Goal: Task Accomplishment & Management: Manage account settings

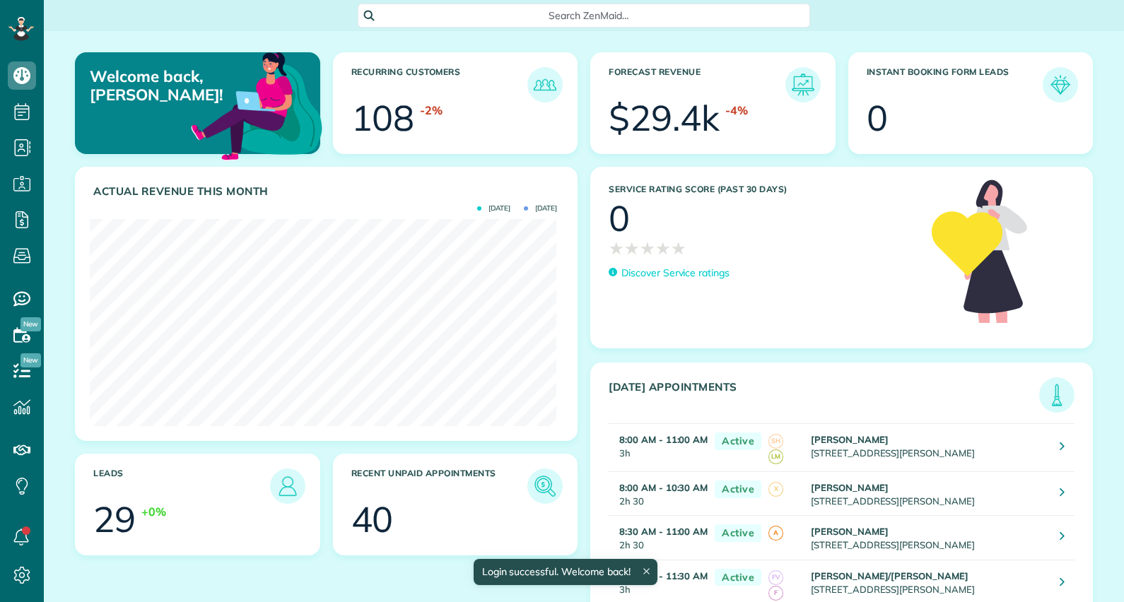
scroll to position [206, 466]
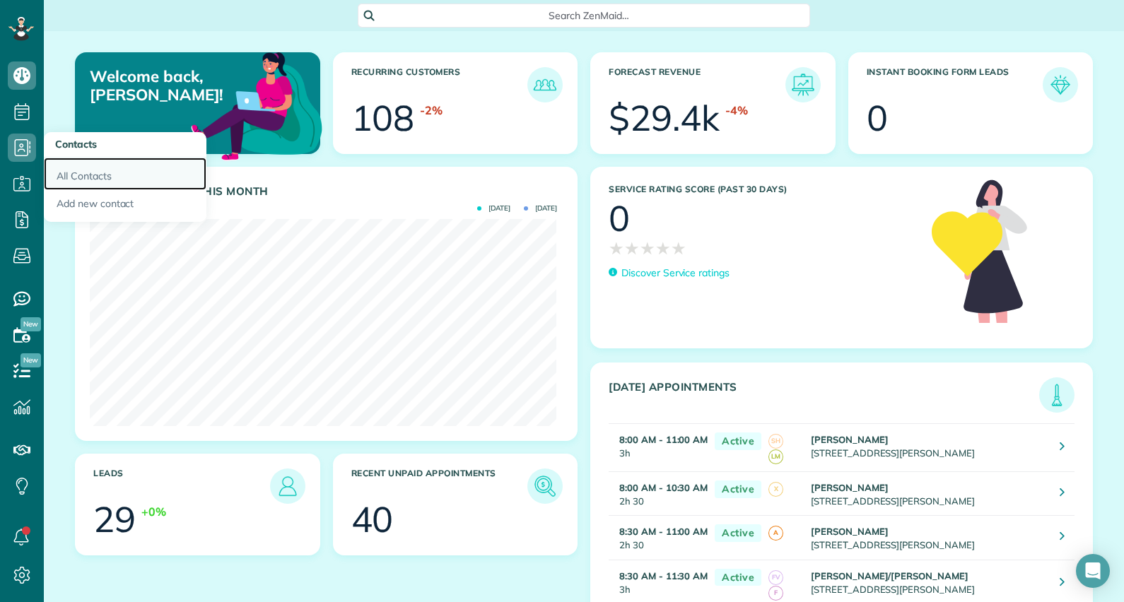
click at [83, 173] on link "All Contacts" at bounding box center [125, 174] width 163 height 33
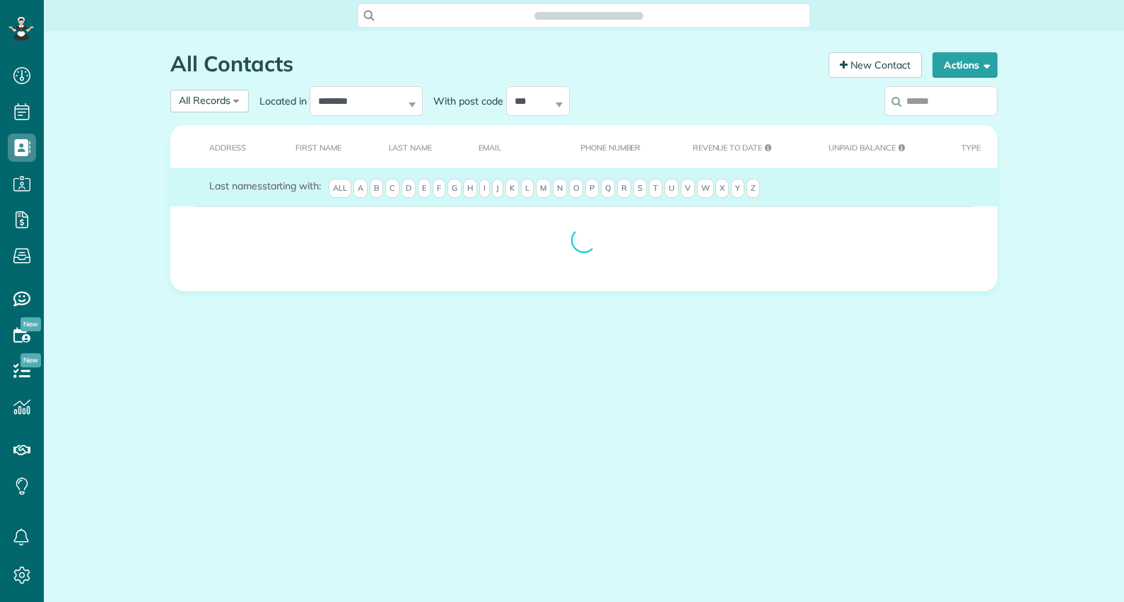
scroll to position [6, 6]
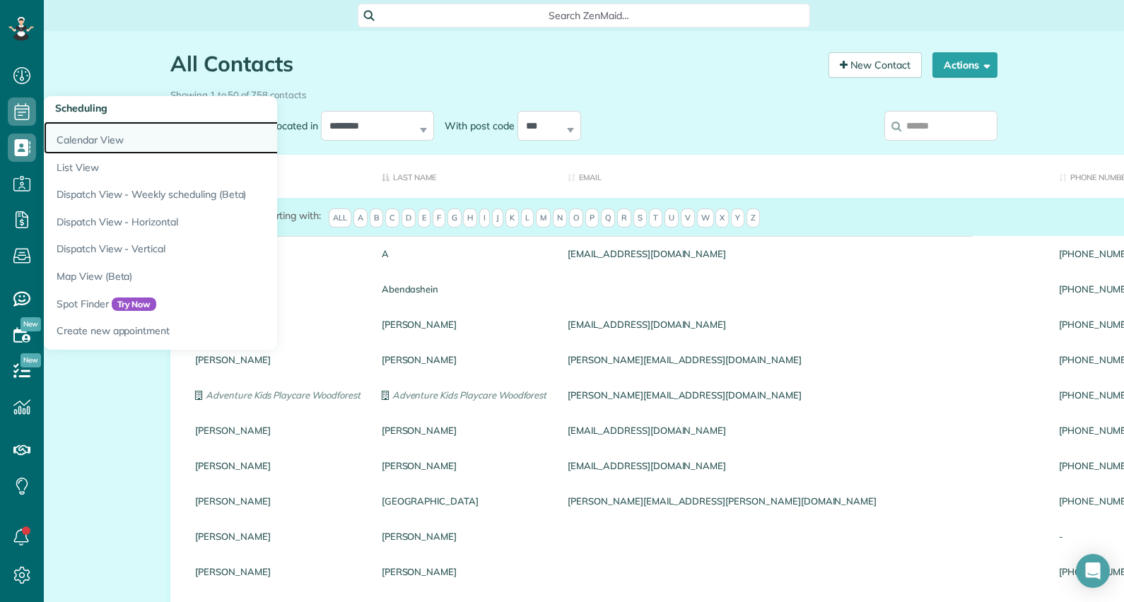
click at [78, 139] on link "Calendar View" at bounding box center [220, 138] width 353 height 33
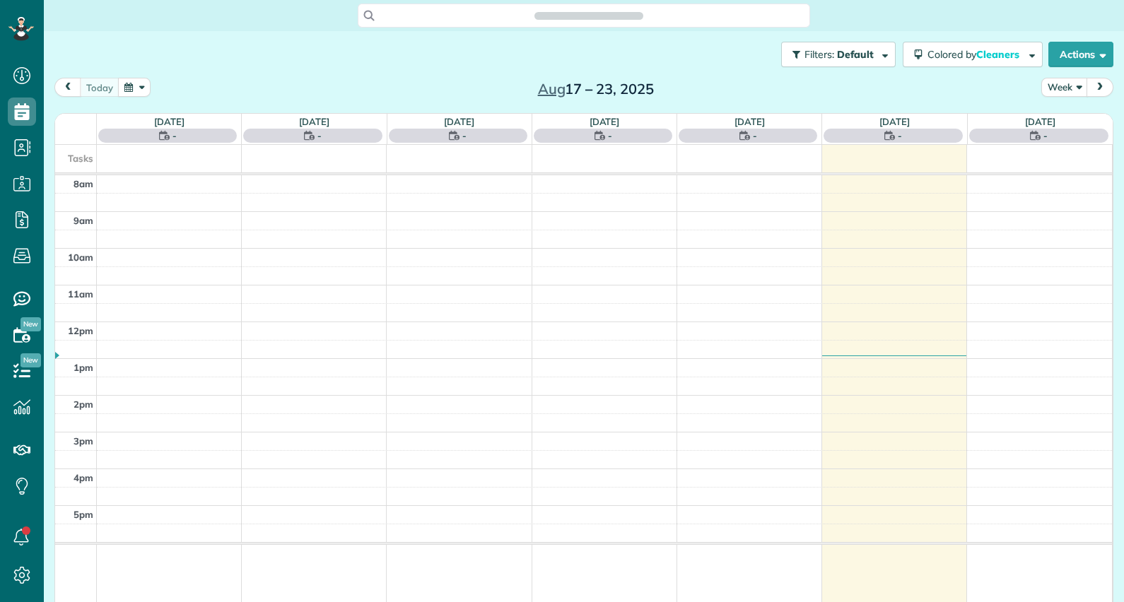
scroll to position [6, 6]
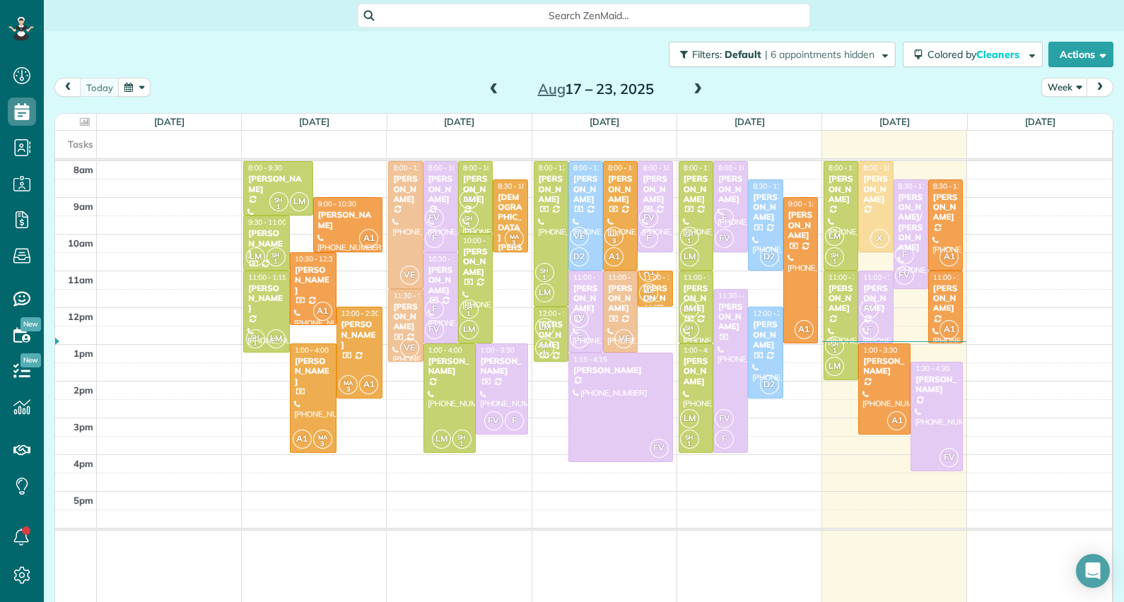
click at [693, 85] on span at bounding box center [698, 89] width 16 height 13
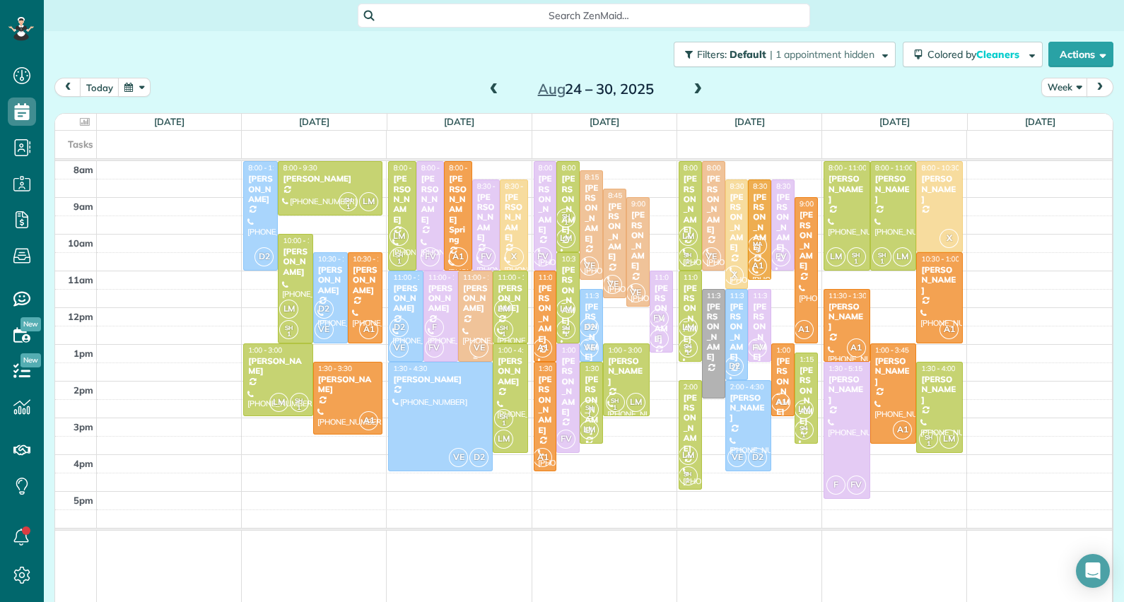
click at [469, 303] on div "[PERSON_NAME]" at bounding box center [475, 298] width 26 height 30
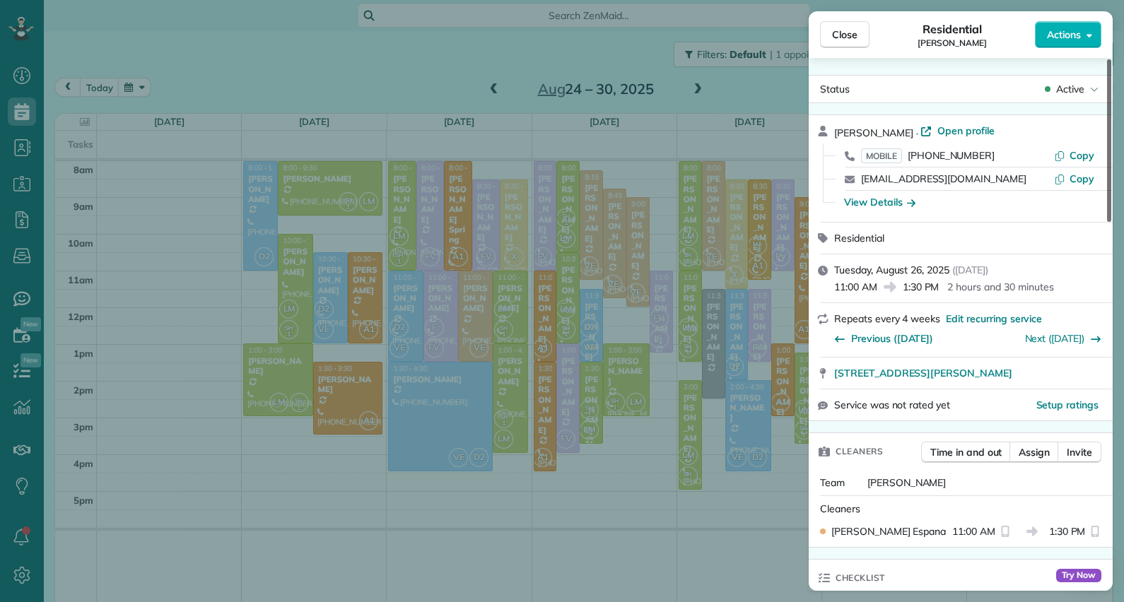
drag, startPoint x: 1110, startPoint y: 187, endPoint x: 1127, endPoint y: 171, distance: 23.0
click at [1111, 171] on div at bounding box center [1109, 140] width 4 height 163
click at [958, 131] on span "Open profile" at bounding box center [965, 131] width 57 height 14
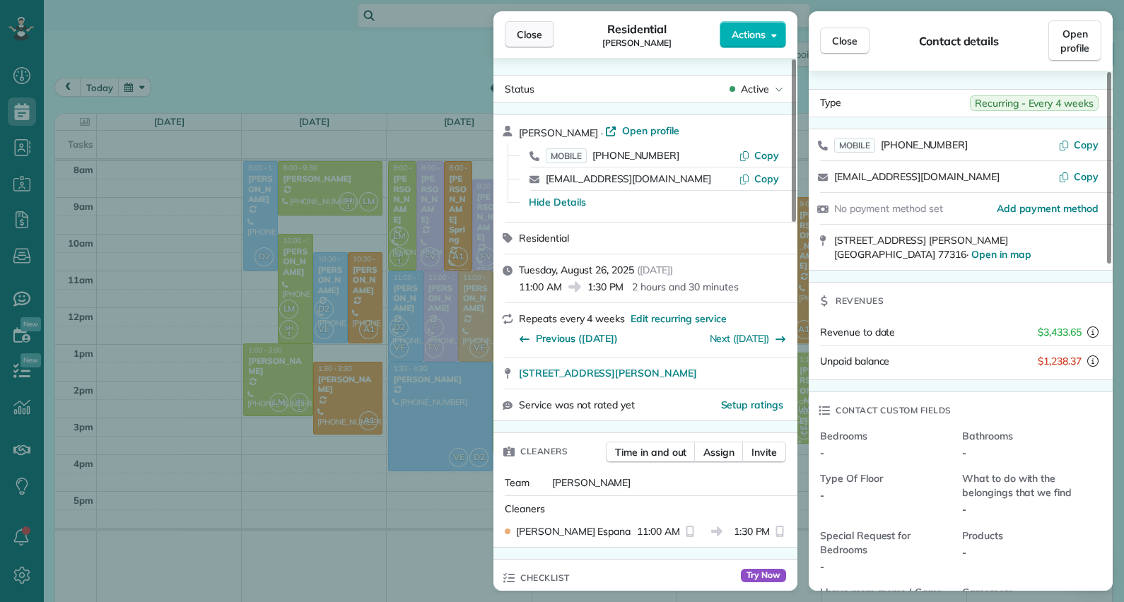
click at [549, 41] on button "Close" at bounding box center [529, 34] width 49 height 27
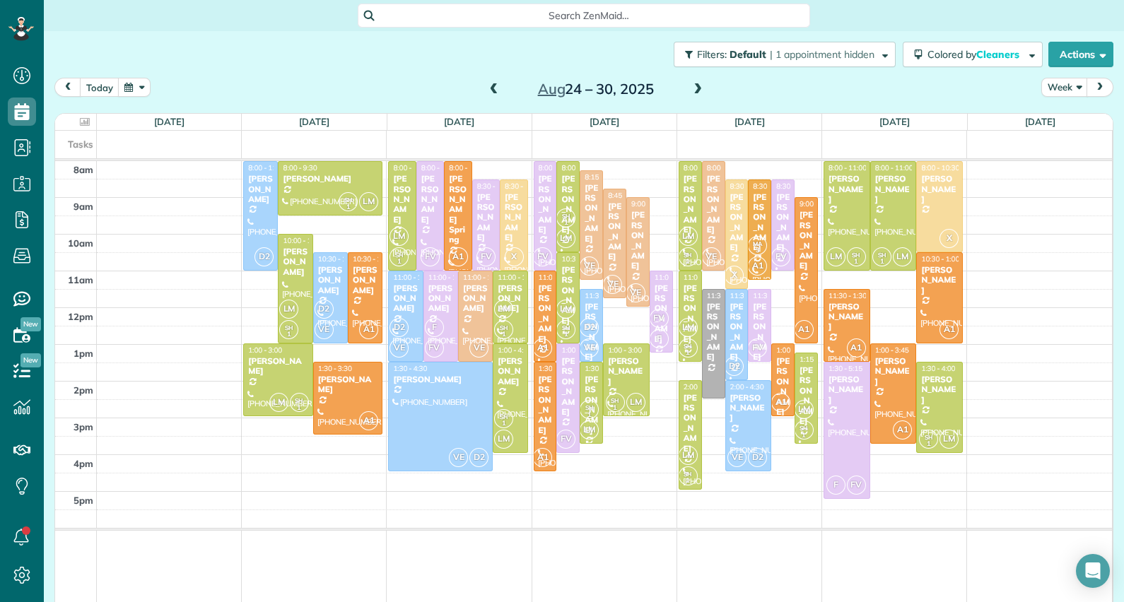
click at [514, 247] on div "X" at bounding box center [514, 257] width 21 height 21
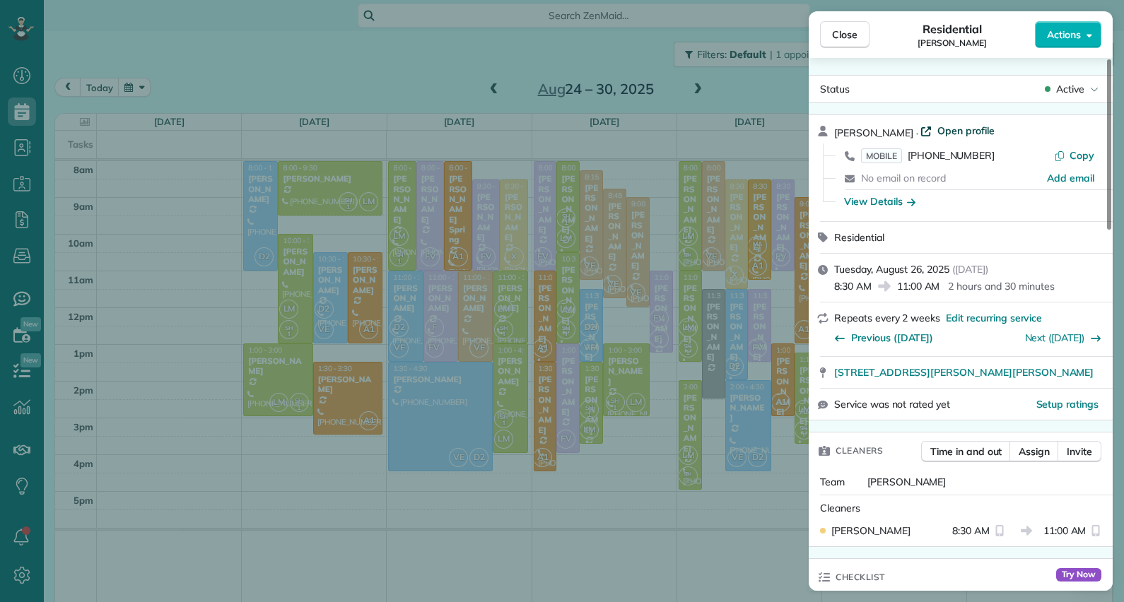
click at [948, 132] on span "Open profile" at bounding box center [965, 131] width 57 height 14
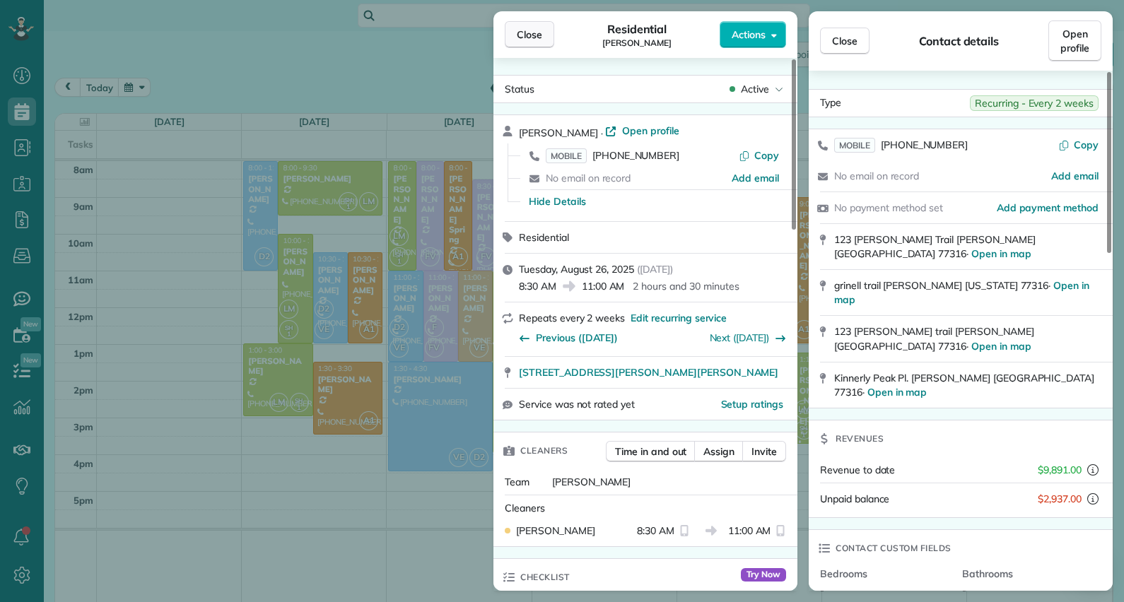
click at [530, 34] on span "Close" at bounding box center [529, 35] width 25 height 14
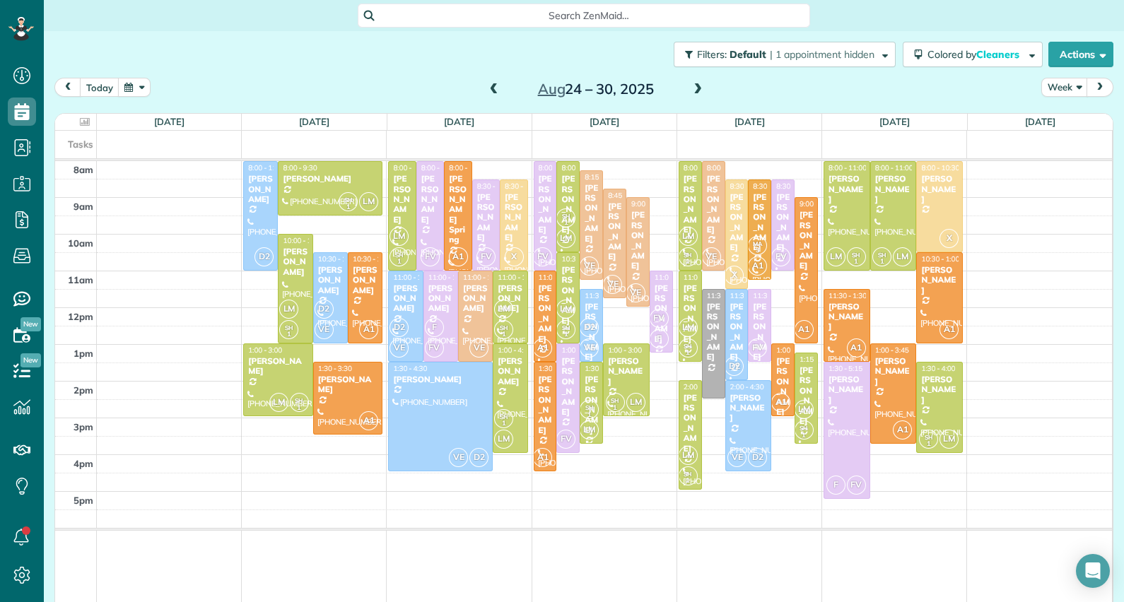
click at [479, 236] on div "Jose Miguel Santes" at bounding box center [485, 217] width 19 height 51
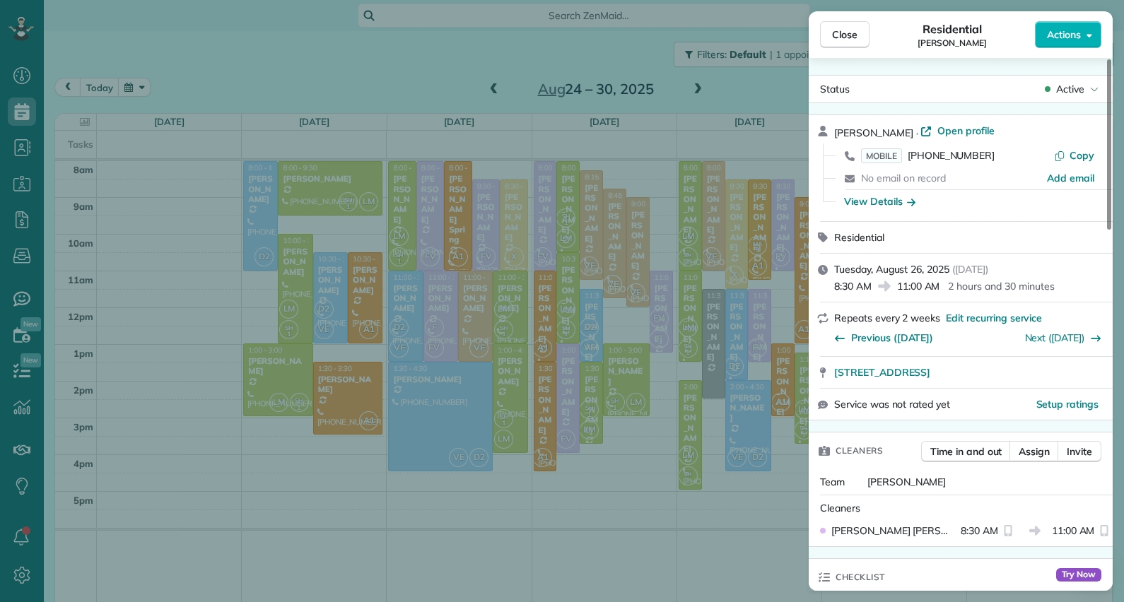
click at [485, 242] on div "Close Residential Jose Miguel Santes Actions Status Active Jose Miguel Santes ·…" at bounding box center [562, 301] width 1124 height 602
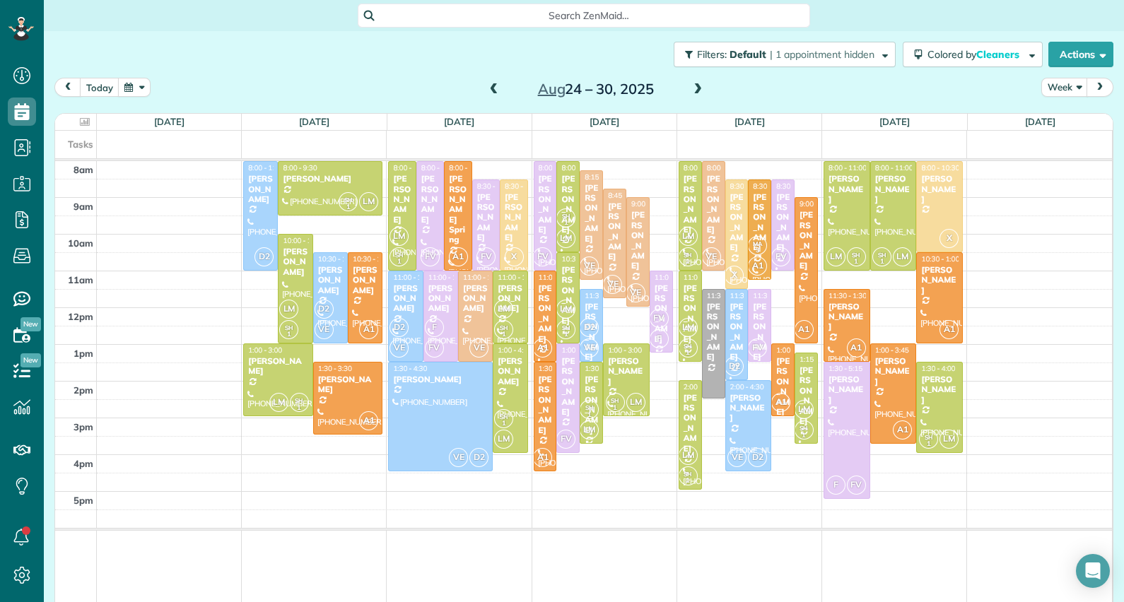
click at [477, 230] on div "Jose Miguel Santes" at bounding box center [485, 217] width 19 height 51
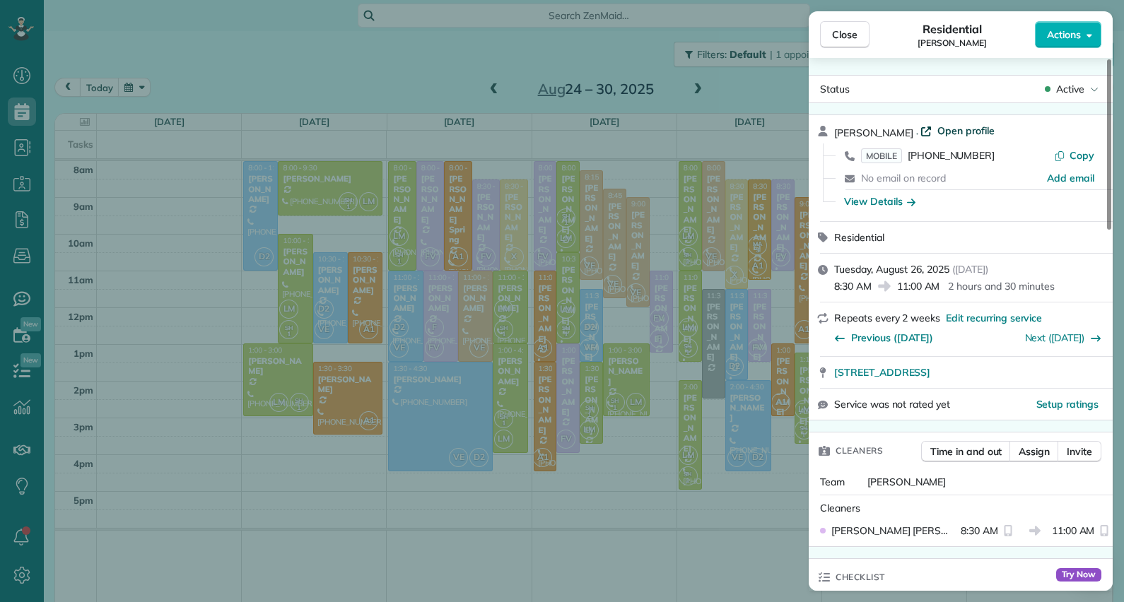
click at [972, 127] on span "Open profile" at bounding box center [965, 131] width 57 height 14
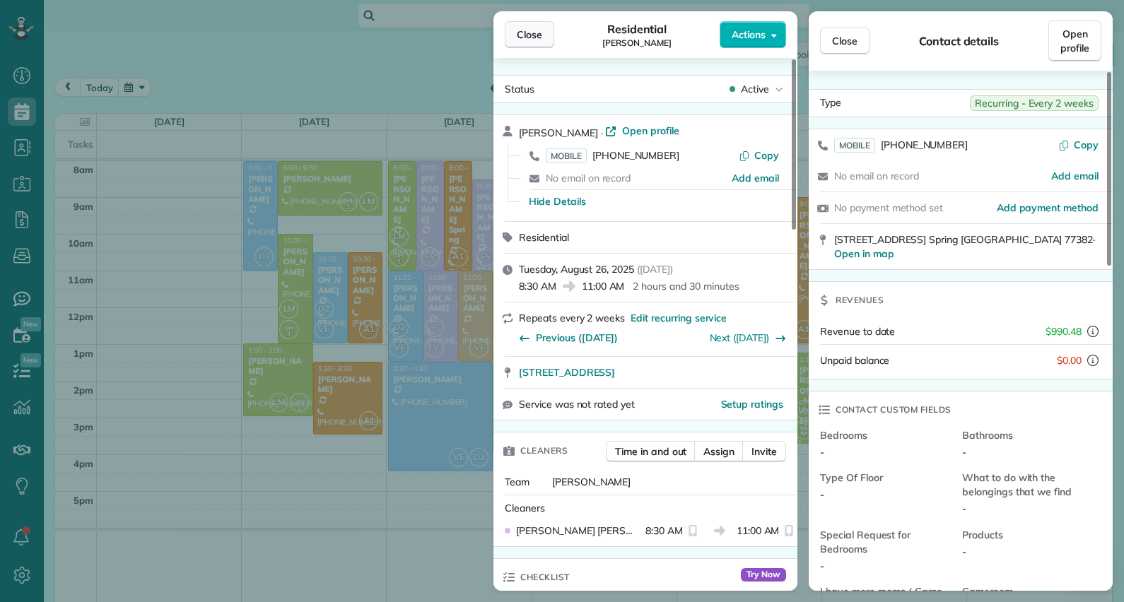
click at [539, 26] on button "Close" at bounding box center [529, 34] width 49 height 27
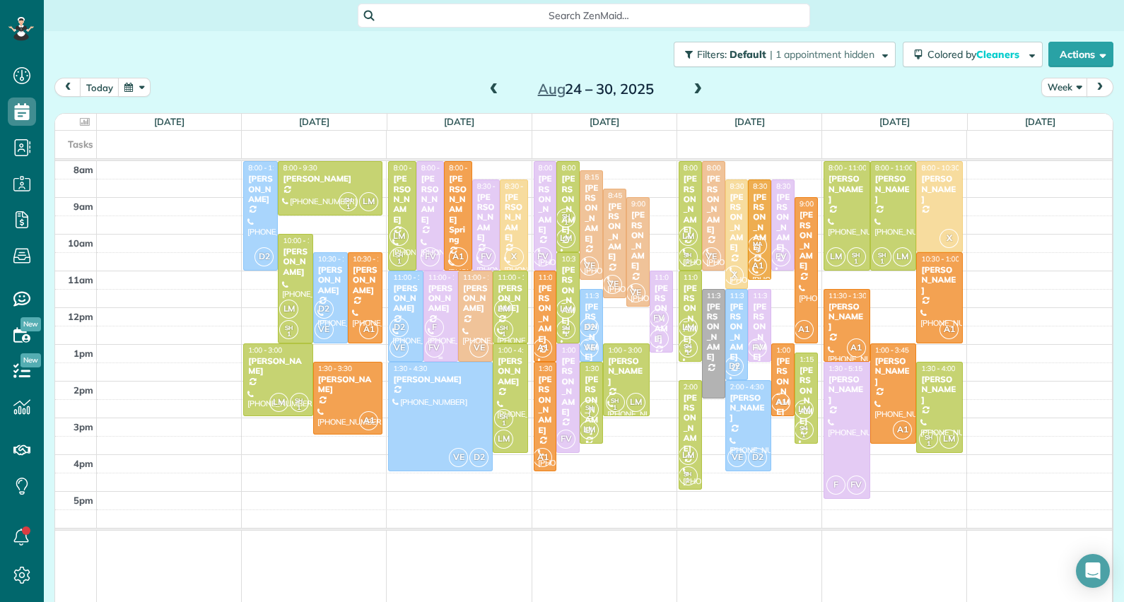
click at [429, 300] on div "Kirk Starr" at bounding box center [441, 298] width 26 height 30
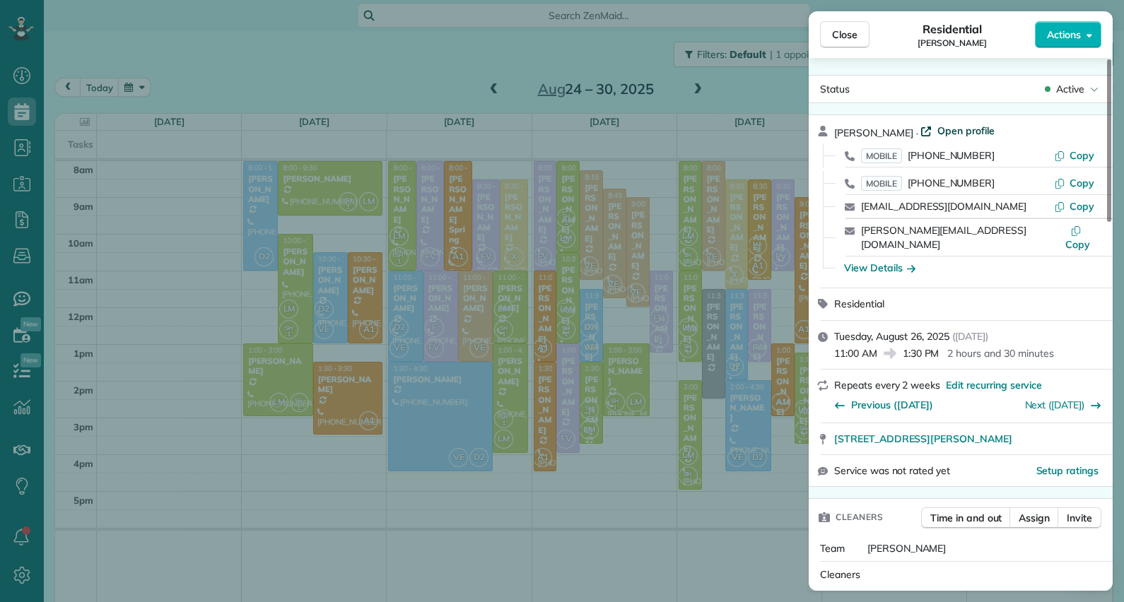
click at [937, 127] on span "Open profile" at bounding box center [965, 131] width 57 height 14
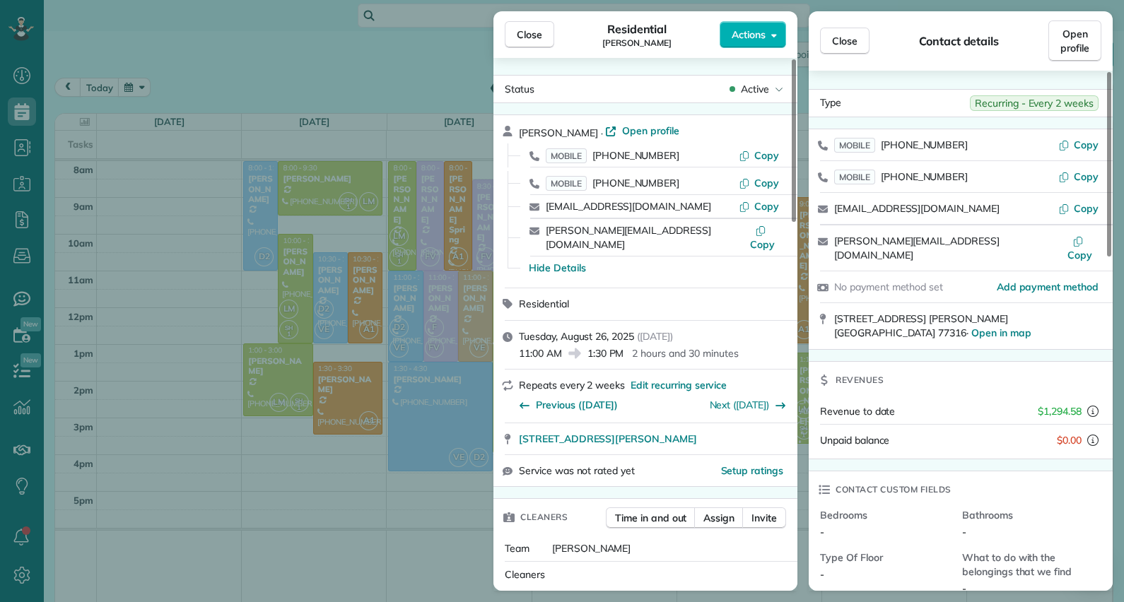
click at [443, 90] on div "Close Residential Kirk Starr Actions Status Active Kirk Starr · Open profile MO…" at bounding box center [562, 301] width 1124 height 602
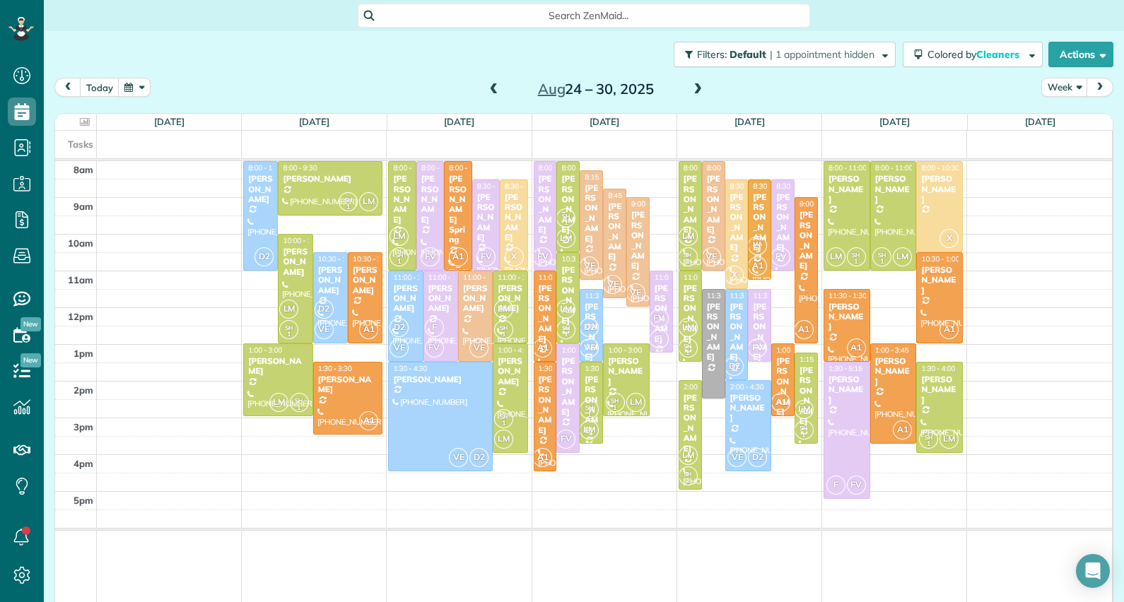
click at [455, 226] on div at bounding box center [458, 216] width 26 height 108
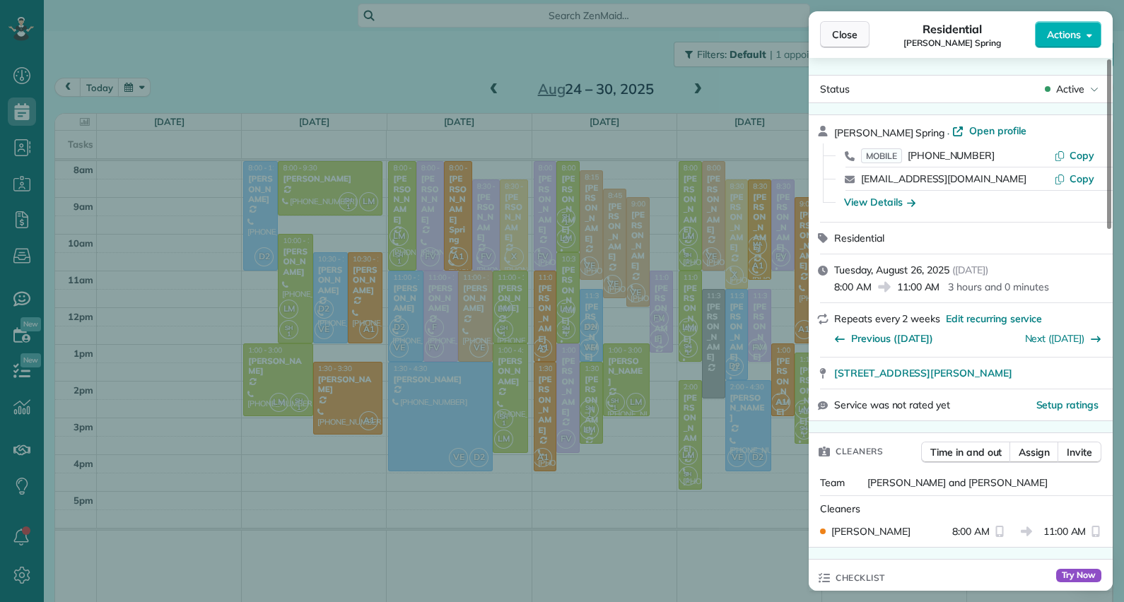
click at [862, 28] on button "Close" at bounding box center [844, 34] width 49 height 27
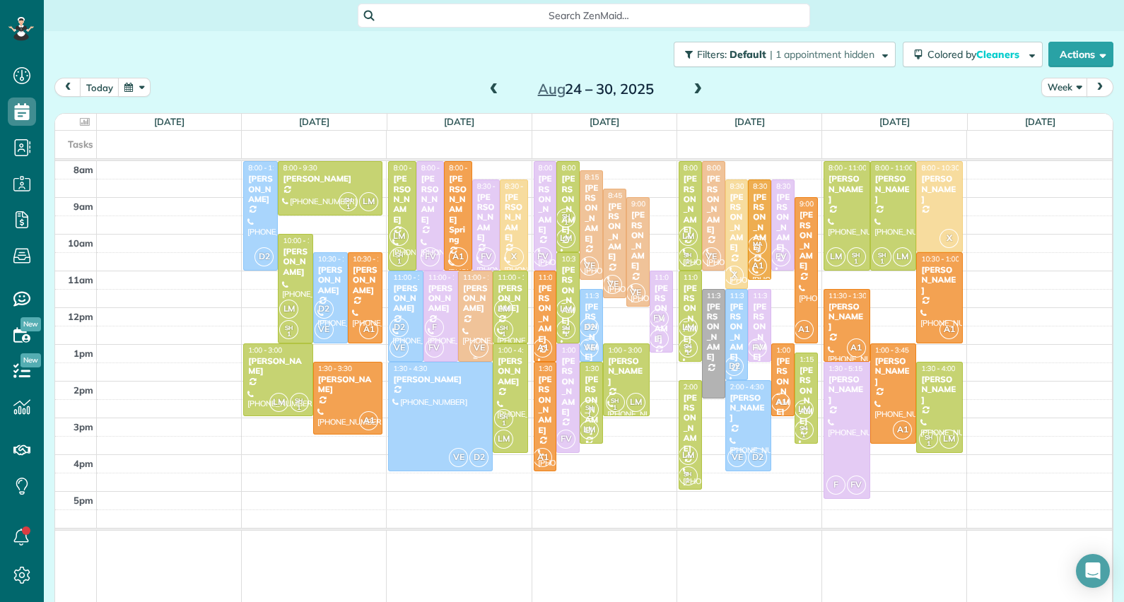
click at [469, 311] on div "Jessi Roberts" at bounding box center [475, 298] width 26 height 30
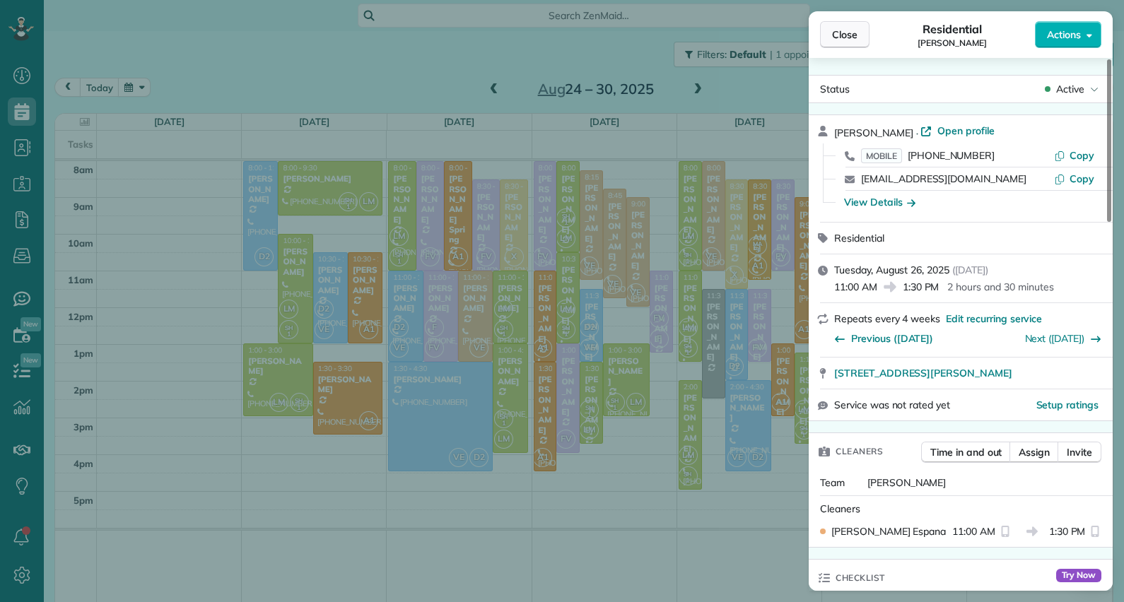
click at [845, 37] on span "Close" at bounding box center [844, 35] width 25 height 14
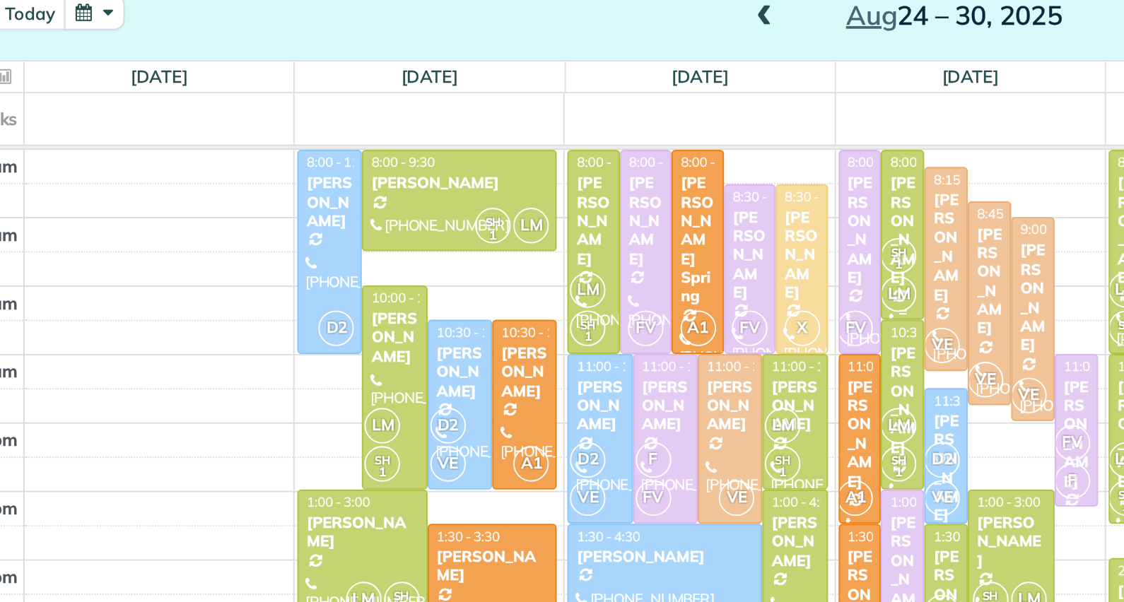
scroll to position [3, 0]
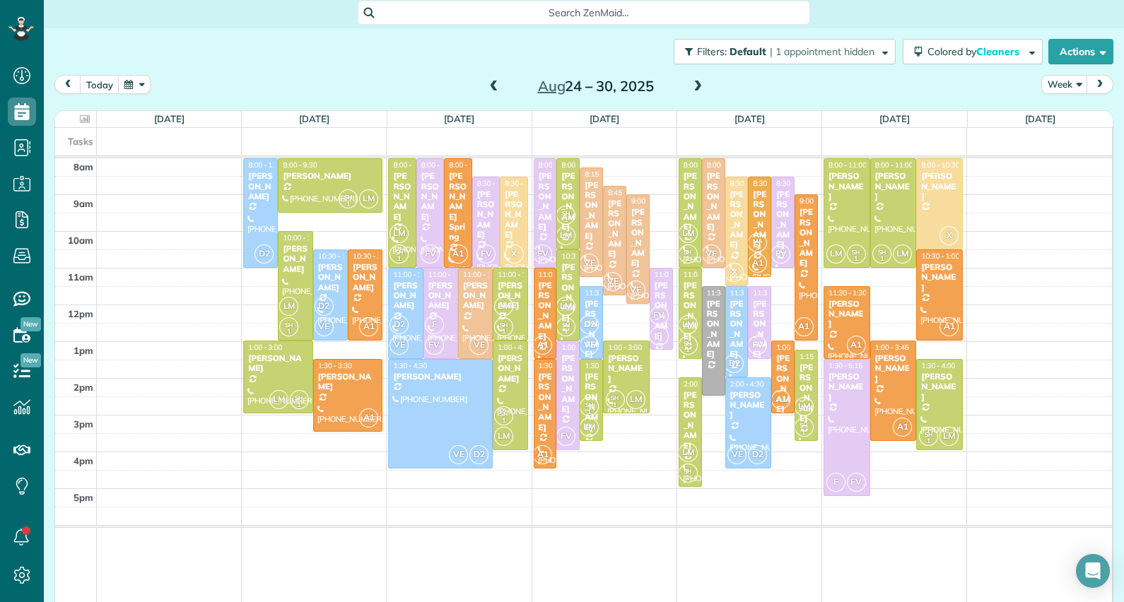
click at [1048, 280] on div "8am 9am 10am 11am 12pm 1pm 2pm 3pm 4pm 5pm D2 8:00 - 11:00 Linda Carrer (973) 4…" at bounding box center [583, 381] width 1057 height 446
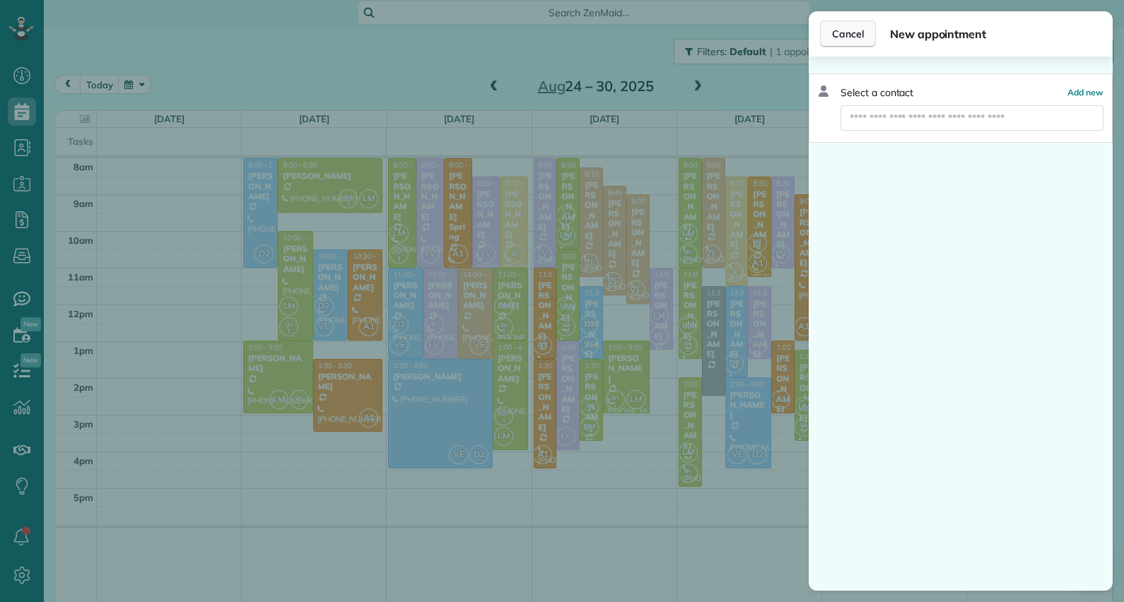
click at [848, 35] on span "Cancel" at bounding box center [848, 34] width 32 height 14
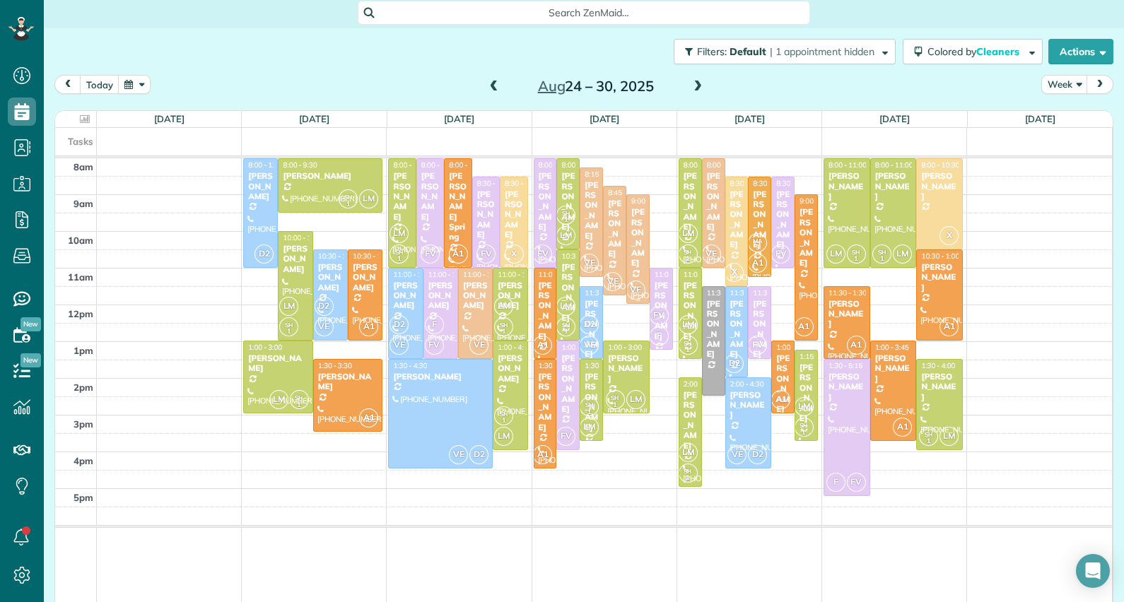
click at [635, 230] on div "Chris Olson" at bounding box center [638, 237] width 15 height 61
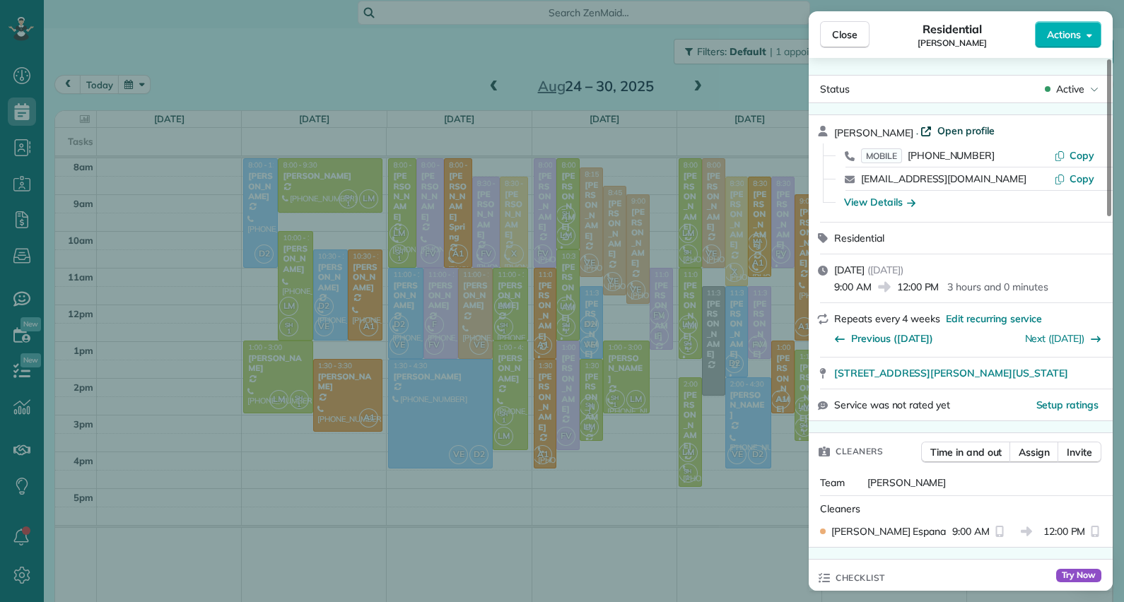
click at [947, 134] on span "Open profile" at bounding box center [965, 131] width 57 height 14
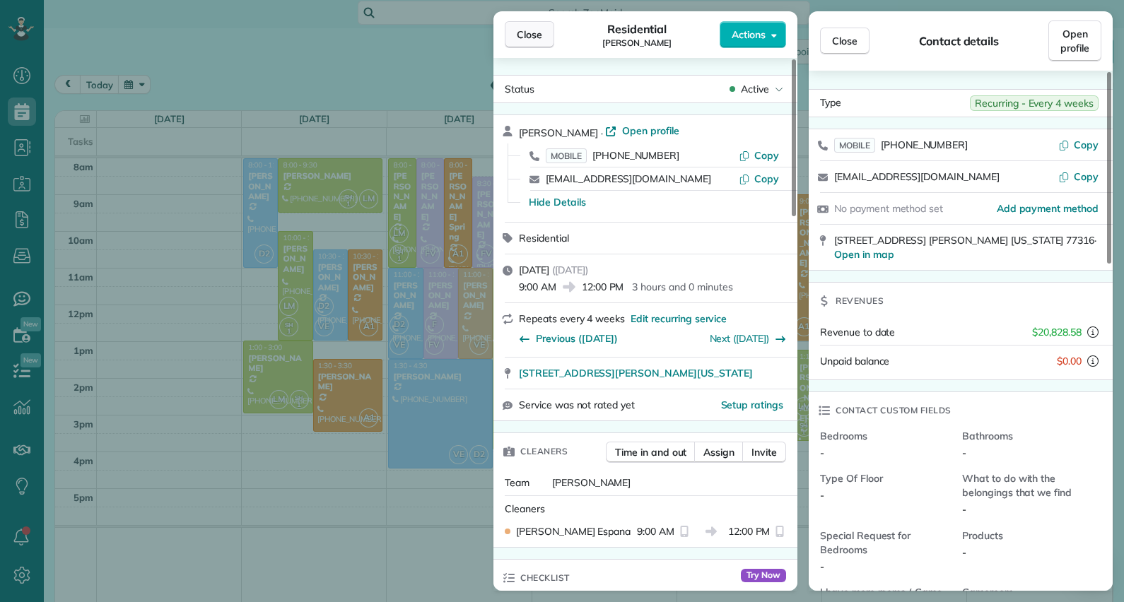
click at [514, 28] on button "Close" at bounding box center [529, 34] width 49 height 27
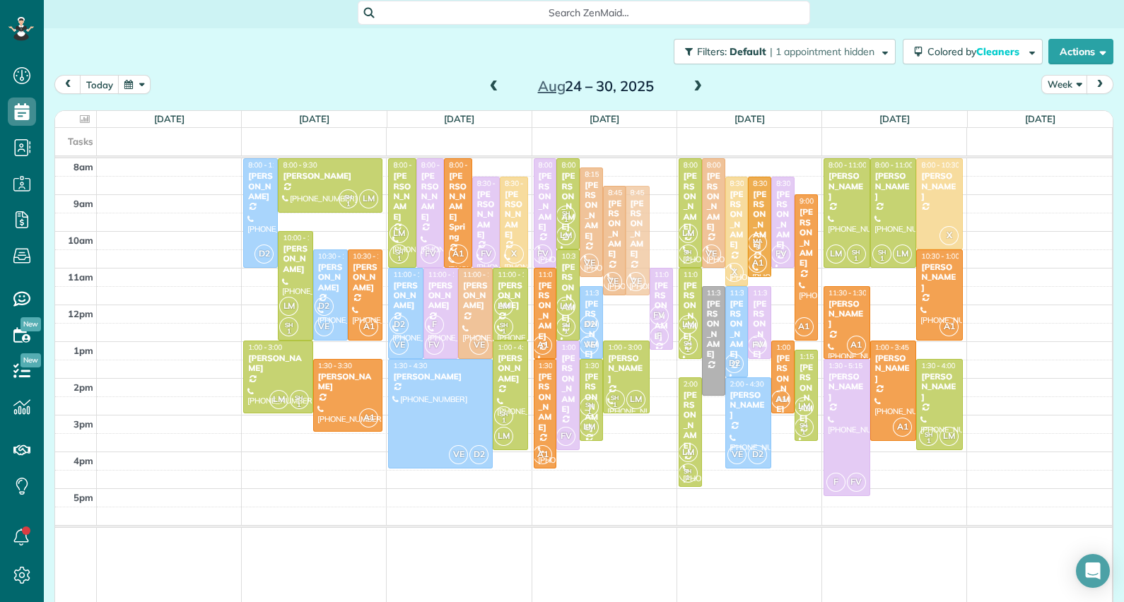
drag, startPoint x: 633, startPoint y: 221, endPoint x: 628, endPoint y: 210, distance: 11.4
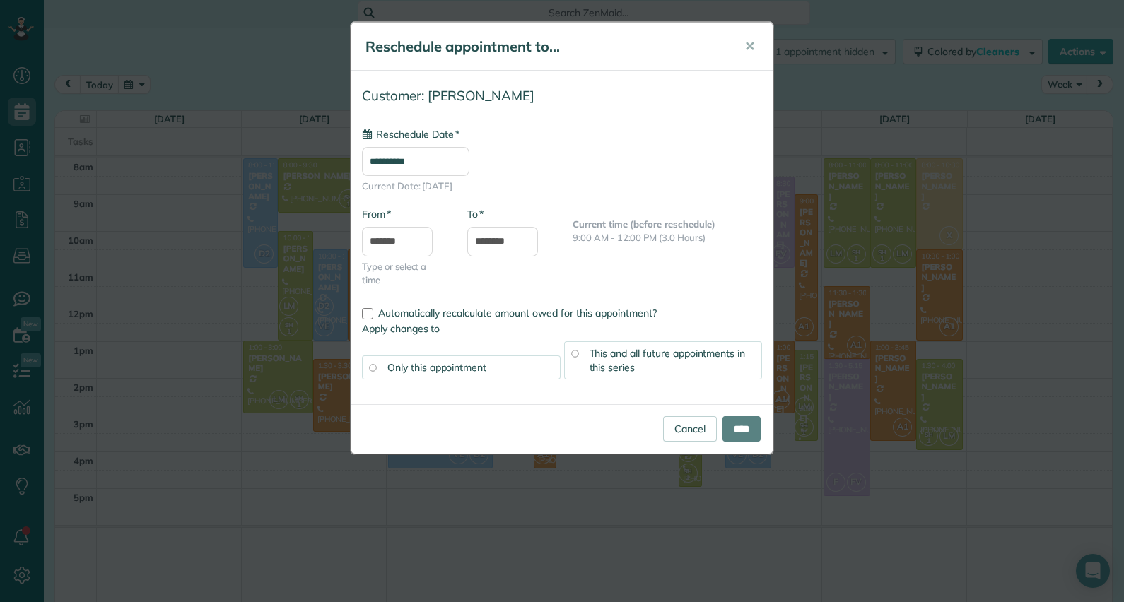
type input "**********"
click at [675, 417] on link "Cancel" at bounding box center [690, 428] width 54 height 25
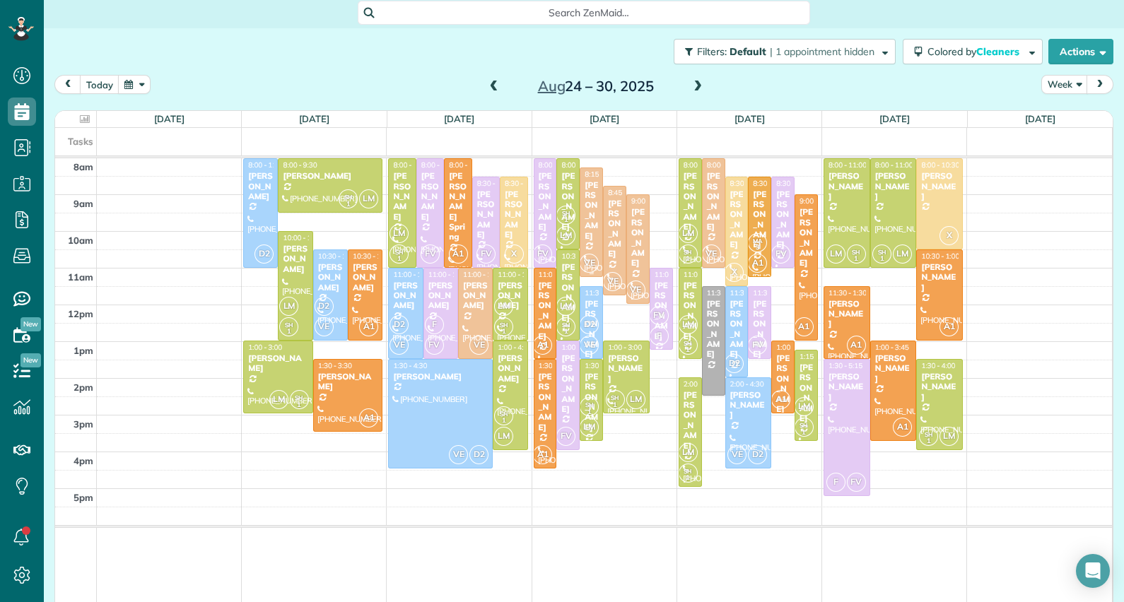
click at [585, 197] on div "Regina Bedolla" at bounding box center [591, 210] width 15 height 61
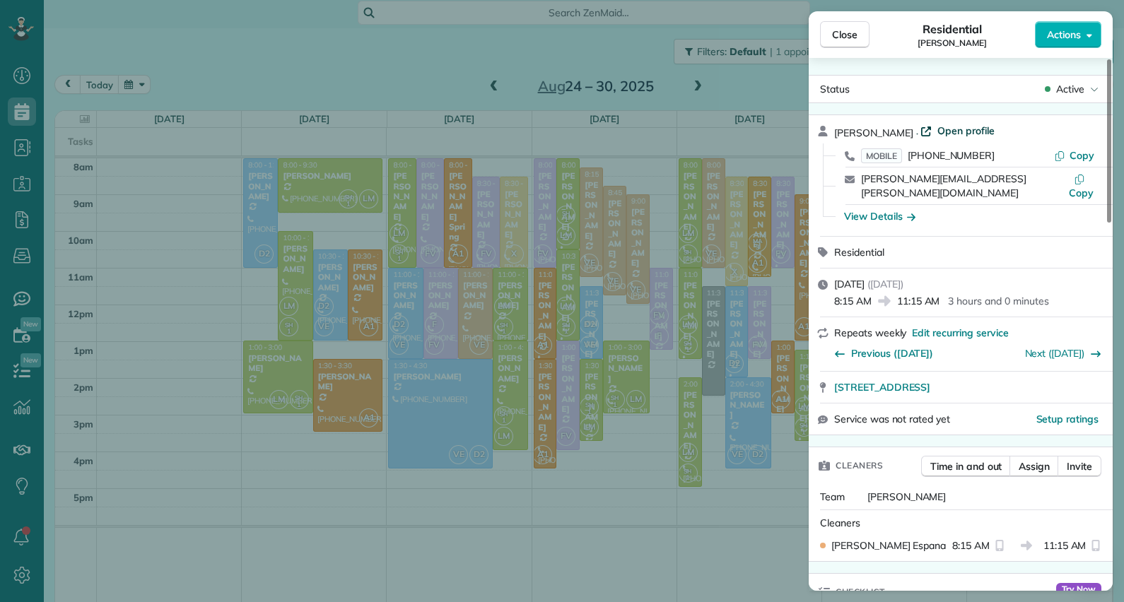
click at [959, 134] on span "Open profile" at bounding box center [965, 131] width 57 height 14
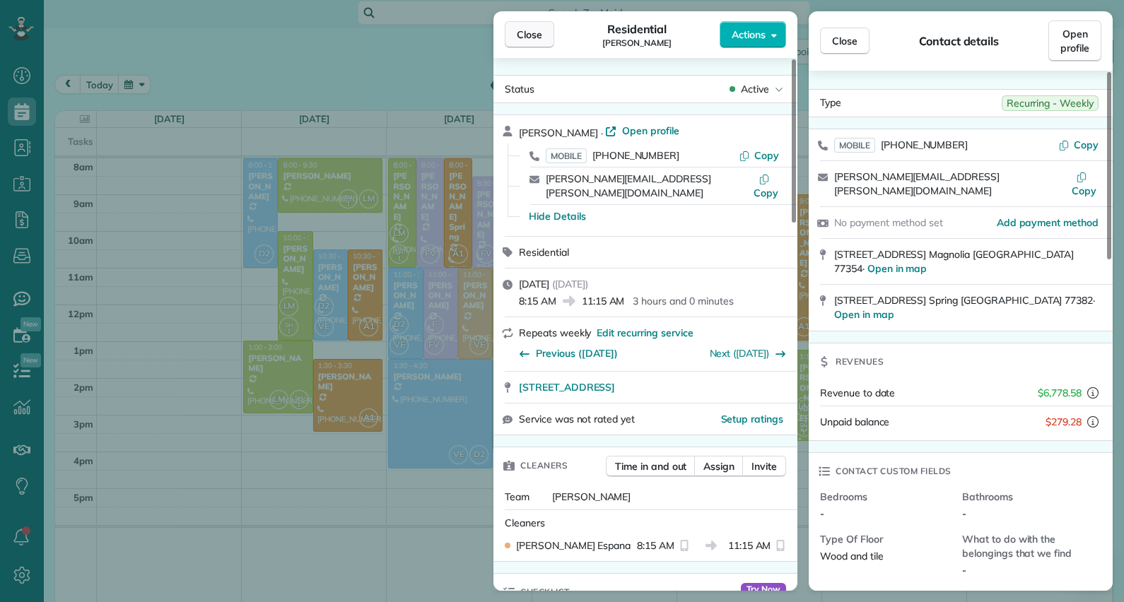
click at [538, 26] on button "Close" at bounding box center [529, 34] width 49 height 27
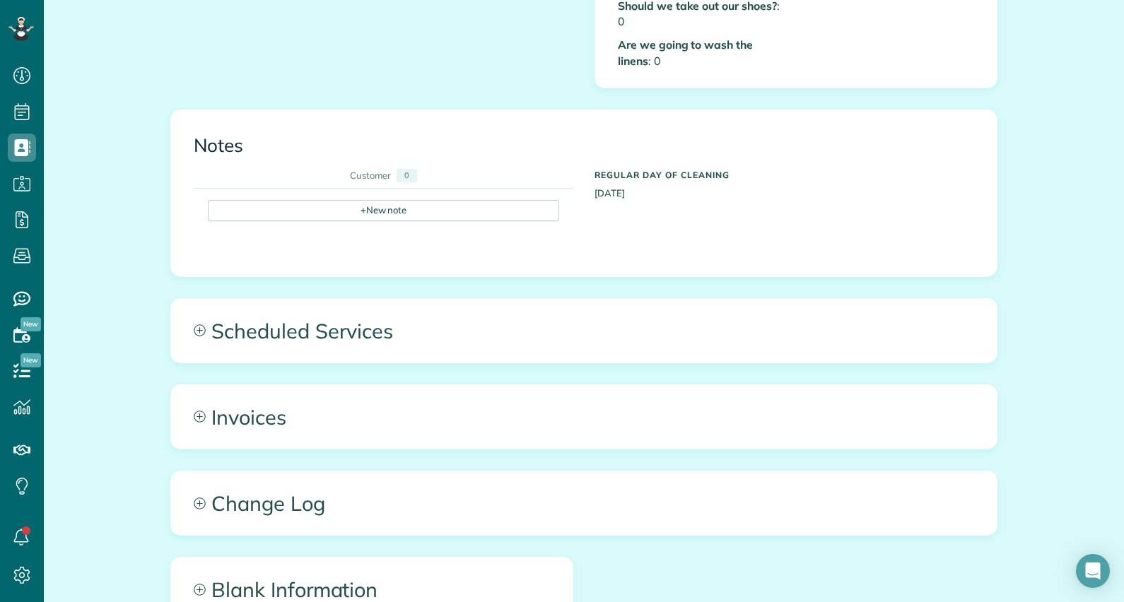
scroll to position [792, 0]
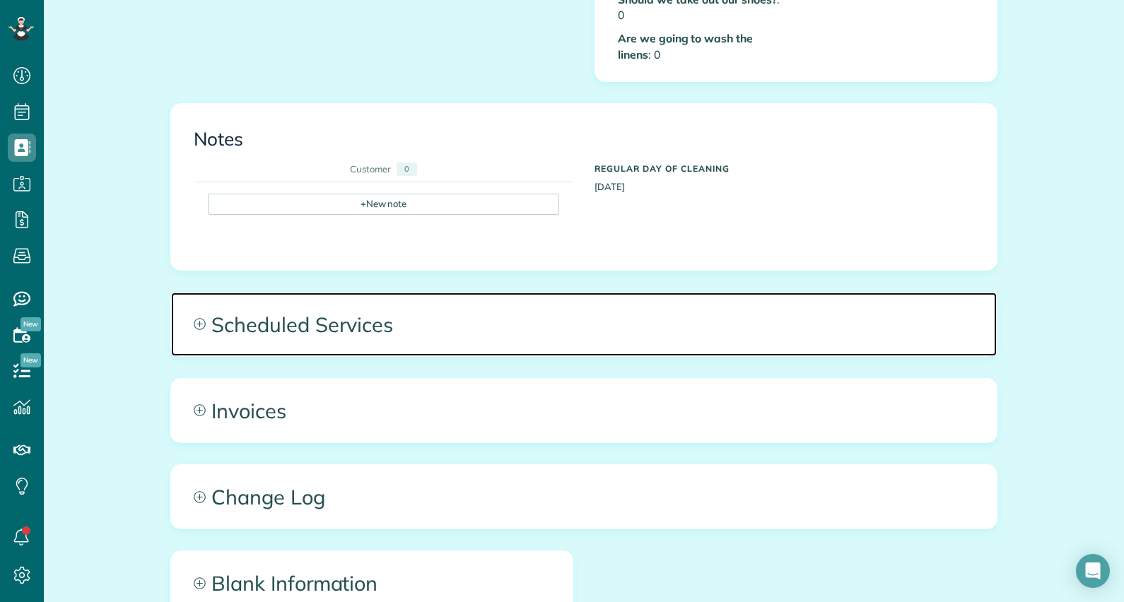
click at [216, 313] on span "Scheduled Services" at bounding box center [584, 325] width 826 height 64
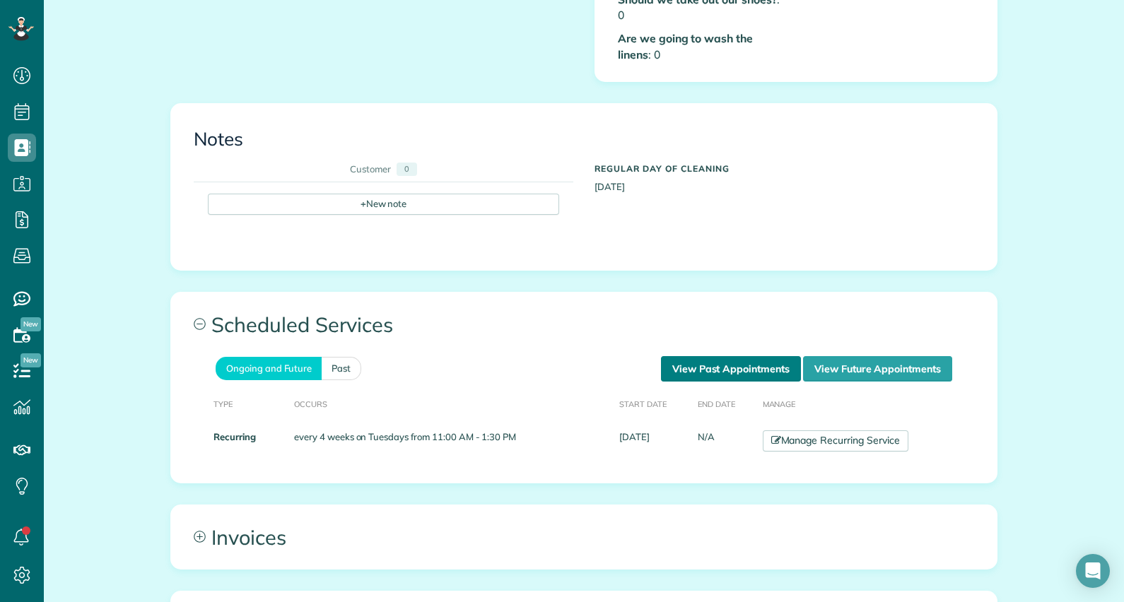
click at [718, 356] on link "View Past Appointments" at bounding box center [731, 368] width 140 height 25
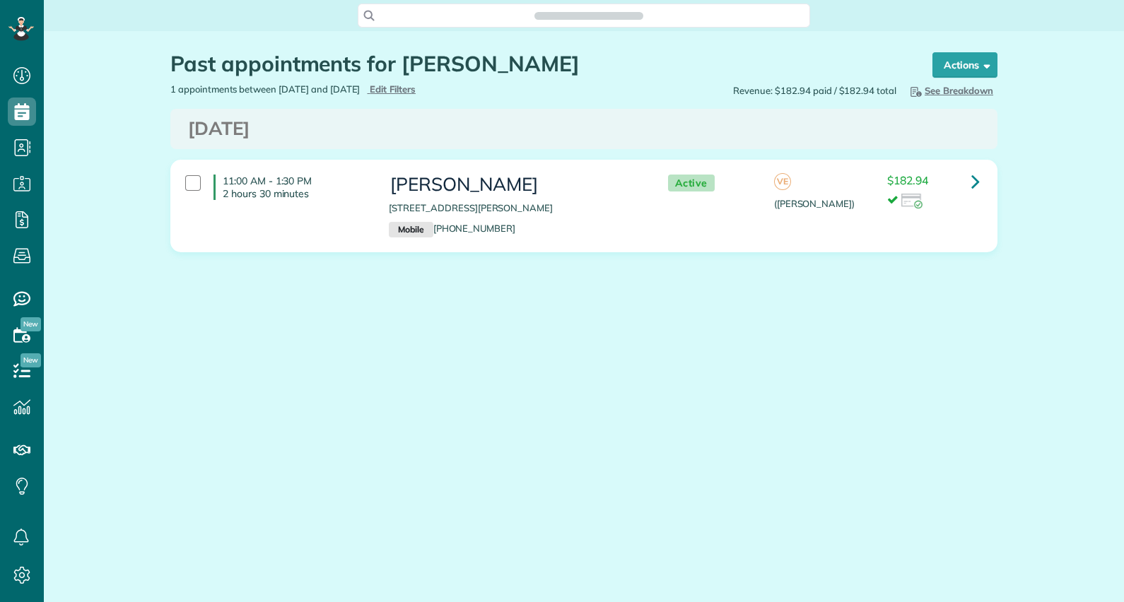
scroll to position [6, 6]
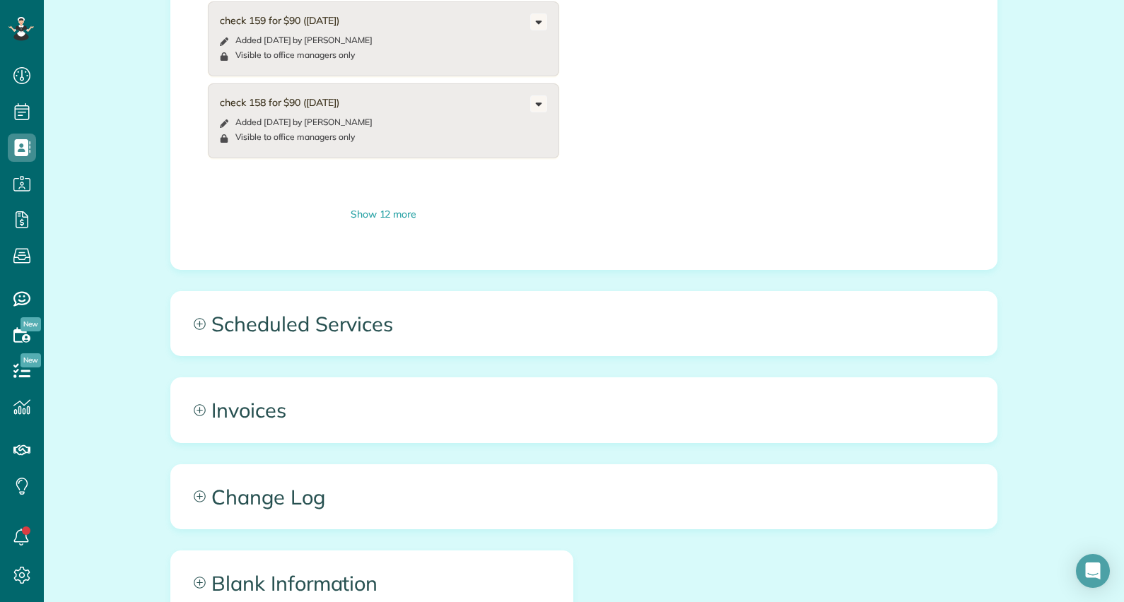
scroll to position [1101, 0]
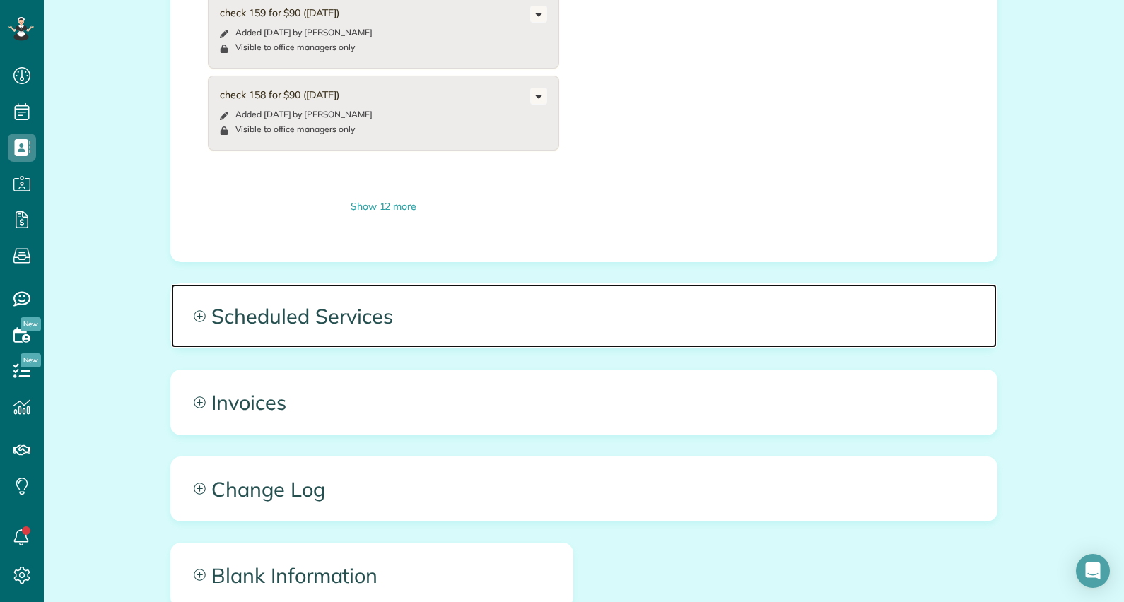
click at [245, 304] on span "Scheduled Services" at bounding box center [584, 316] width 826 height 64
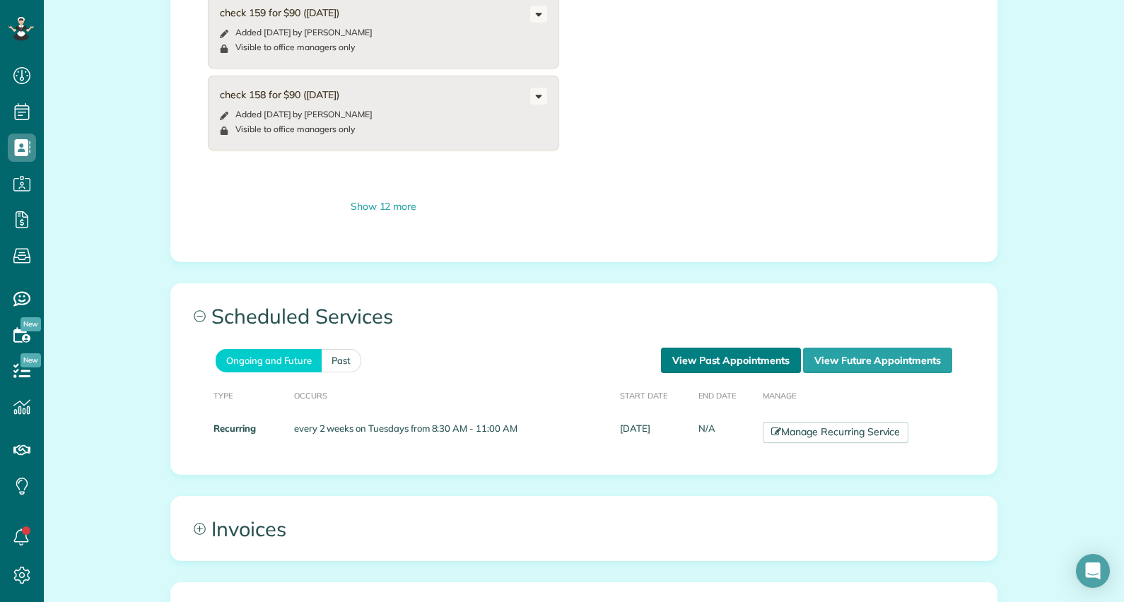
click at [756, 349] on link "View Past Appointments" at bounding box center [731, 360] width 140 height 25
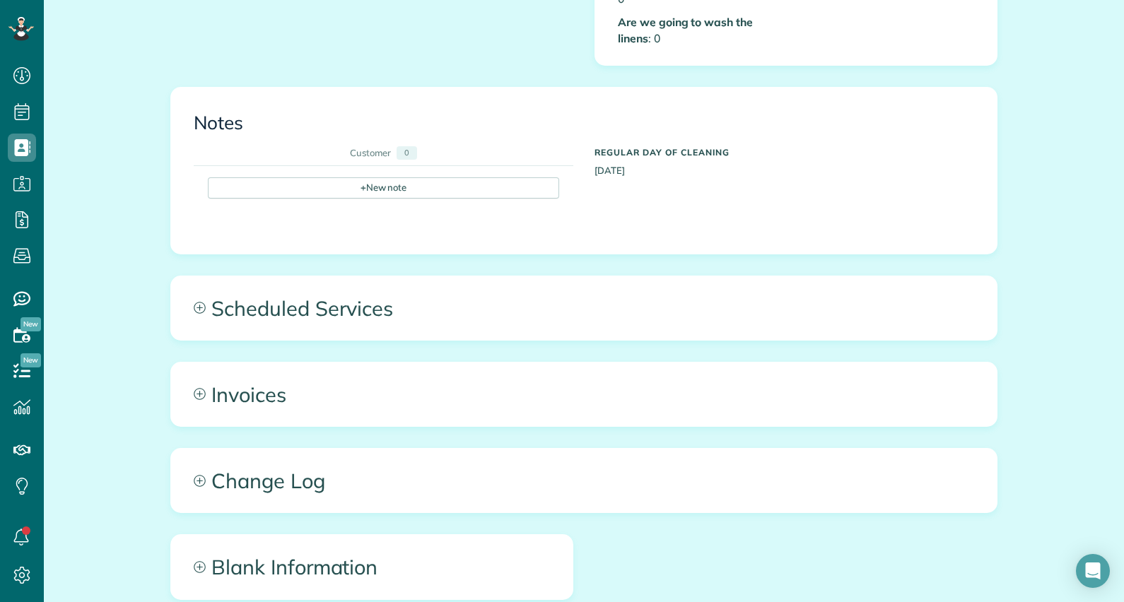
scroll to position [813, 0]
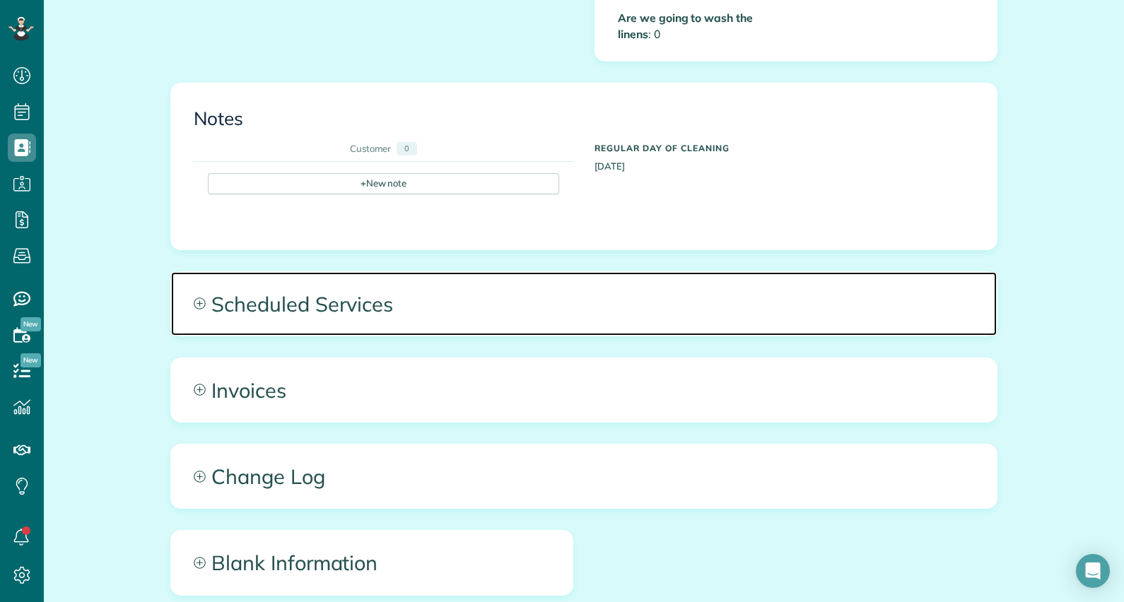
click at [290, 291] on span "Scheduled Services" at bounding box center [584, 304] width 826 height 64
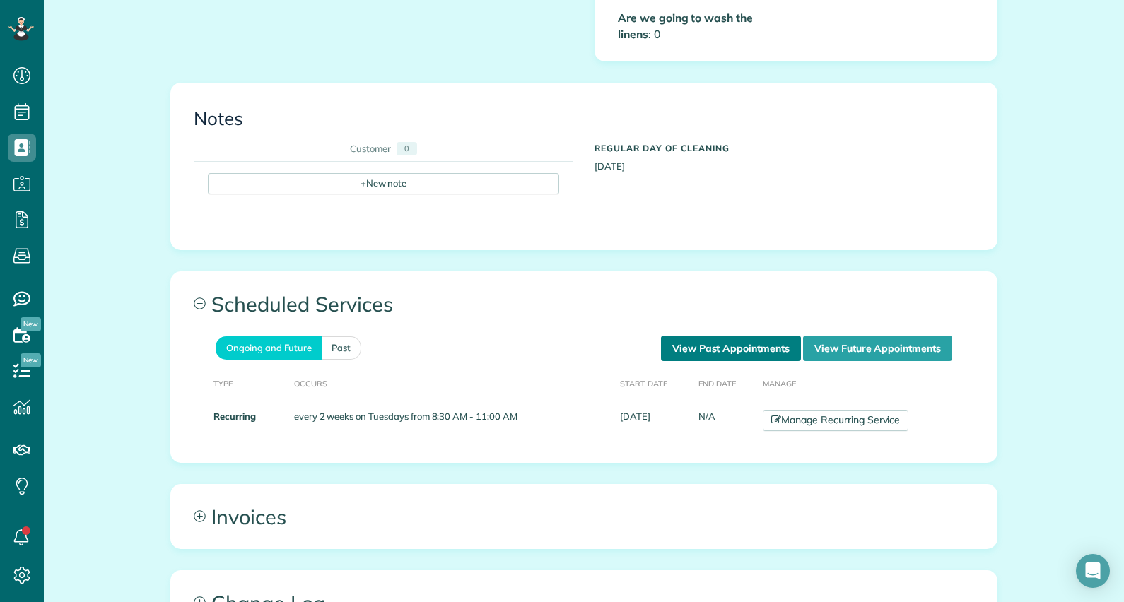
click at [727, 337] on link "View Past Appointments" at bounding box center [731, 348] width 140 height 25
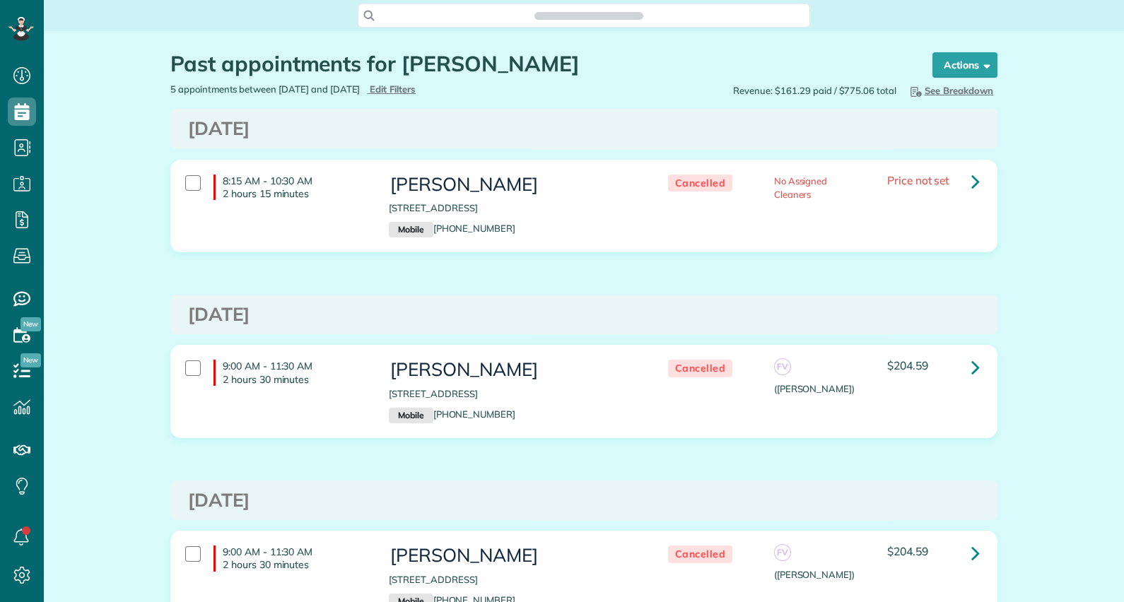
scroll to position [6, 6]
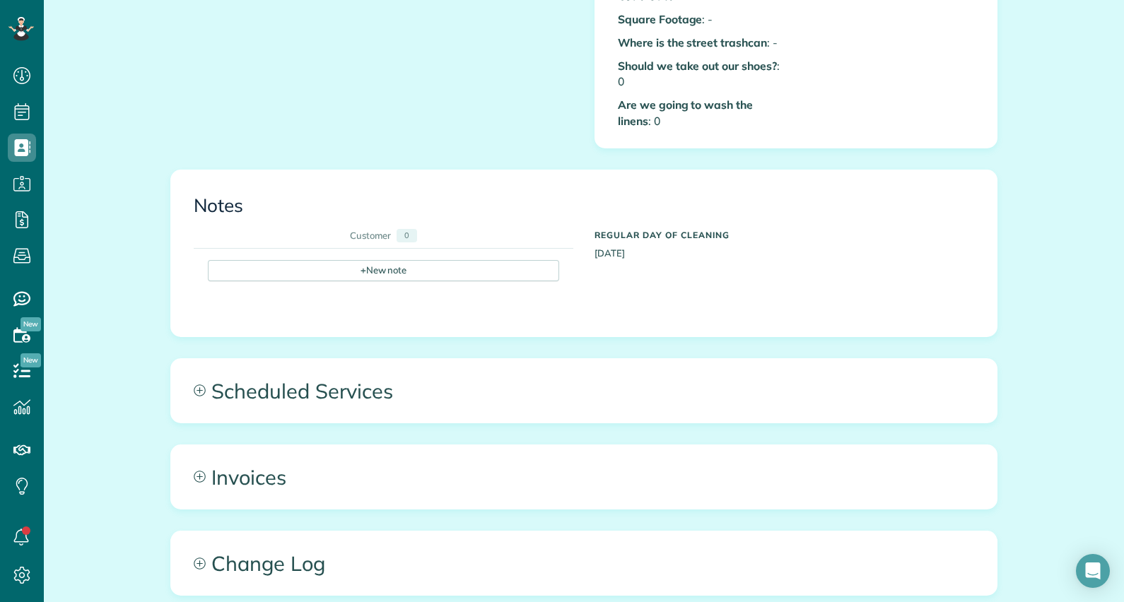
scroll to position [735, 0]
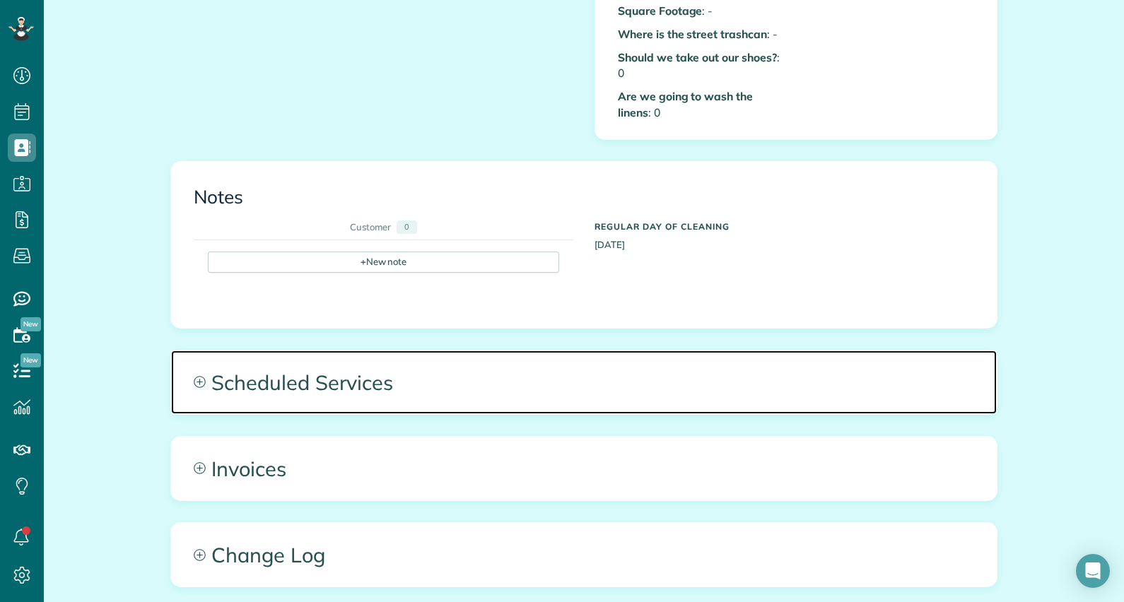
click at [286, 364] on span "Scheduled Services" at bounding box center [584, 383] width 826 height 64
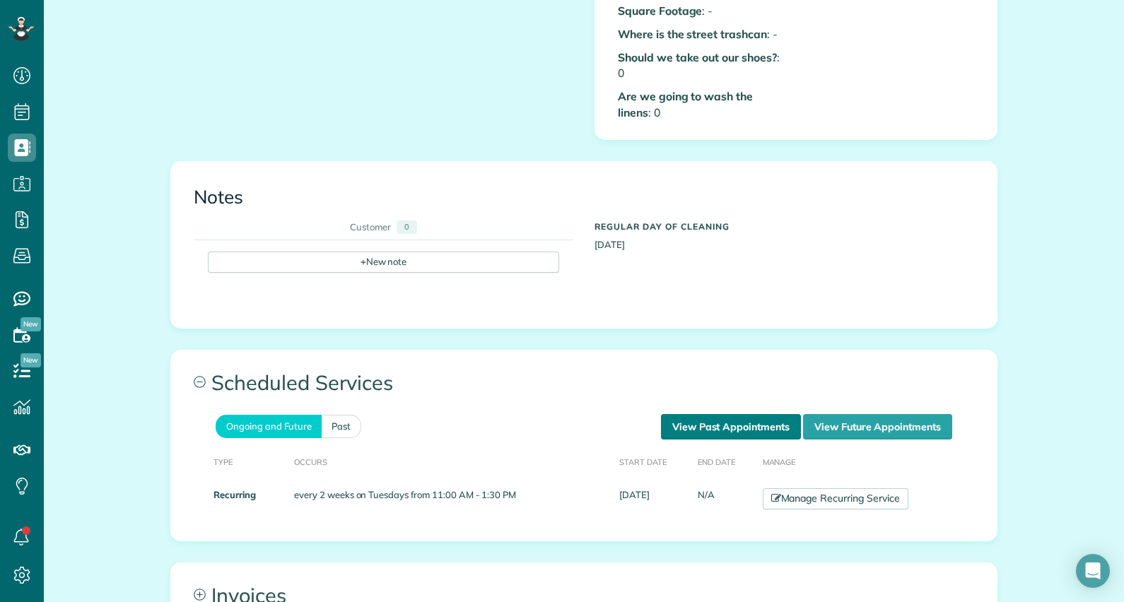
click at [700, 414] on link "View Past Appointments" at bounding box center [731, 426] width 140 height 25
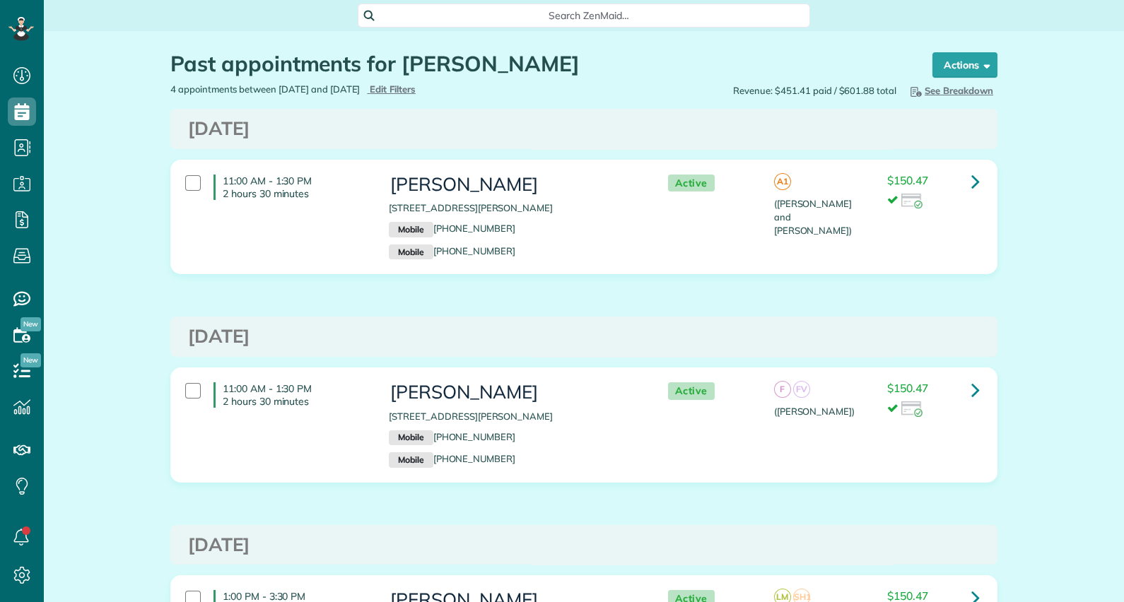
scroll to position [6, 6]
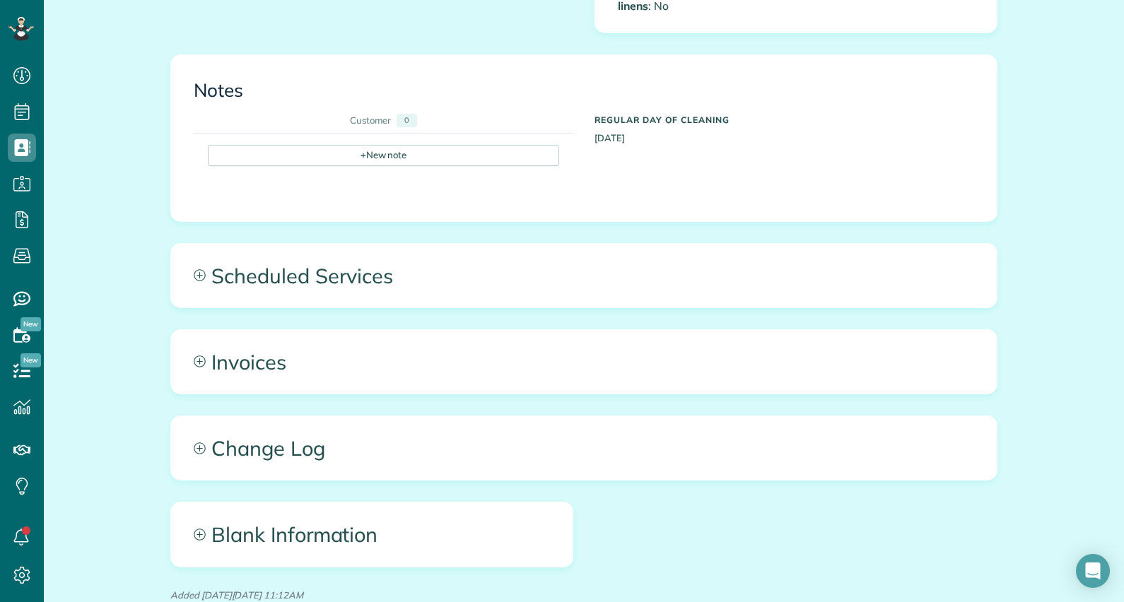
scroll to position [848, 0]
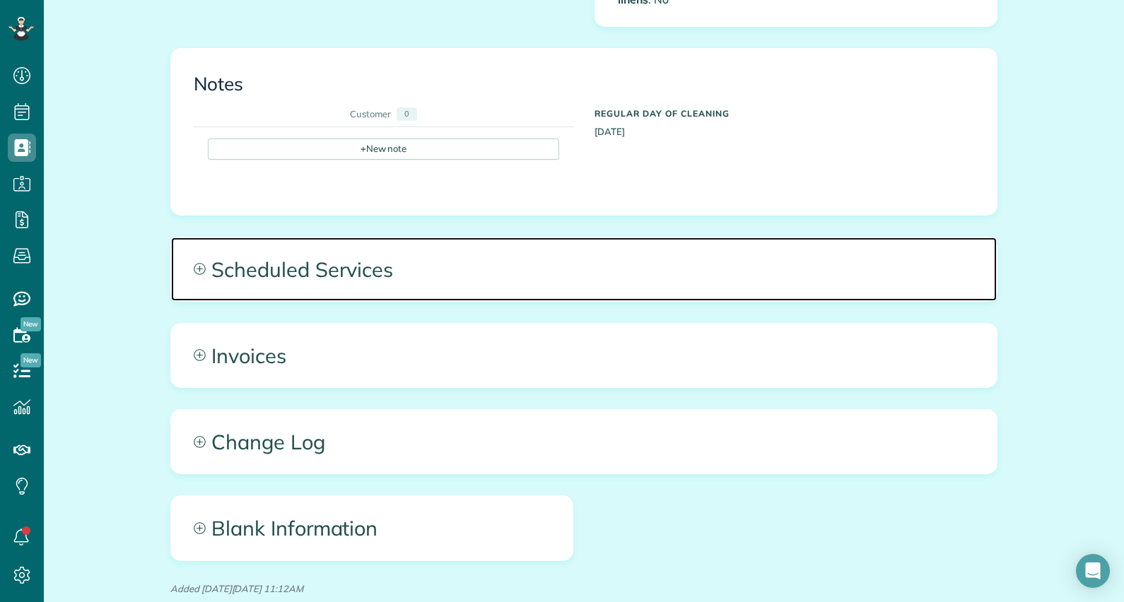
click at [255, 258] on span "Scheduled Services" at bounding box center [584, 270] width 826 height 64
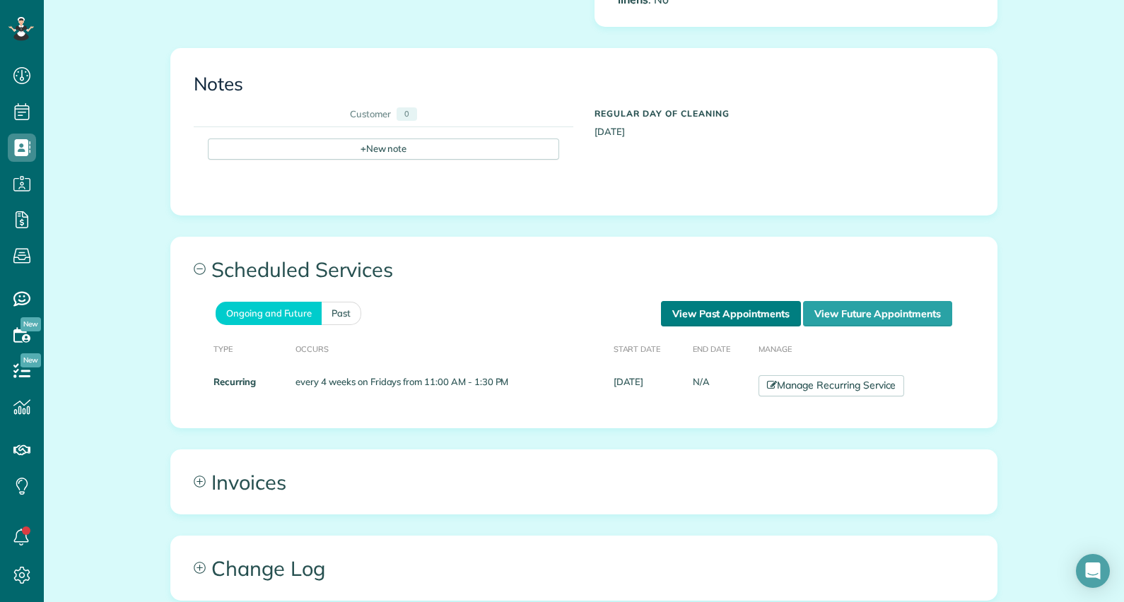
click at [672, 301] on link "View Past Appointments" at bounding box center [731, 313] width 140 height 25
click at [686, 301] on link "View Past Appointments" at bounding box center [731, 313] width 140 height 25
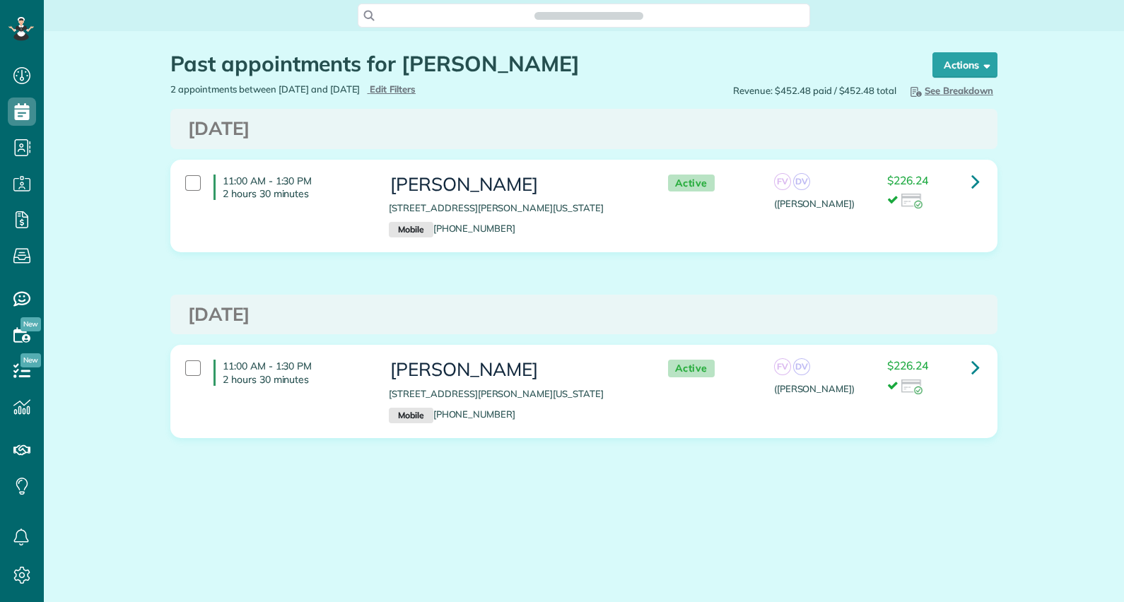
scroll to position [6, 6]
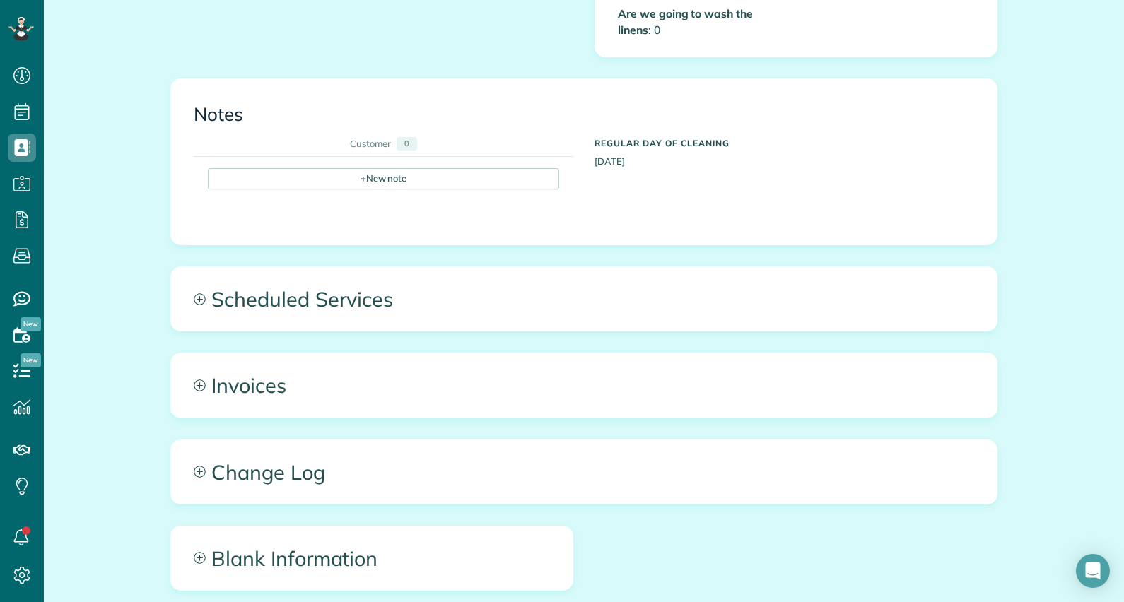
scroll to position [865, 0]
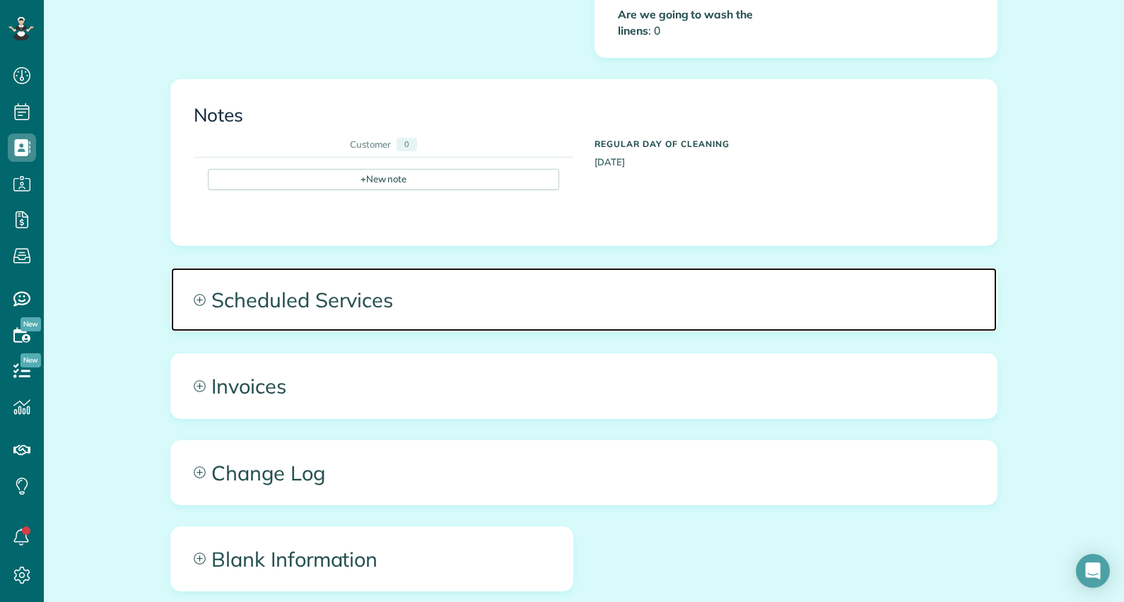
click at [344, 286] on span "Scheduled Services" at bounding box center [584, 300] width 826 height 64
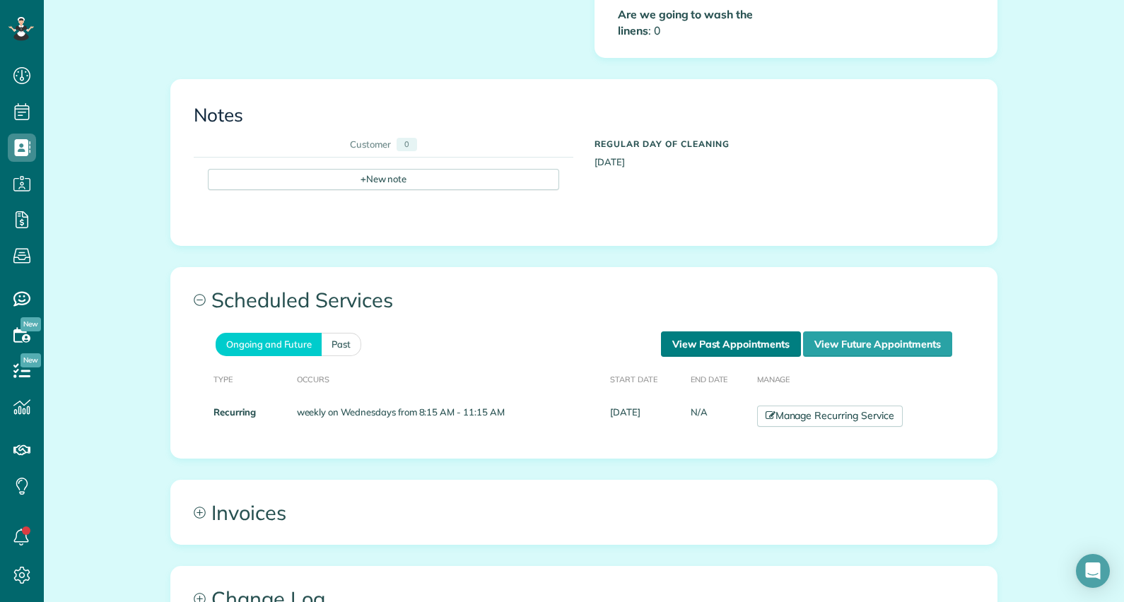
click at [706, 332] on link "View Past Appointments" at bounding box center [731, 344] width 140 height 25
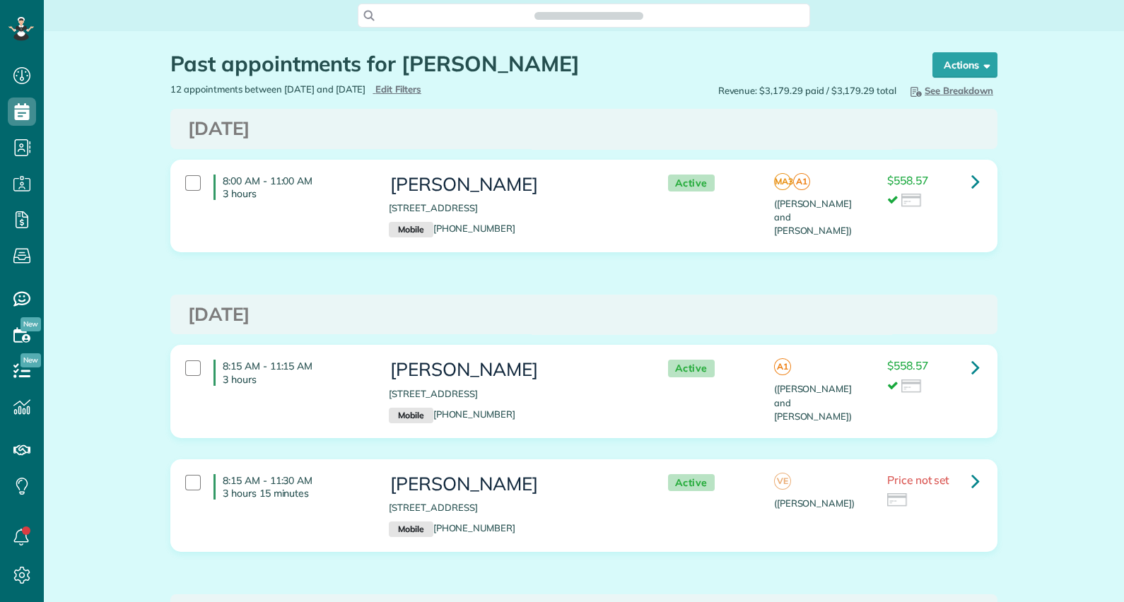
scroll to position [6, 6]
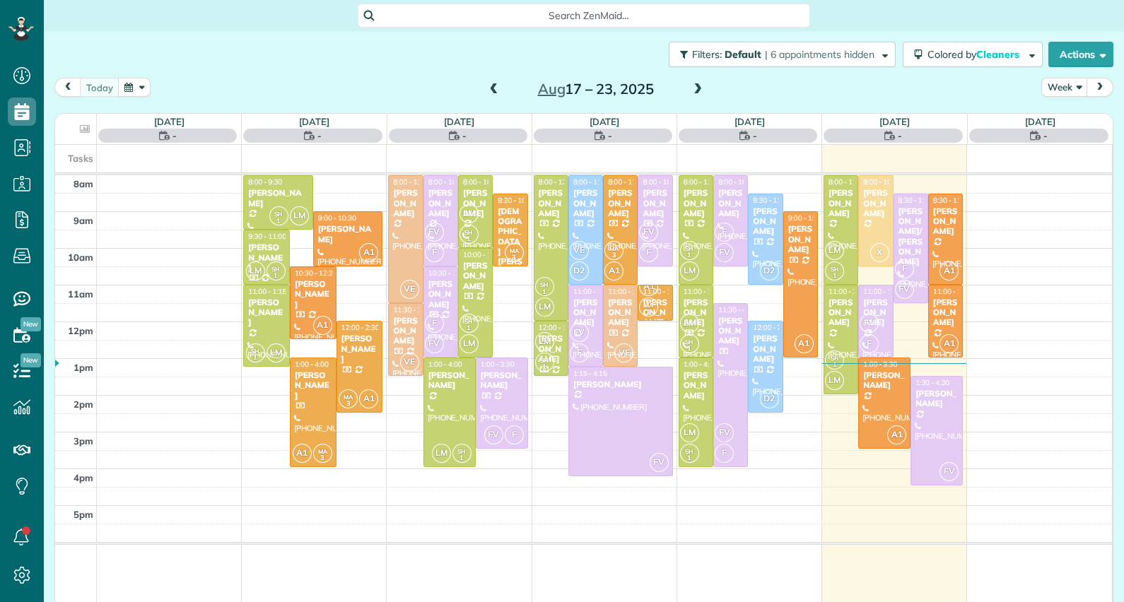
scroll to position [6, 6]
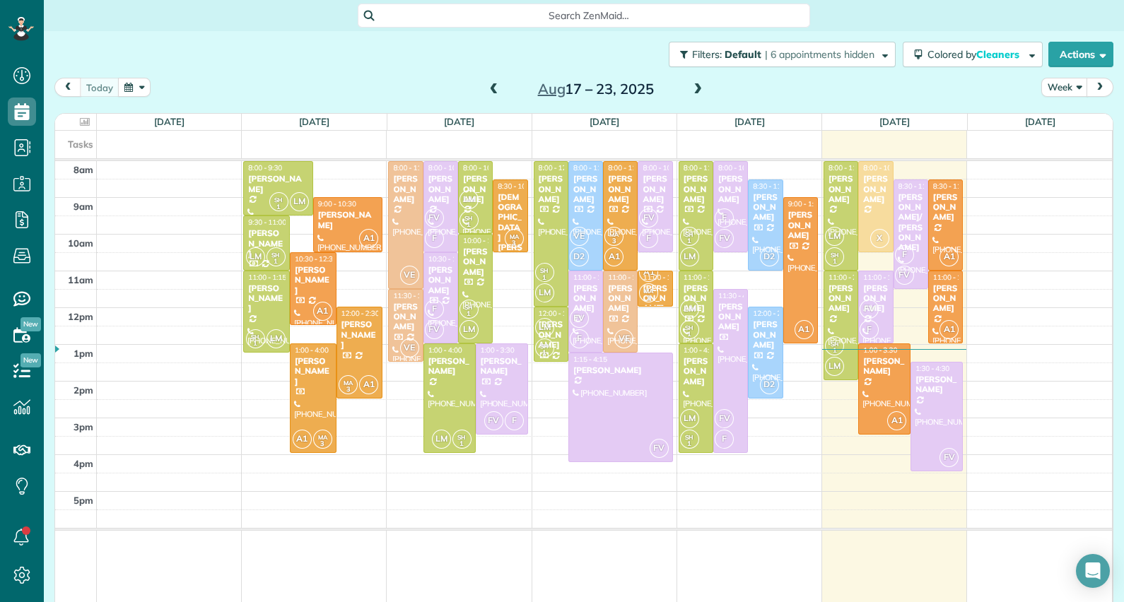
click at [693, 92] on span at bounding box center [698, 89] width 16 height 13
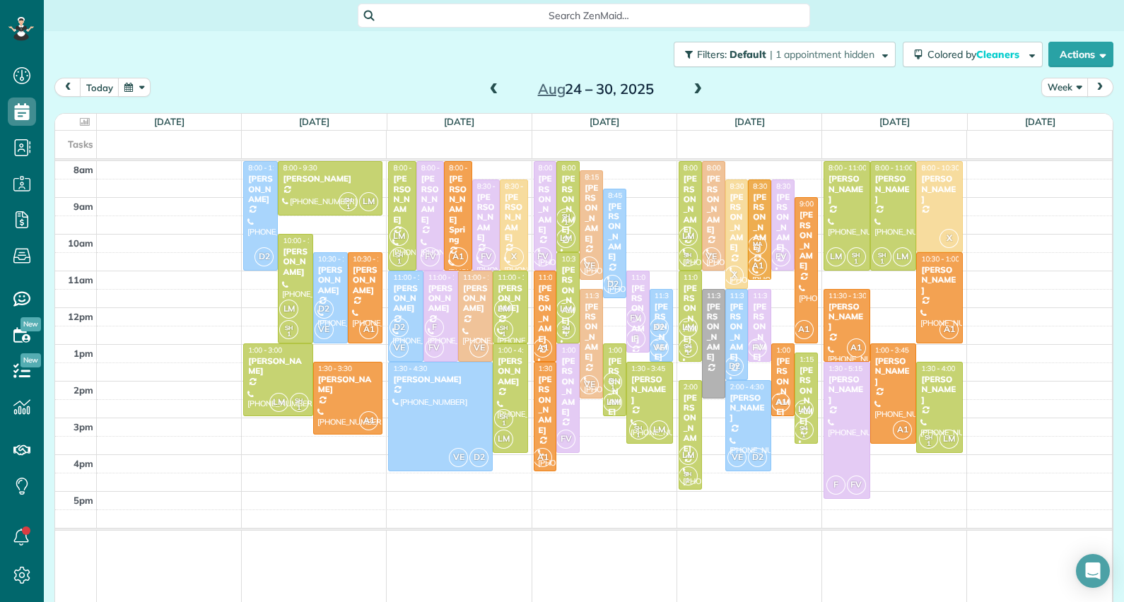
click at [1067, 90] on button "Week" at bounding box center [1064, 87] width 47 height 19
click at [1045, 125] on link "Day" at bounding box center [1098, 120] width 112 height 28
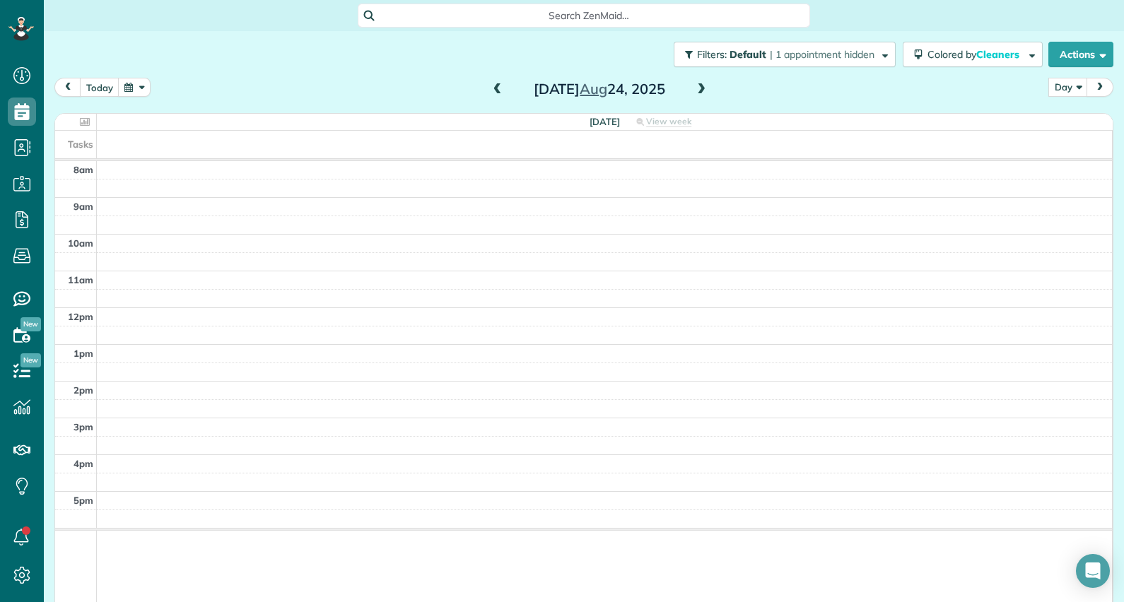
click at [683, 94] on div "Sunday Aug 24, 2025" at bounding box center [599, 89] width 226 height 23
click at [694, 88] on span at bounding box center [702, 89] width 16 height 13
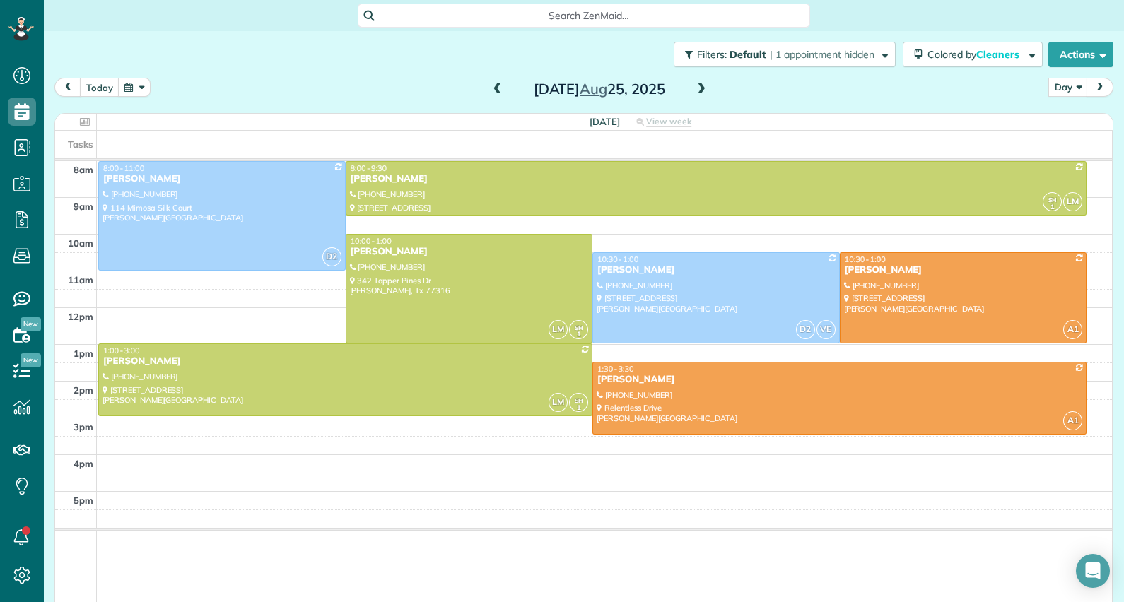
click at [694, 88] on span at bounding box center [702, 89] width 16 height 13
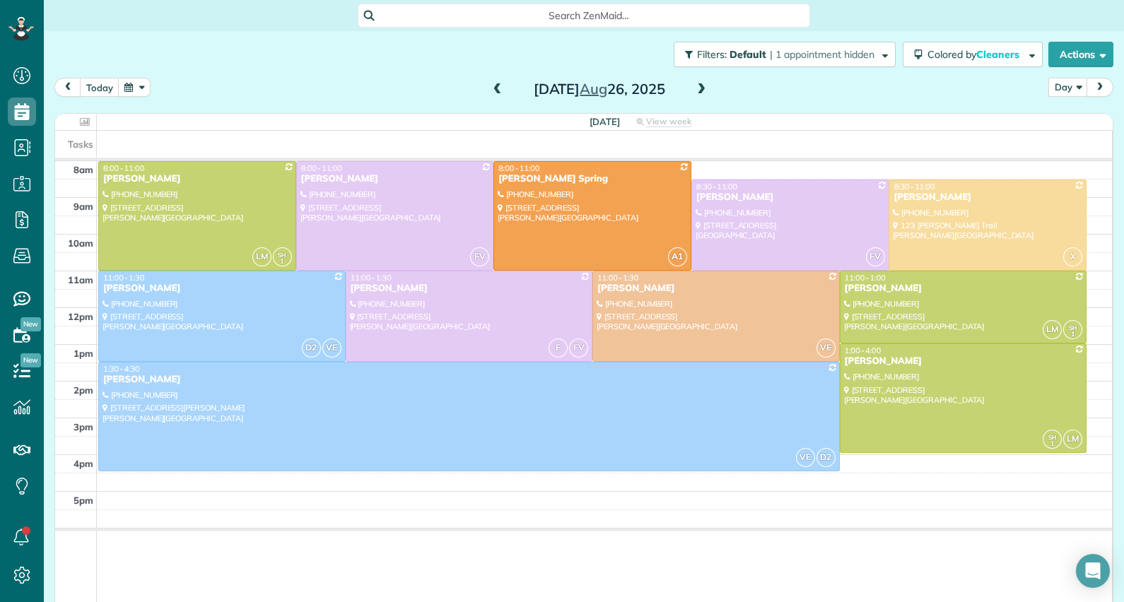
click at [694, 88] on span at bounding box center [702, 89] width 16 height 13
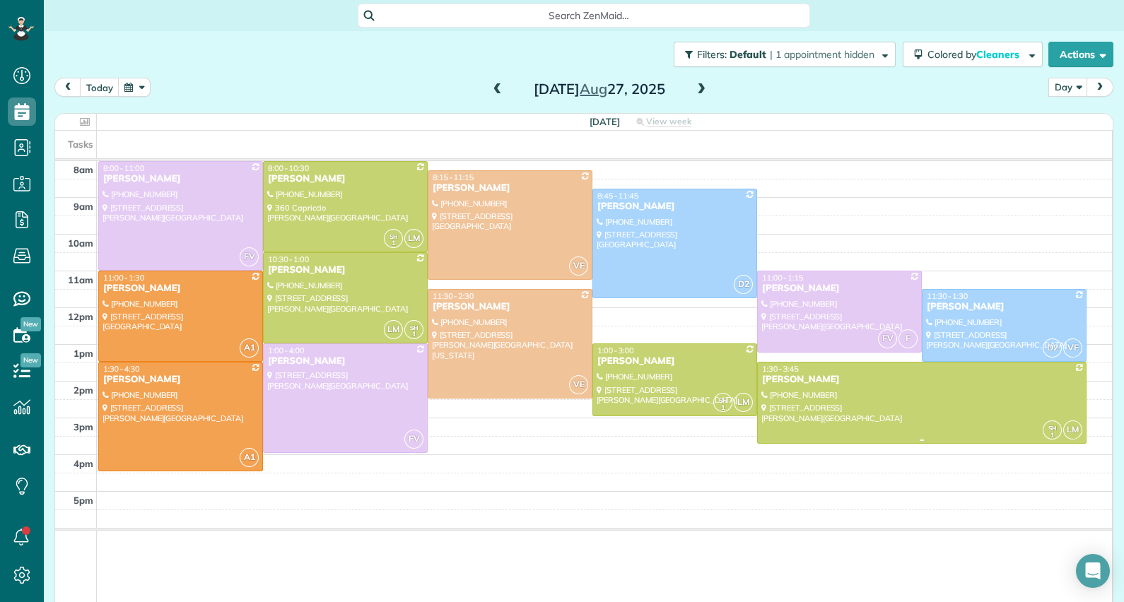
click at [312, 271] on div "Dawn Dawley" at bounding box center [345, 270] width 156 height 12
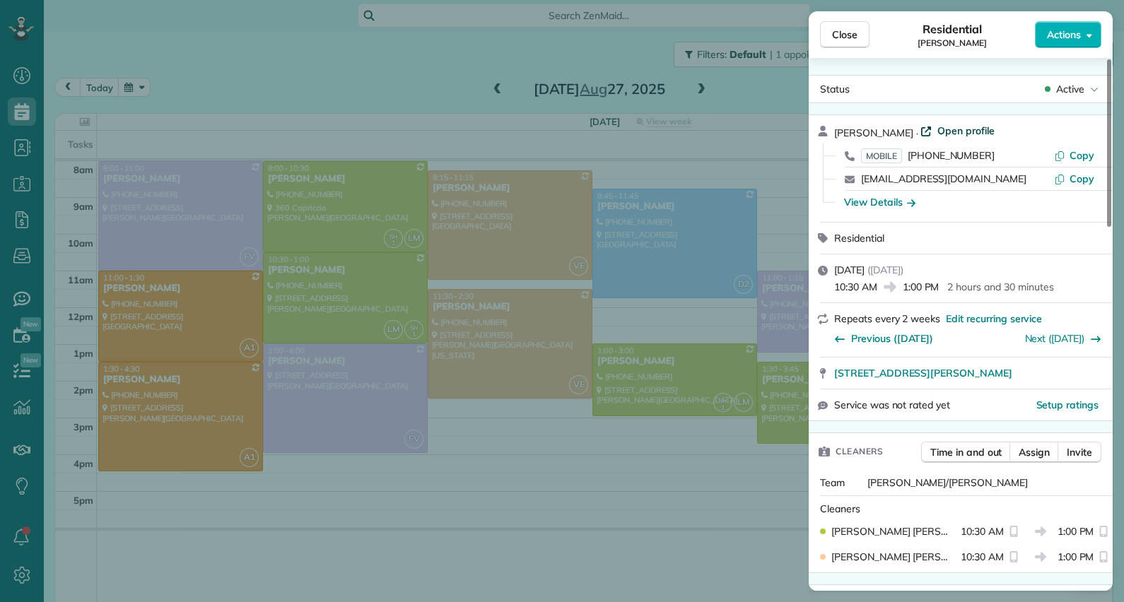
click at [966, 124] on span "Open profile" at bounding box center [965, 131] width 57 height 14
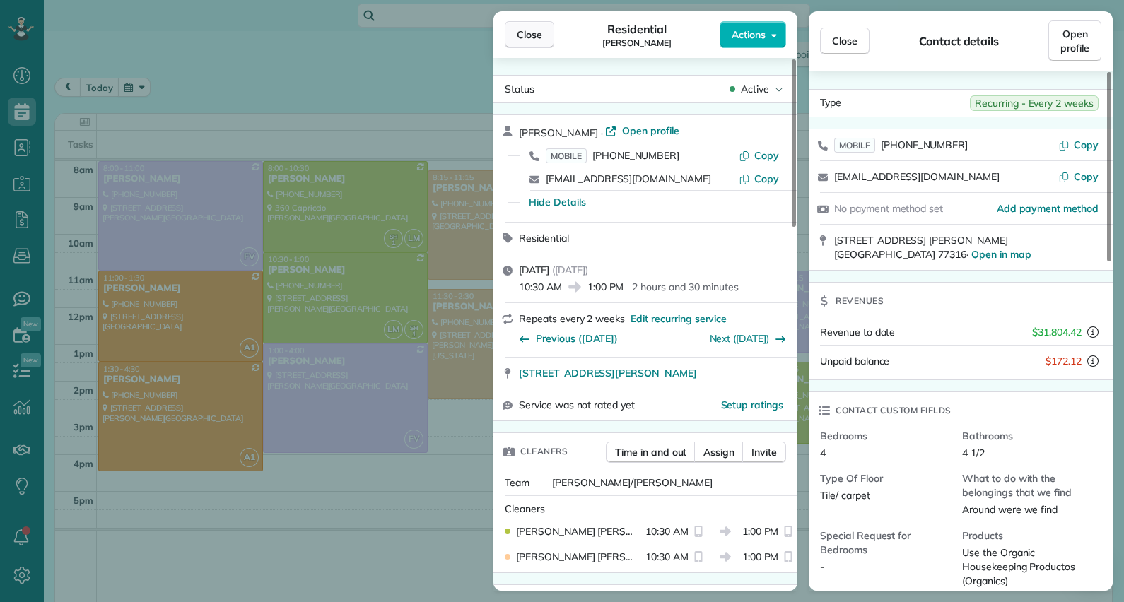
click at [537, 38] on span "Close" at bounding box center [529, 35] width 25 height 14
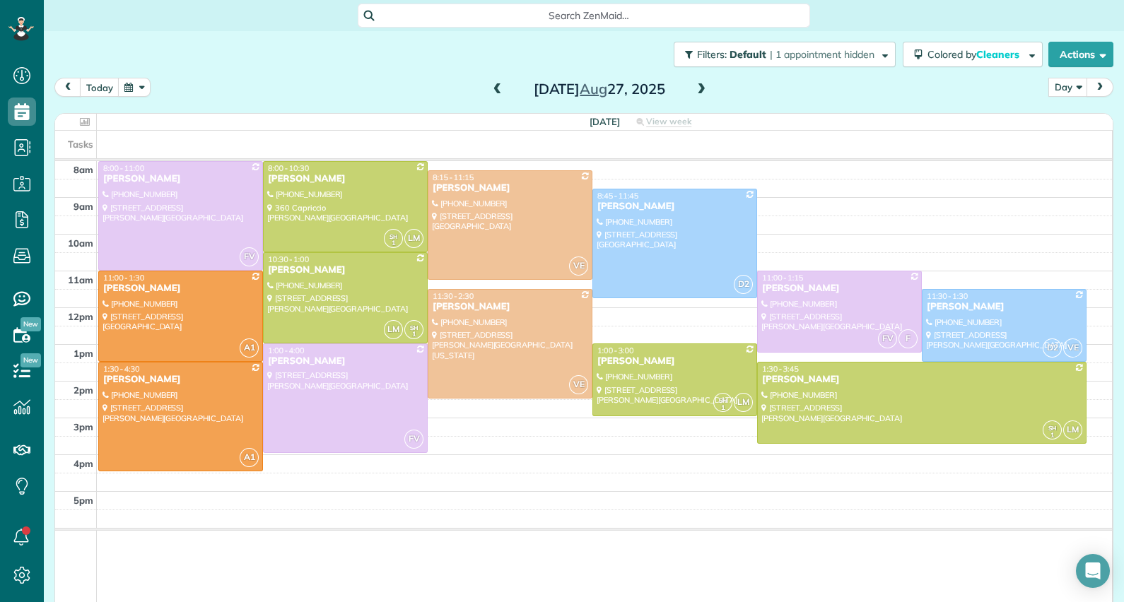
click at [696, 94] on span at bounding box center [702, 89] width 16 height 13
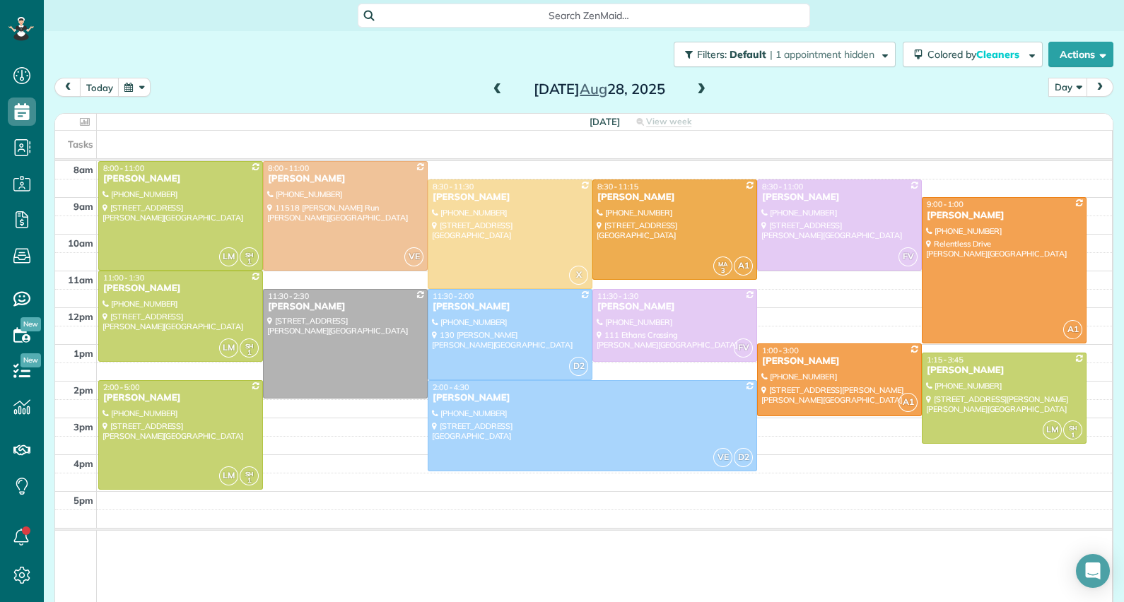
click at [497, 88] on span at bounding box center [498, 89] width 16 height 13
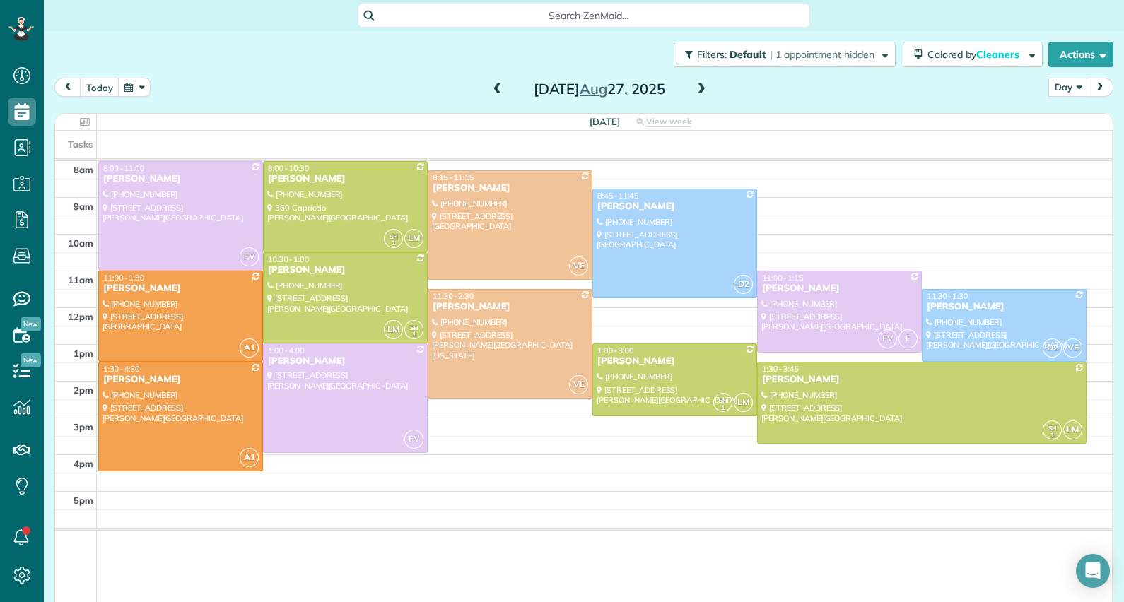
click at [341, 298] on div at bounding box center [345, 298] width 163 height 90
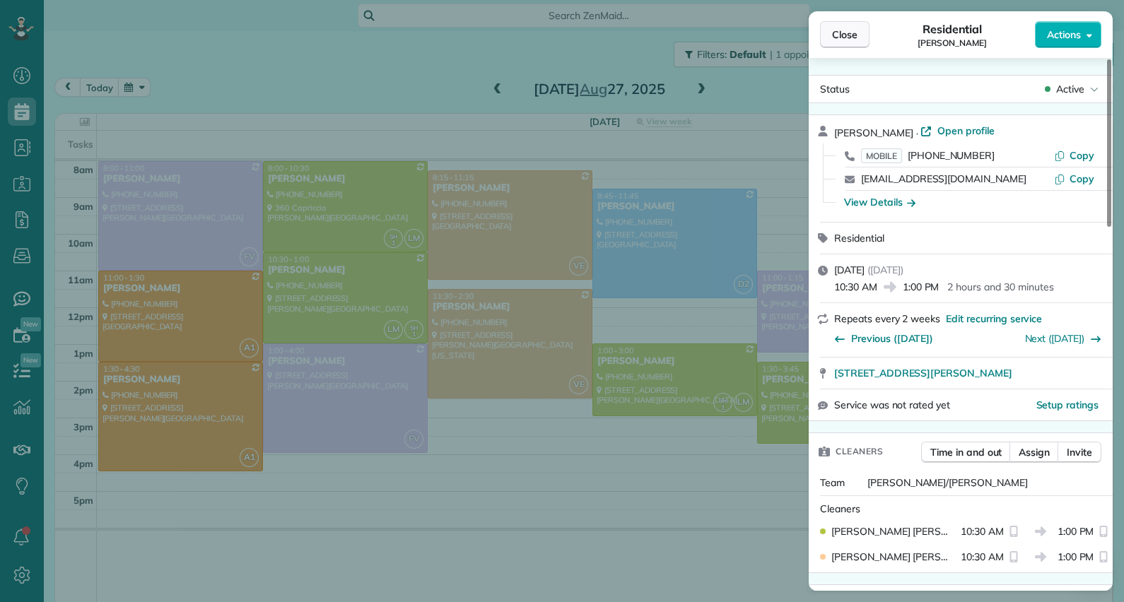
click at [848, 44] on button "Close" at bounding box center [844, 34] width 49 height 27
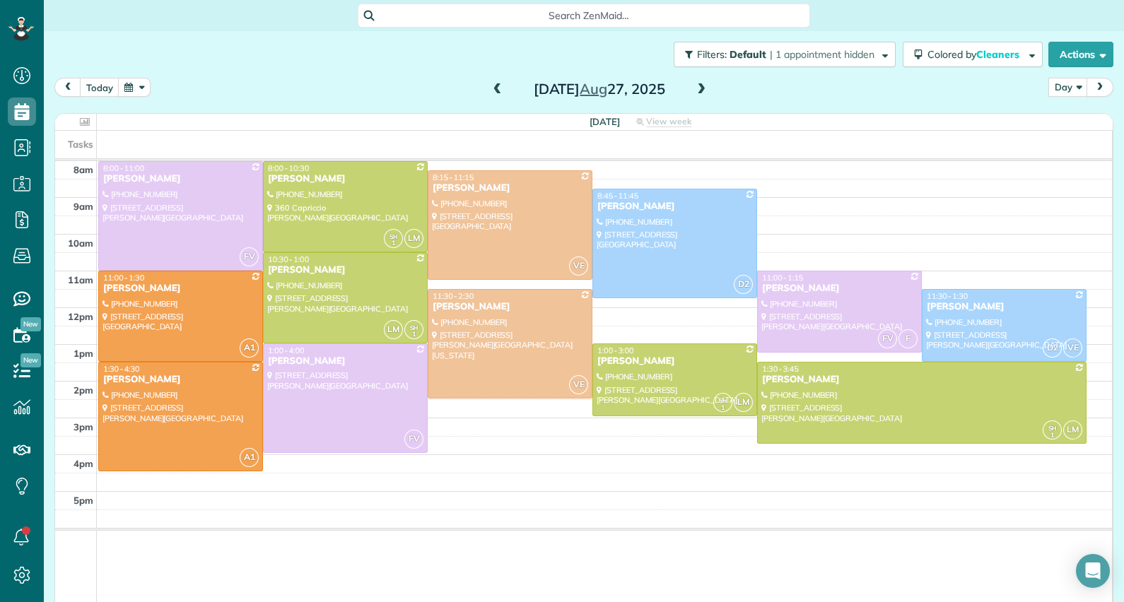
click at [701, 95] on span at bounding box center [702, 89] width 16 height 13
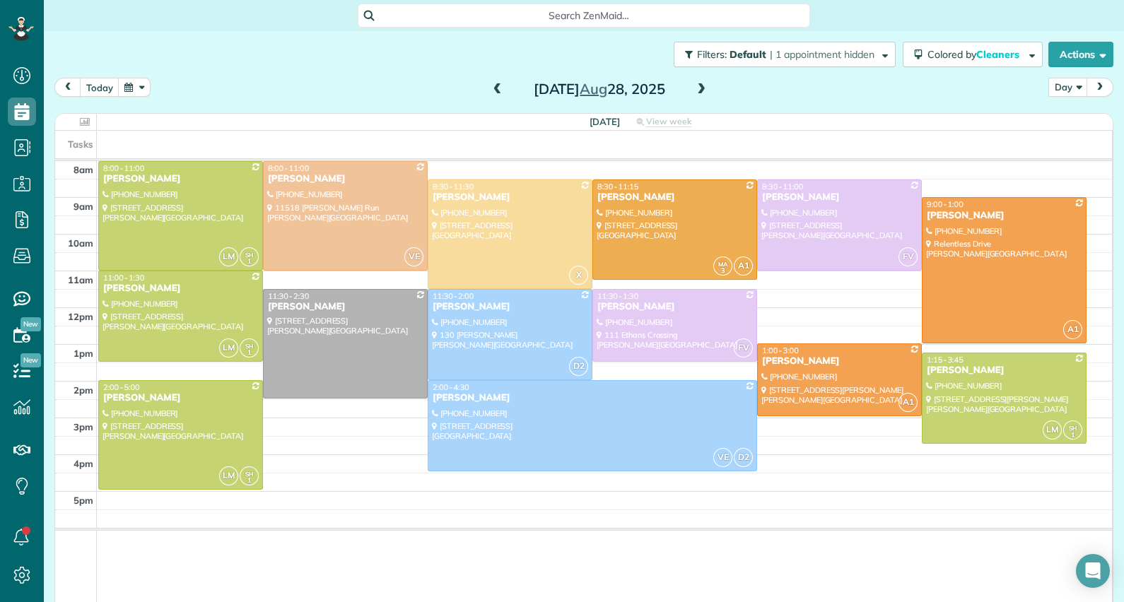
click at [983, 378] on div at bounding box center [1004, 398] width 163 height 90
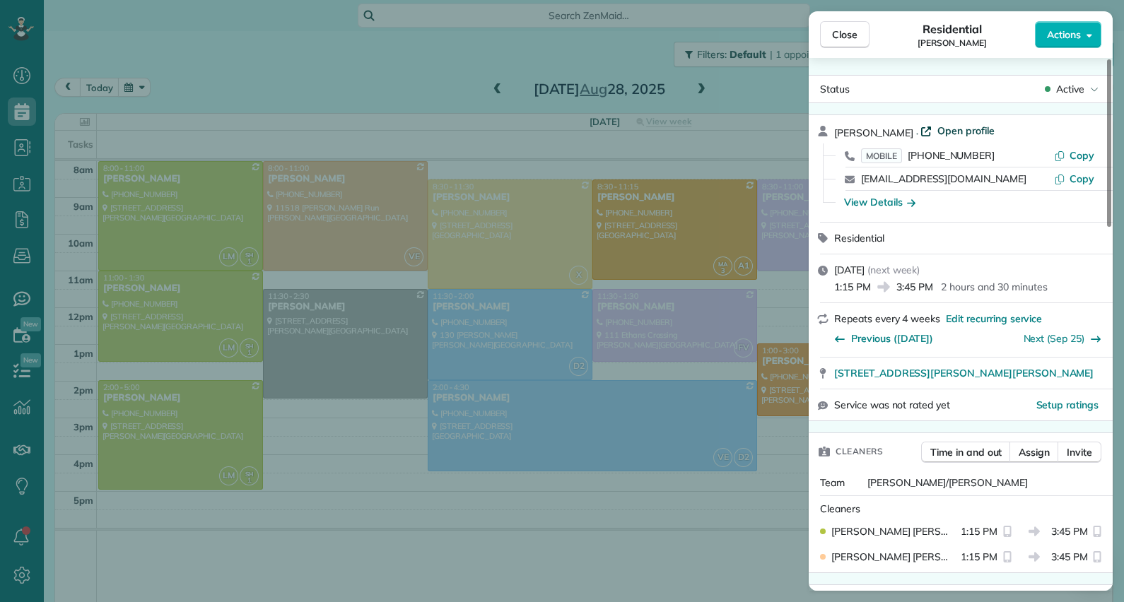
click at [965, 127] on span "Open profile" at bounding box center [965, 131] width 57 height 14
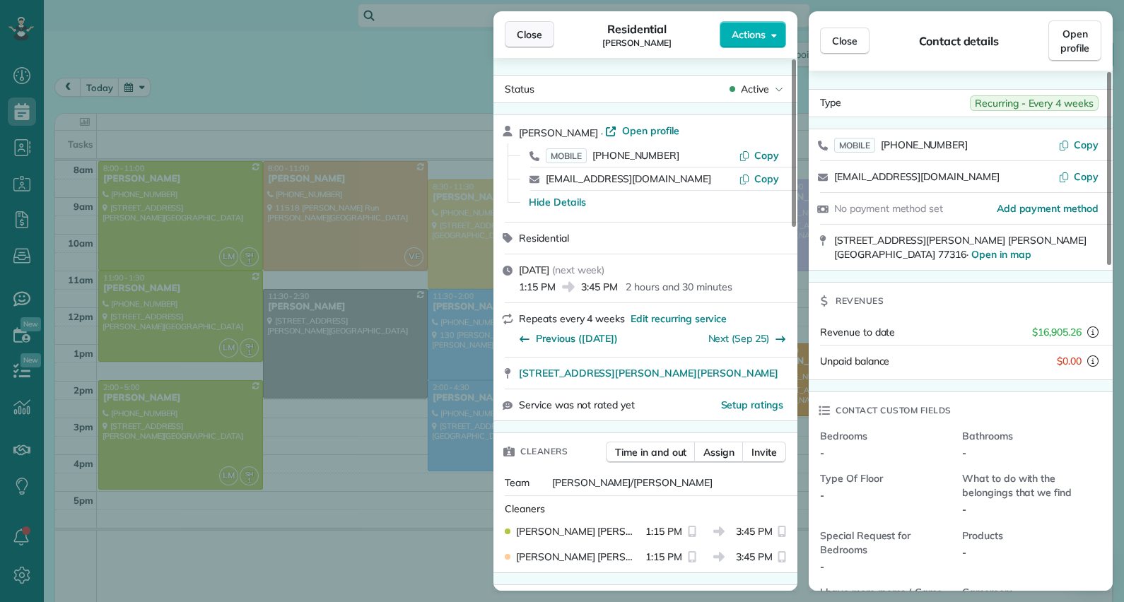
click at [542, 42] on button "Close" at bounding box center [529, 34] width 49 height 27
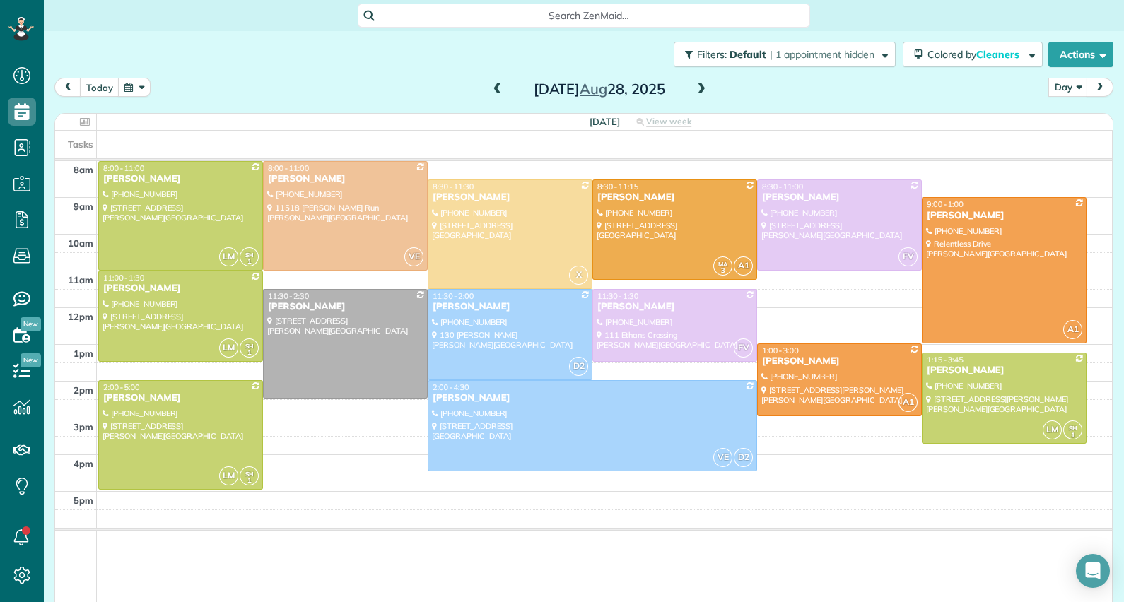
click at [201, 414] on div at bounding box center [180, 435] width 163 height 108
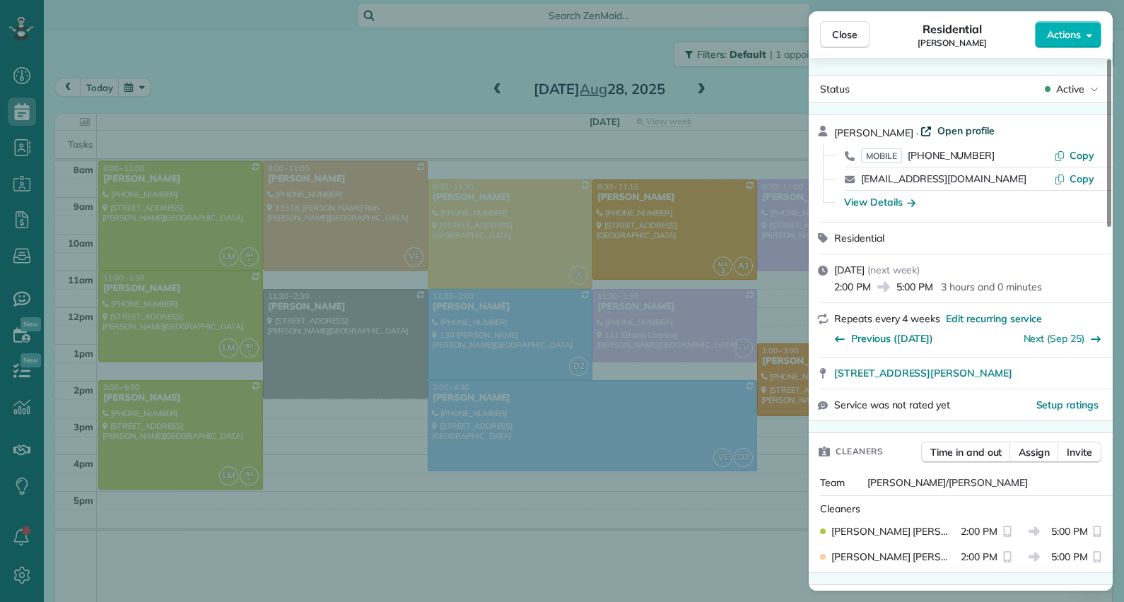
click at [973, 124] on span "Open profile" at bounding box center [965, 131] width 57 height 14
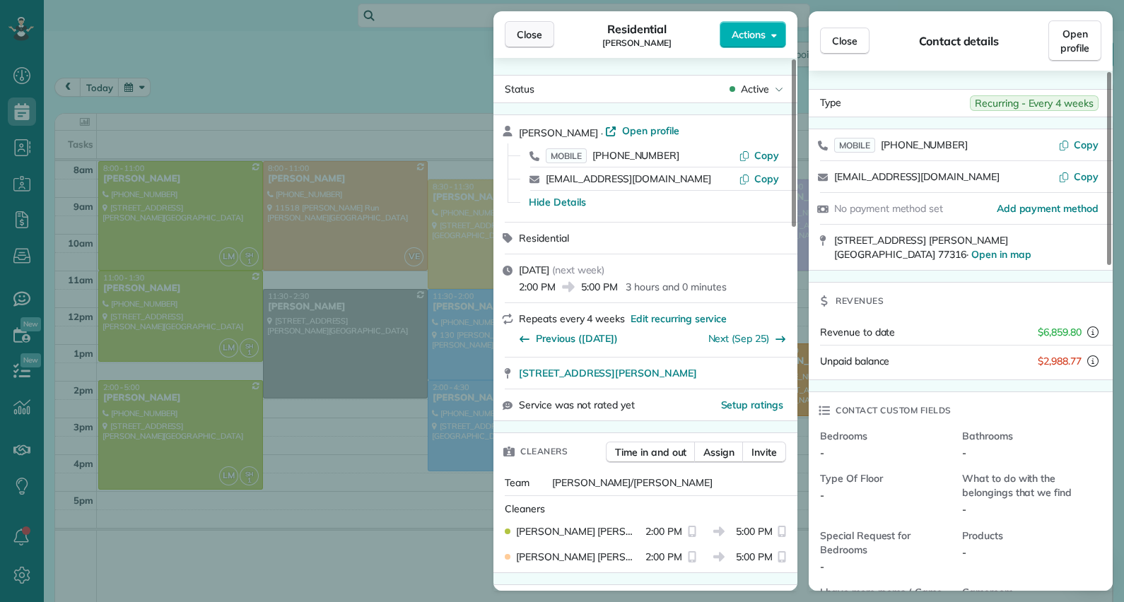
click at [529, 30] on span "Close" at bounding box center [529, 35] width 25 height 14
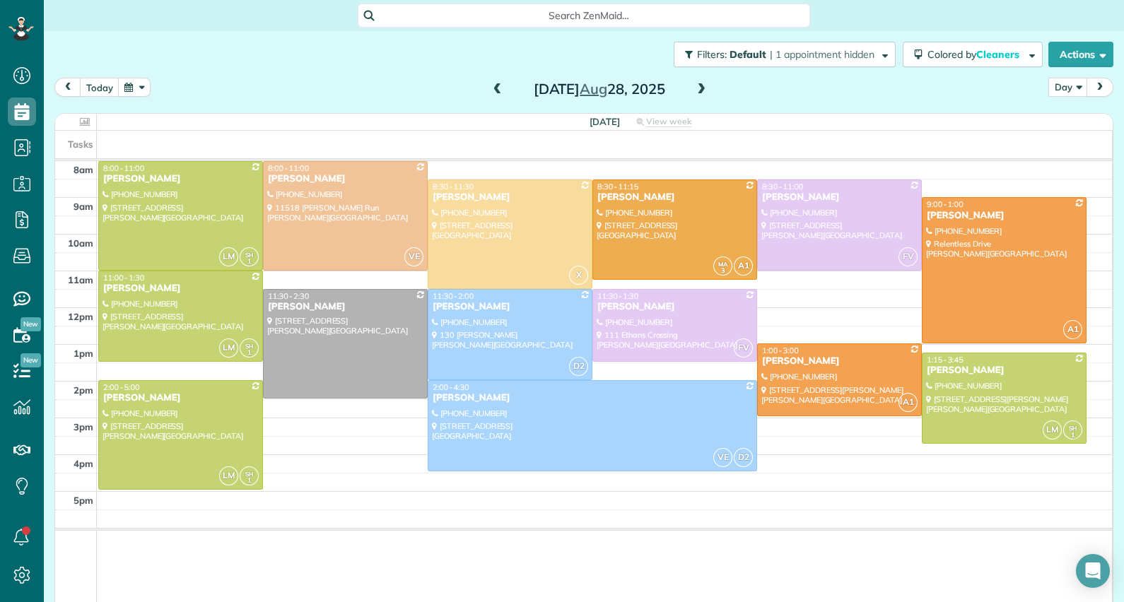
click at [152, 283] on div "Denisse Marez" at bounding box center [181, 289] width 156 height 12
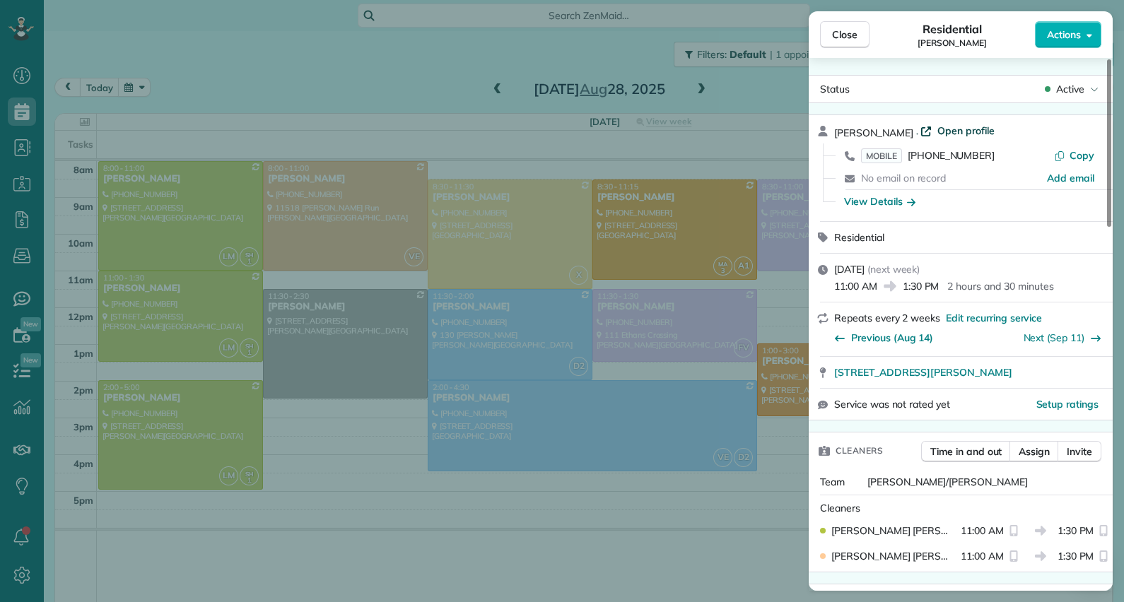
click at [970, 126] on span "Open profile" at bounding box center [965, 131] width 57 height 14
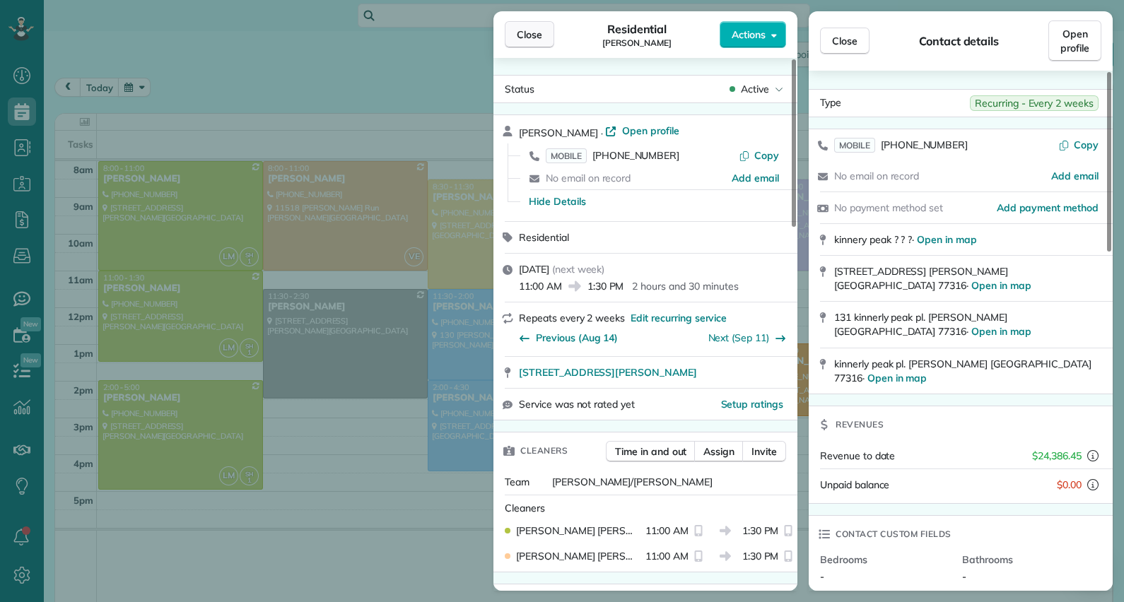
click at [538, 33] on span "Close" at bounding box center [529, 35] width 25 height 14
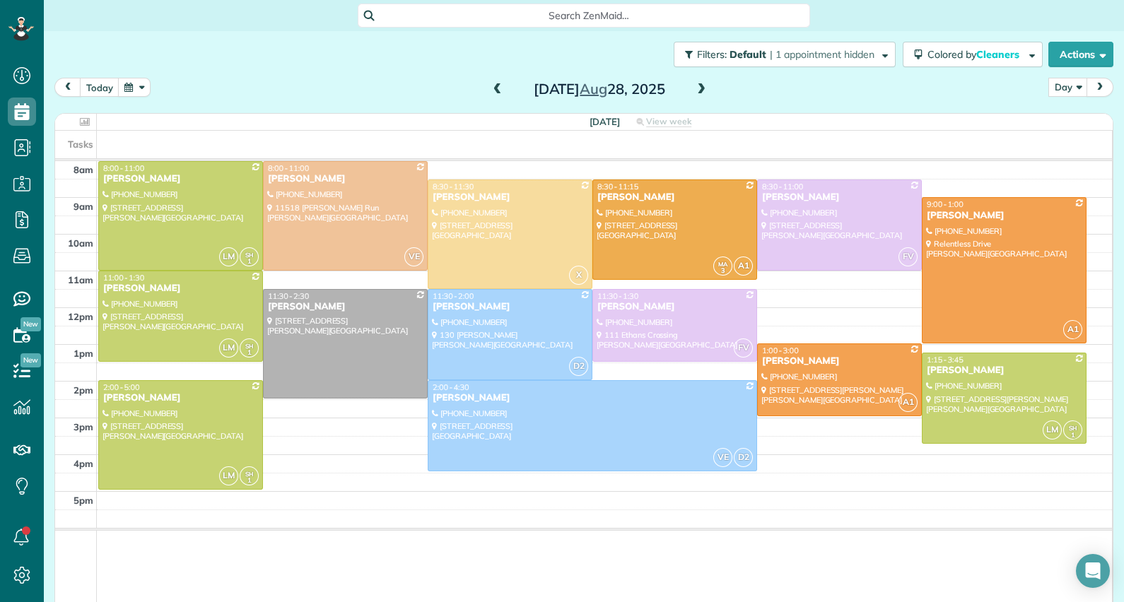
click at [301, 318] on div at bounding box center [345, 344] width 163 height 108
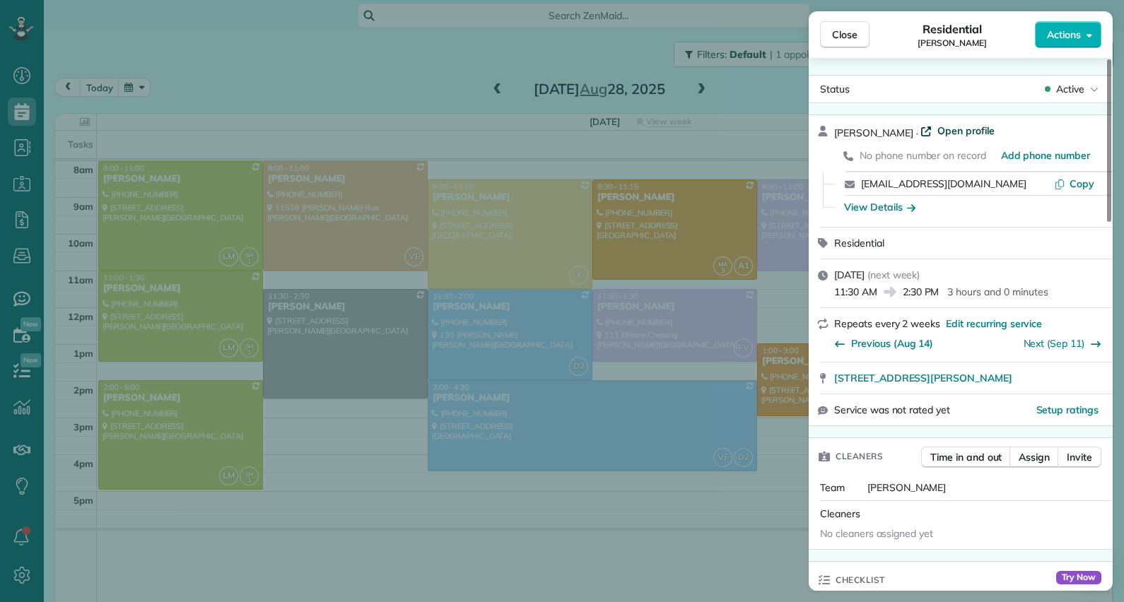
click at [966, 127] on span "Open profile" at bounding box center [965, 131] width 57 height 14
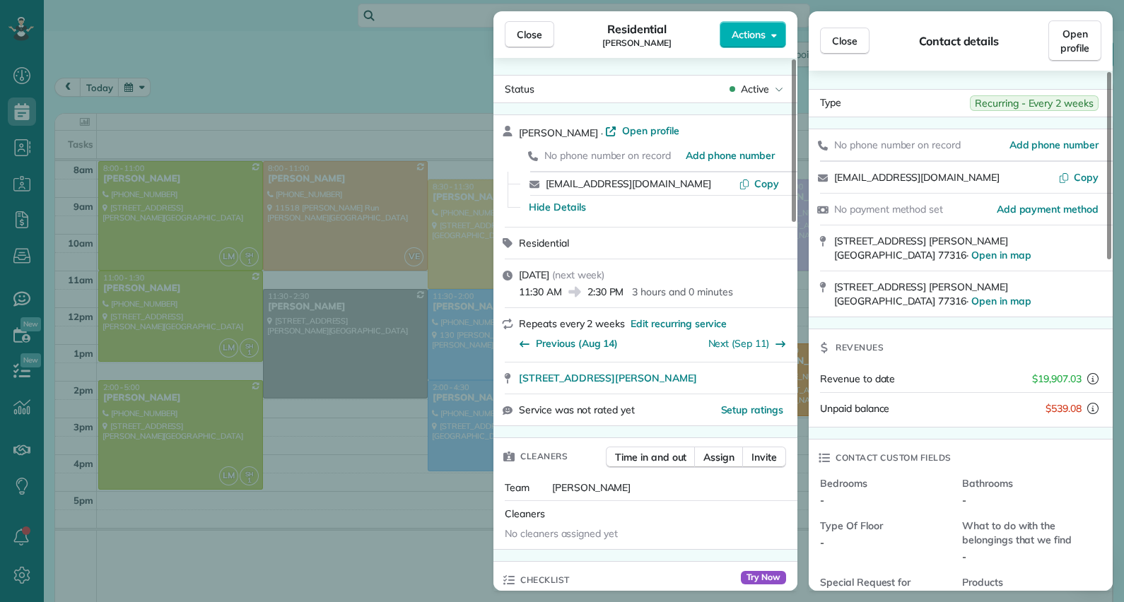
click at [438, 88] on div "Close Residential Sarah Gonske Actions Status Active Sarah Gonske · Open profil…" at bounding box center [562, 301] width 1124 height 602
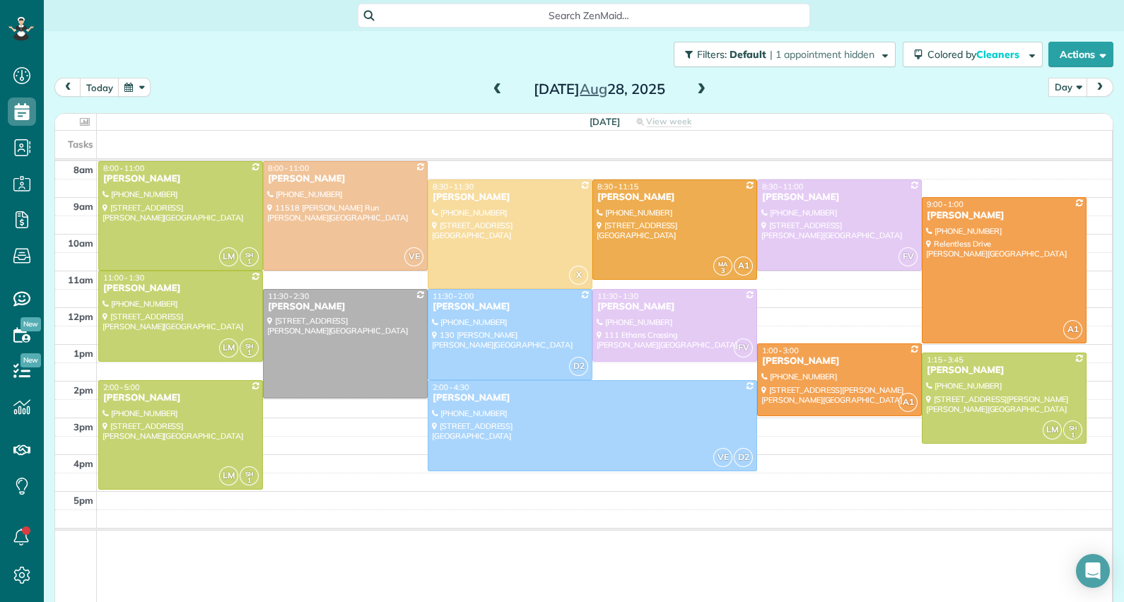
click at [139, 288] on div "[PERSON_NAME]" at bounding box center [181, 289] width 156 height 12
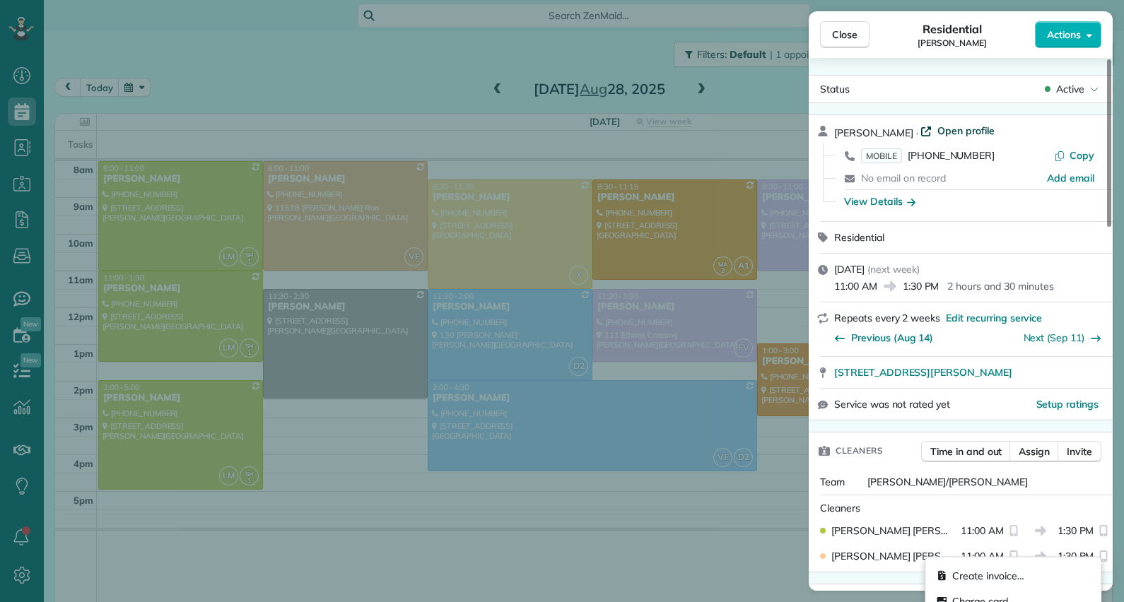
click at [954, 131] on span "Open profile" at bounding box center [965, 131] width 57 height 14
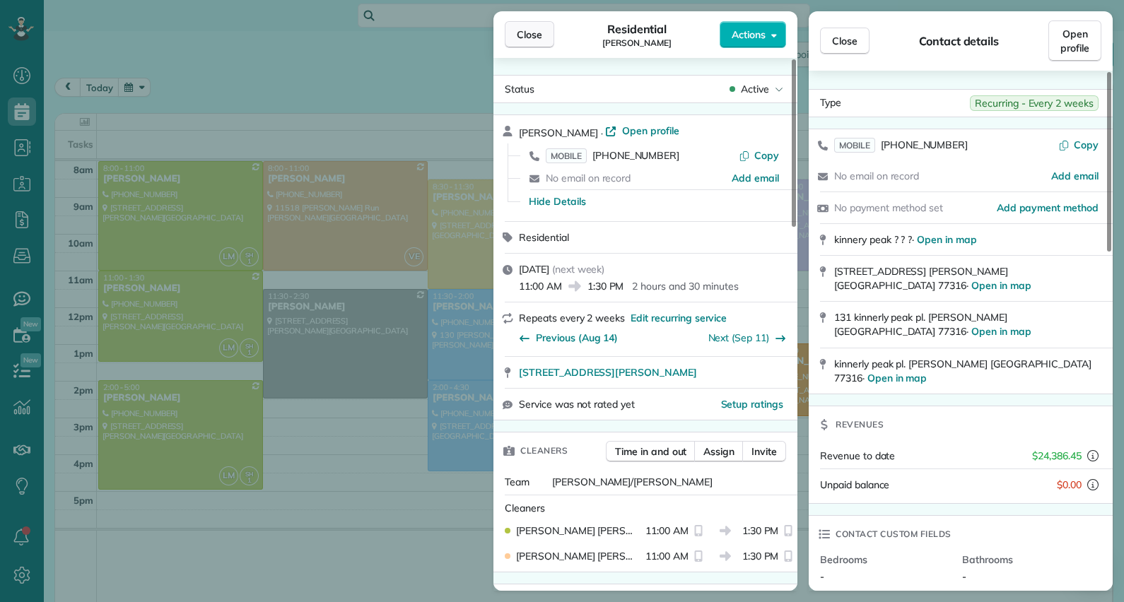
click at [537, 35] on span "Close" at bounding box center [529, 35] width 25 height 14
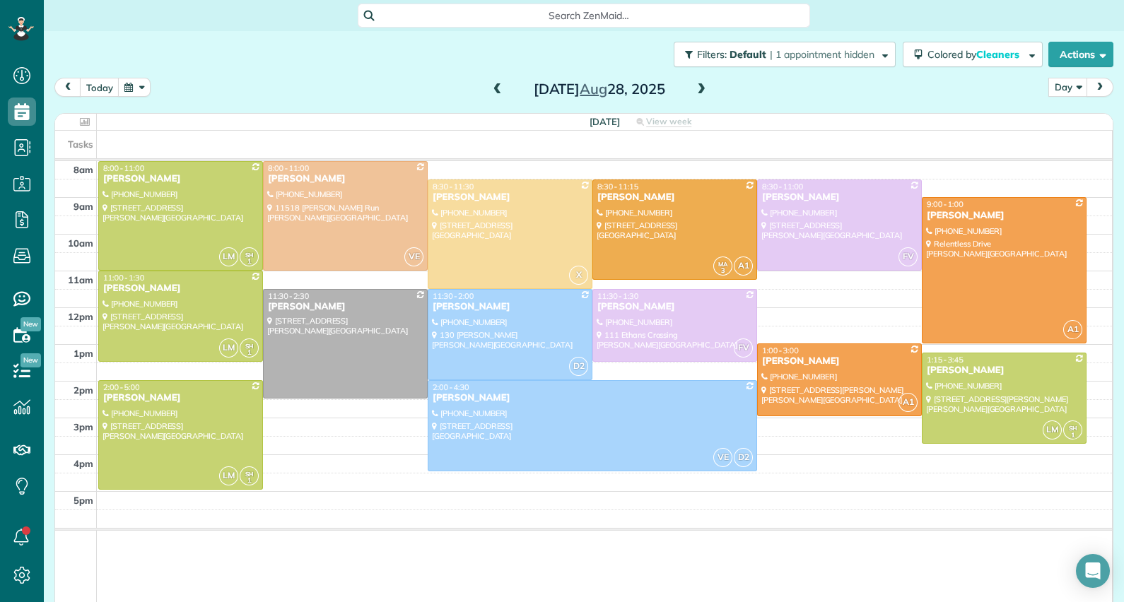
click at [335, 318] on div at bounding box center [345, 344] width 163 height 108
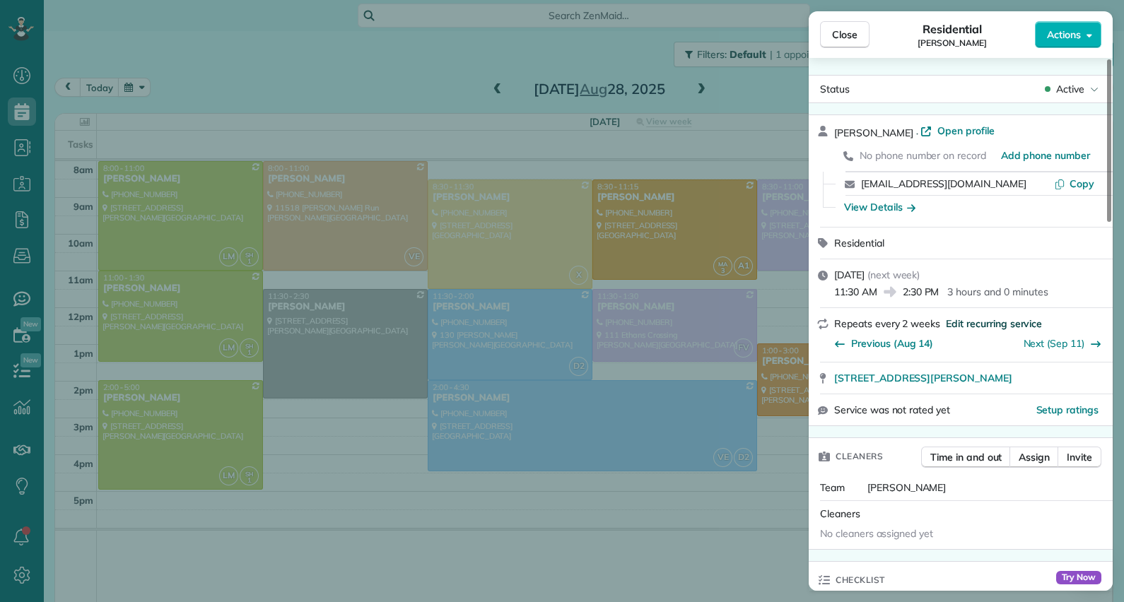
click at [1015, 328] on span "Edit recurring service" at bounding box center [994, 324] width 96 height 14
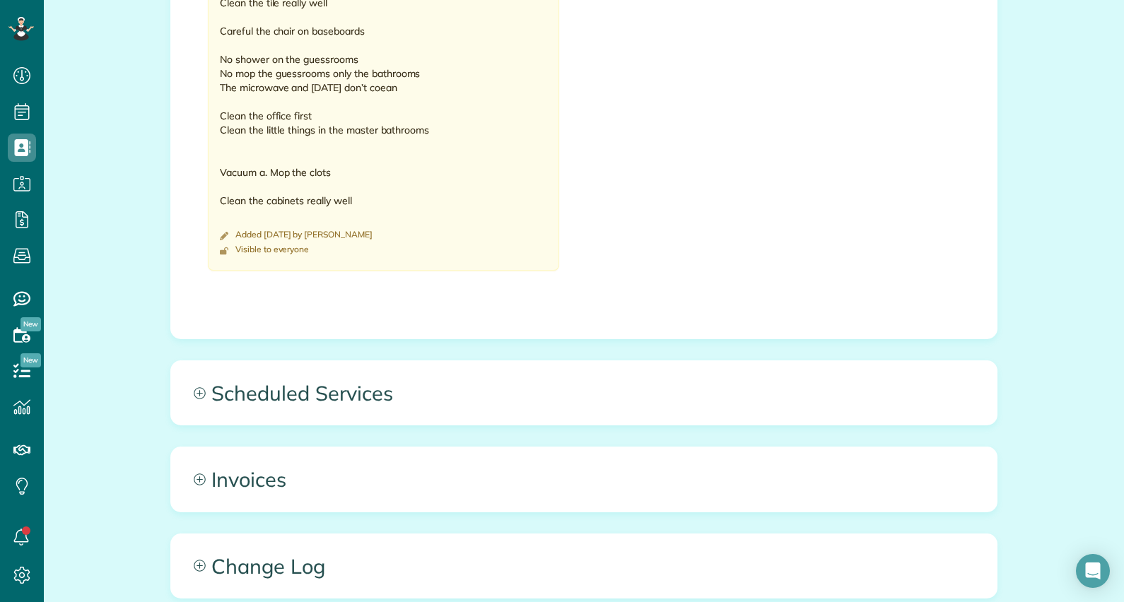
scroll to position [1191, 0]
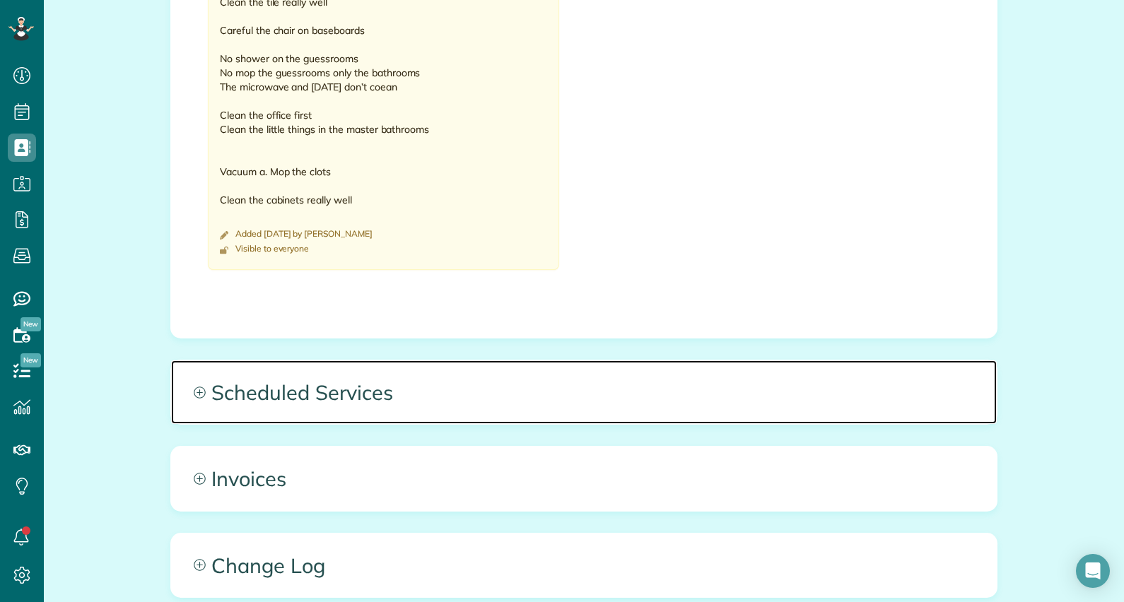
click at [358, 374] on span "Scheduled Services" at bounding box center [584, 393] width 826 height 64
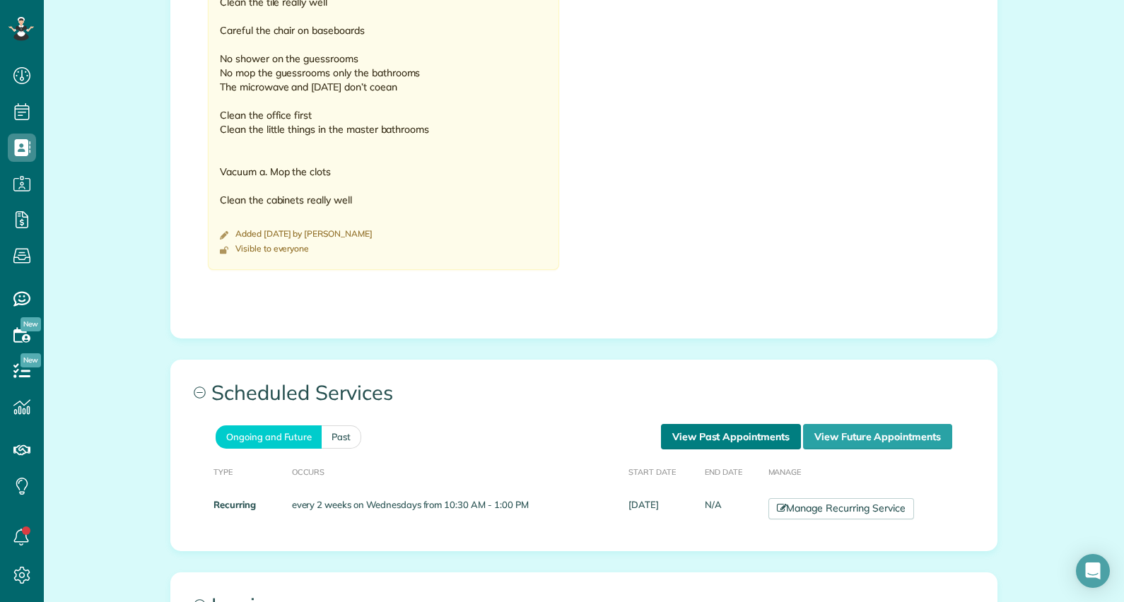
click at [722, 424] on link "View Past Appointments" at bounding box center [731, 436] width 140 height 25
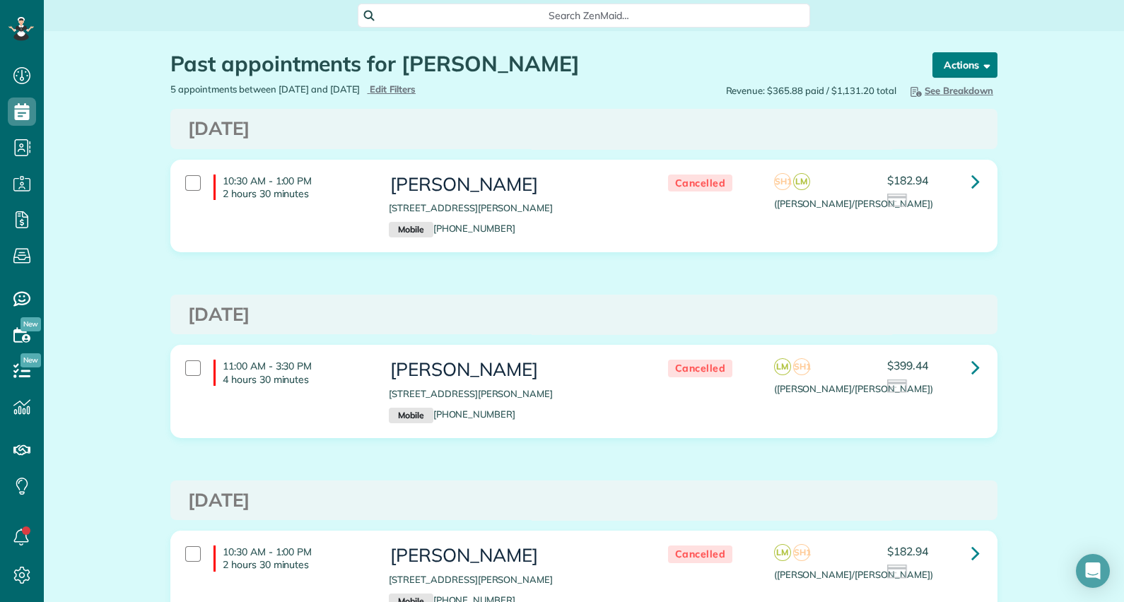
click at [979, 59] on span "button" at bounding box center [984, 64] width 11 height 11
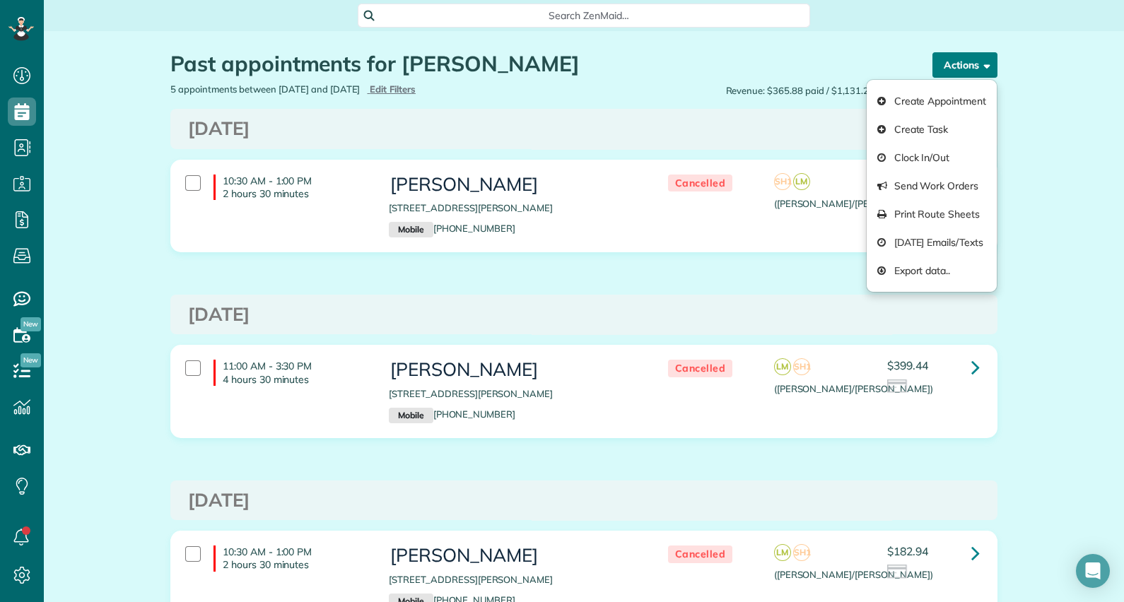
click at [977, 54] on button "Actions" at bounding box center [964, 64] width 65 height 25
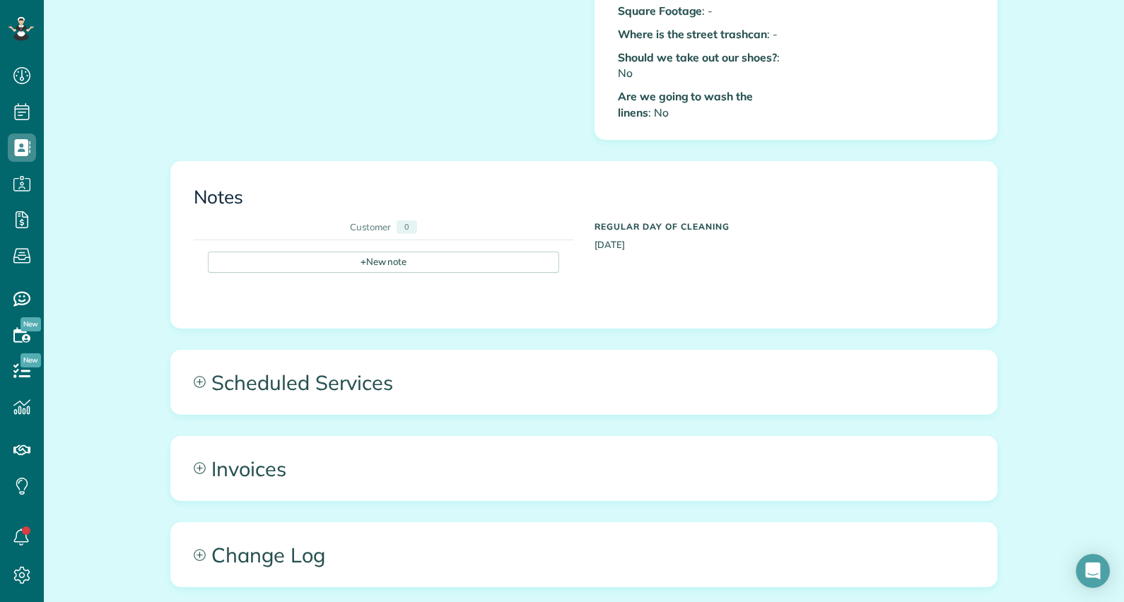
scroll to position [799, 0]
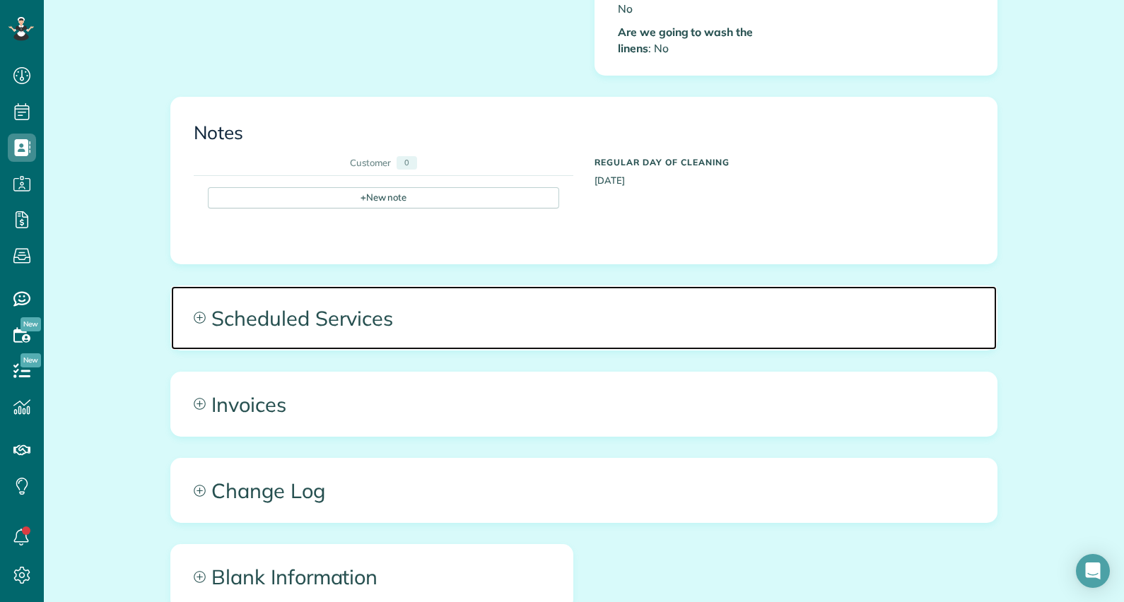
click at [333, 295] on span "Scheduled Services" at bounding box center [584, 318] width 826 height 64
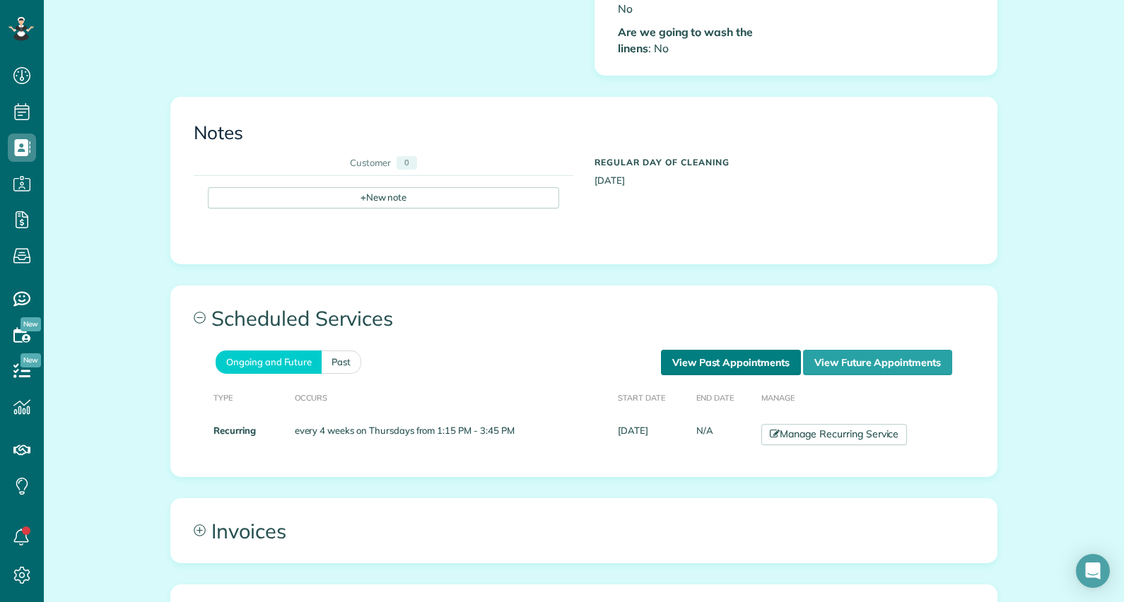
click at [721, 350] on link "View Past Appointments" at bounding box center [731, 362] width 140 height 25
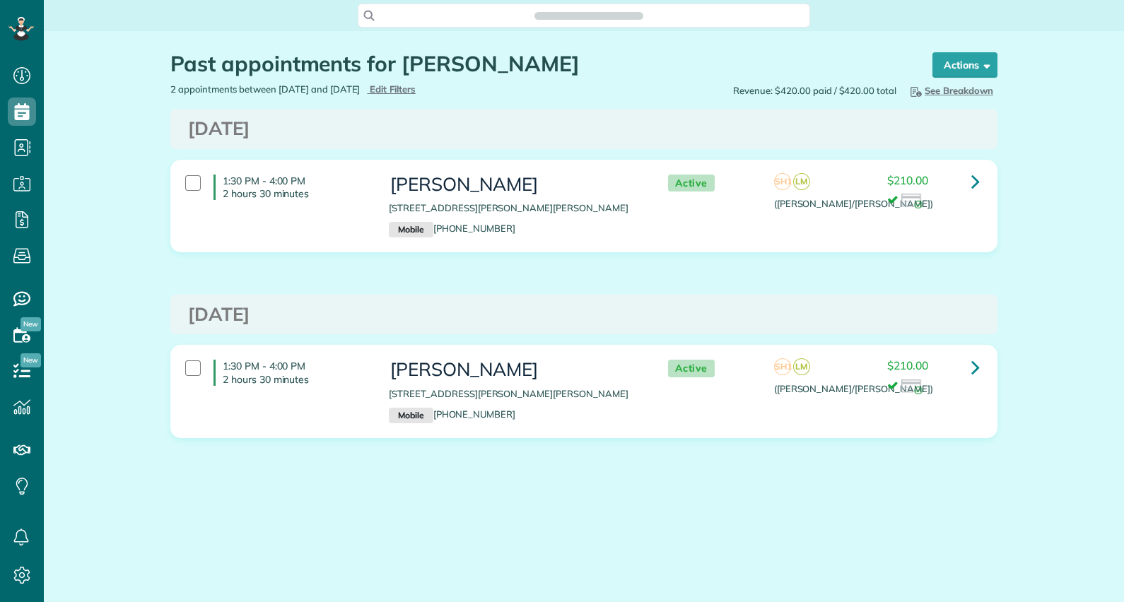
scroll to position [6, 6]
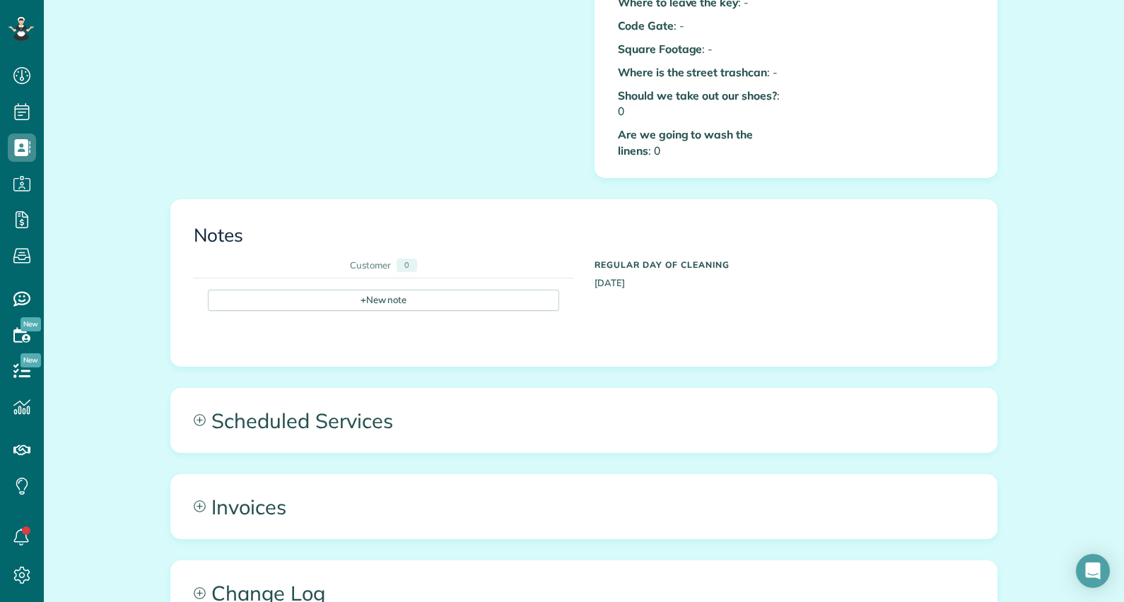
scroll to position [702, 0]
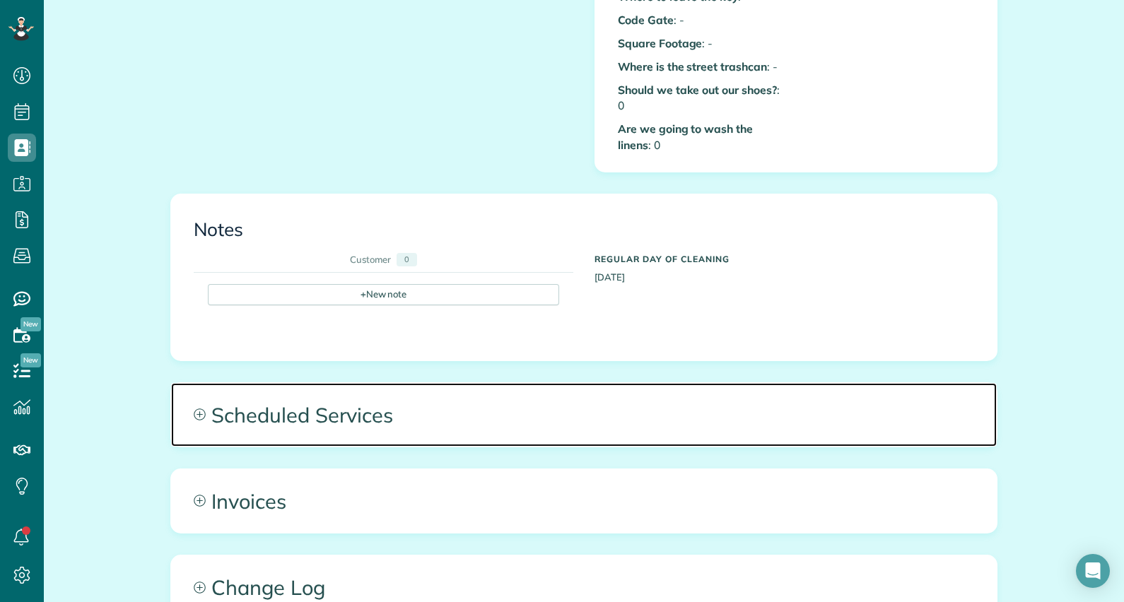
click at [361, 397] on span "Scheduled Services" at bounding box center [584, 415] width 826 height 64
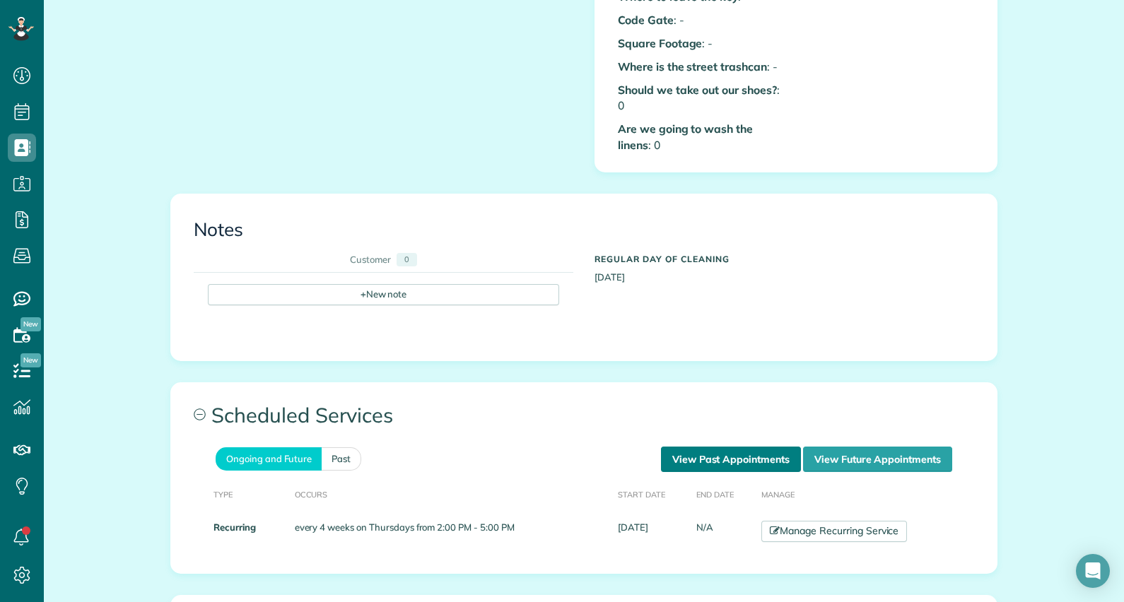
click at [735, 447] on link "View Past Appointments" at bounding box center [731, 459] width 140 height 25
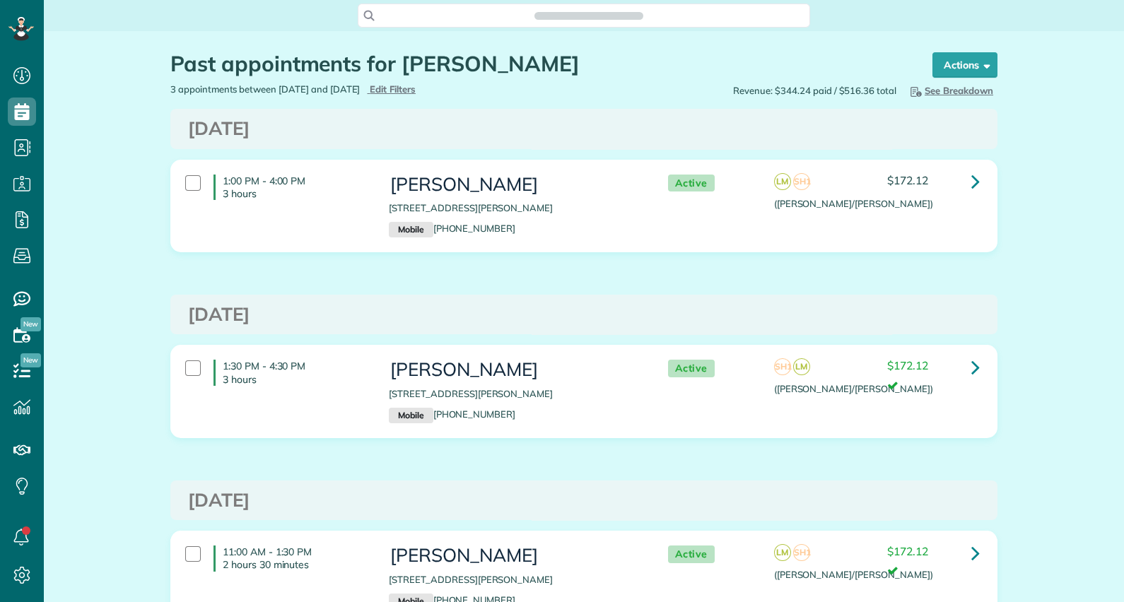
scroll to position [6, 6]
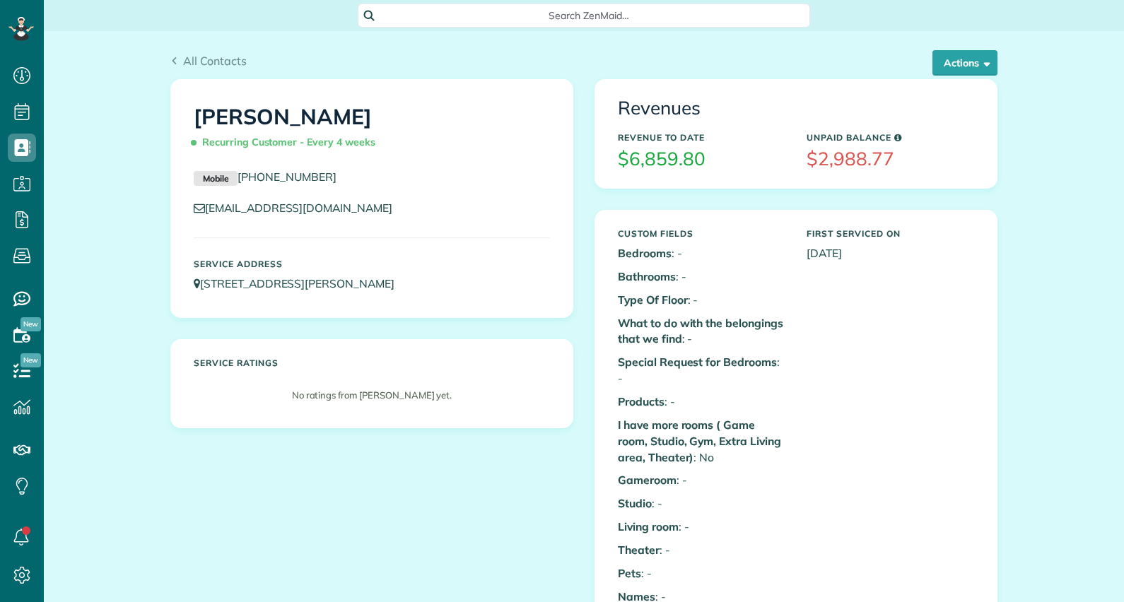
scroll to position [6, 6]
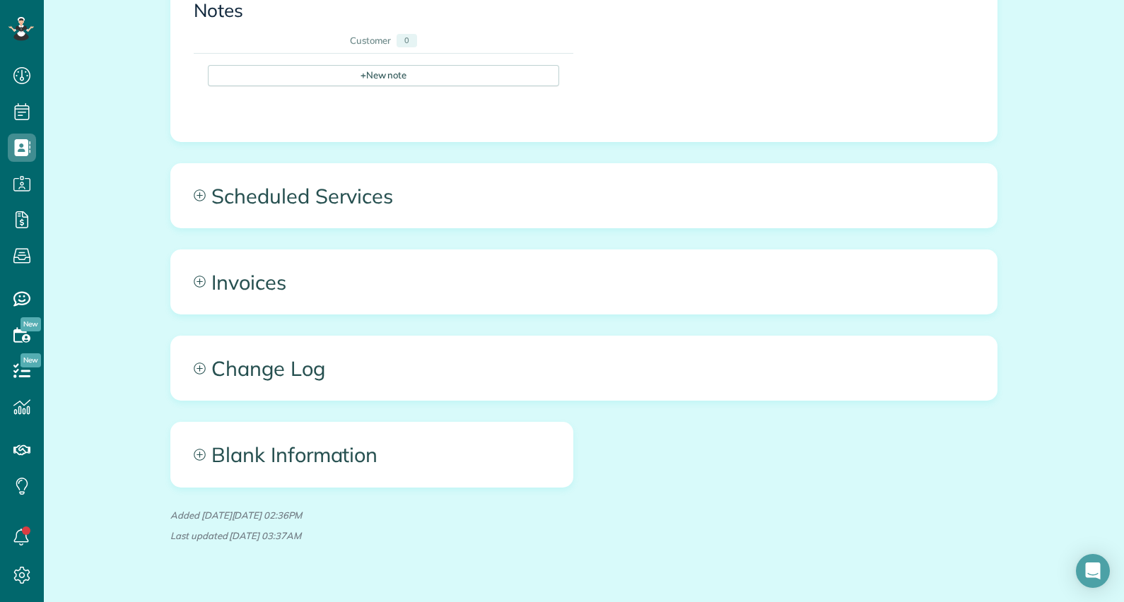
scroll to position [920, 0]
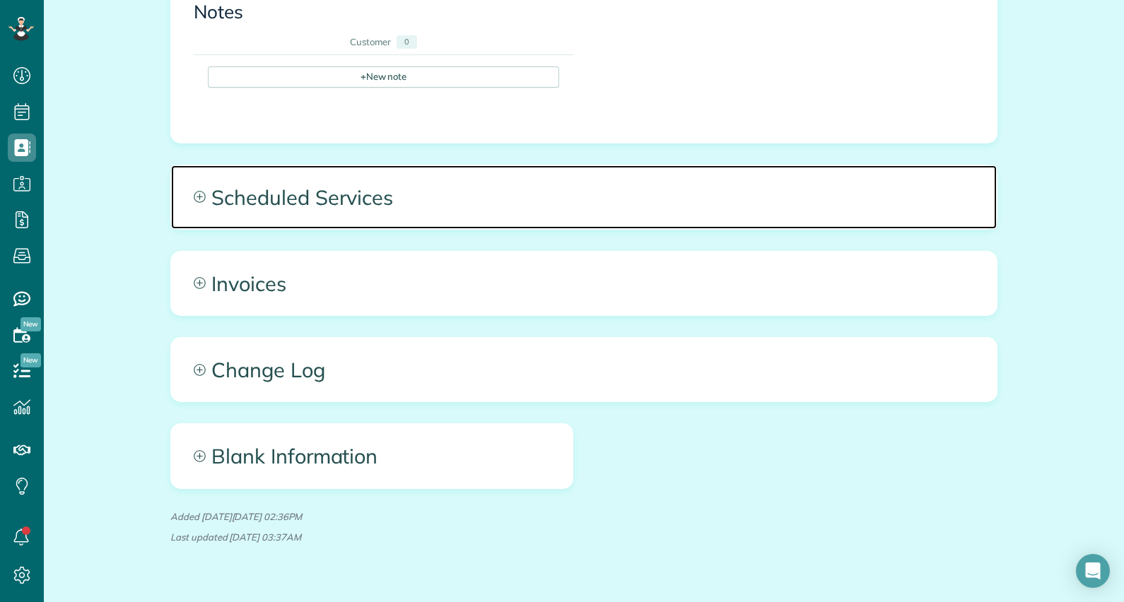
click at [194, 191] on icon at bounding box center [200, 197] width 12 height 12
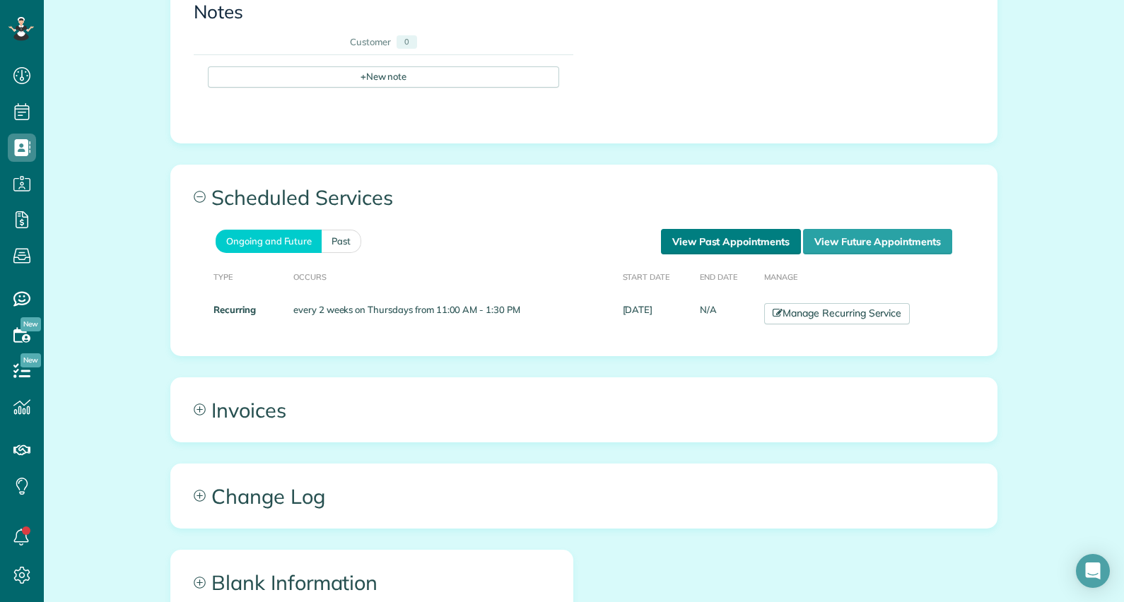
click at [739, 229] on link "View Past Appointments" at bounding box center [731, 241] width 140 height 25
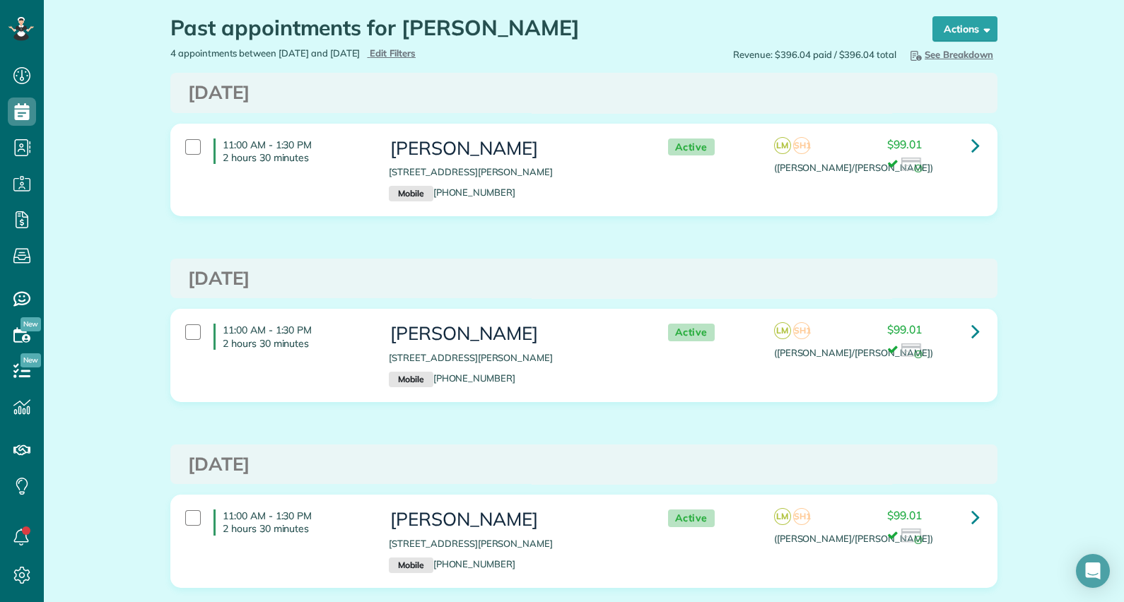
scroll to position [35, 0]
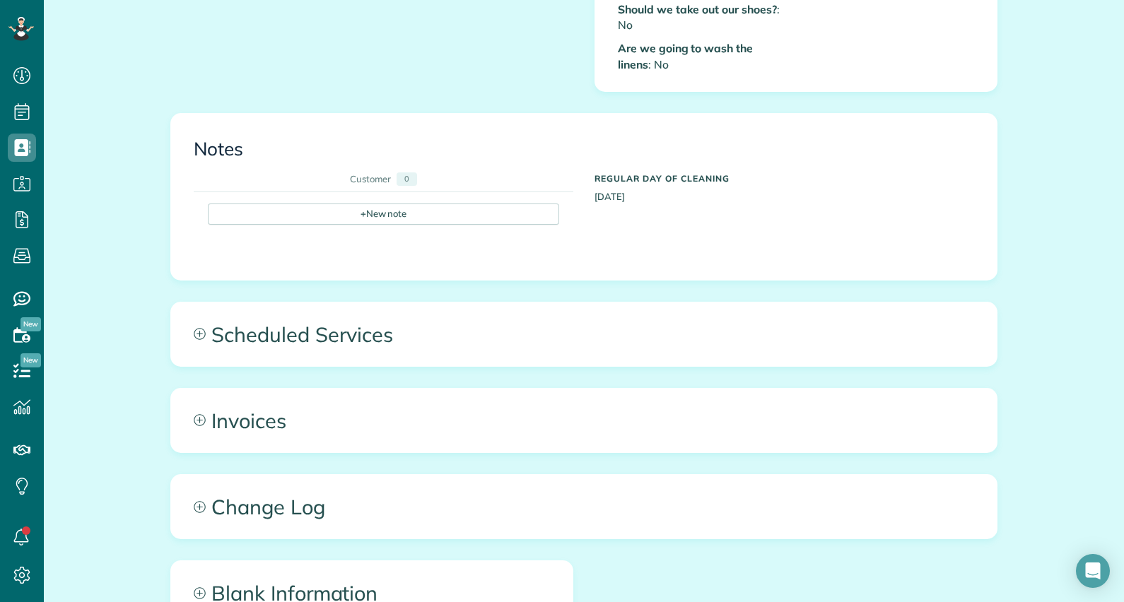
scroll to position [782, 0]
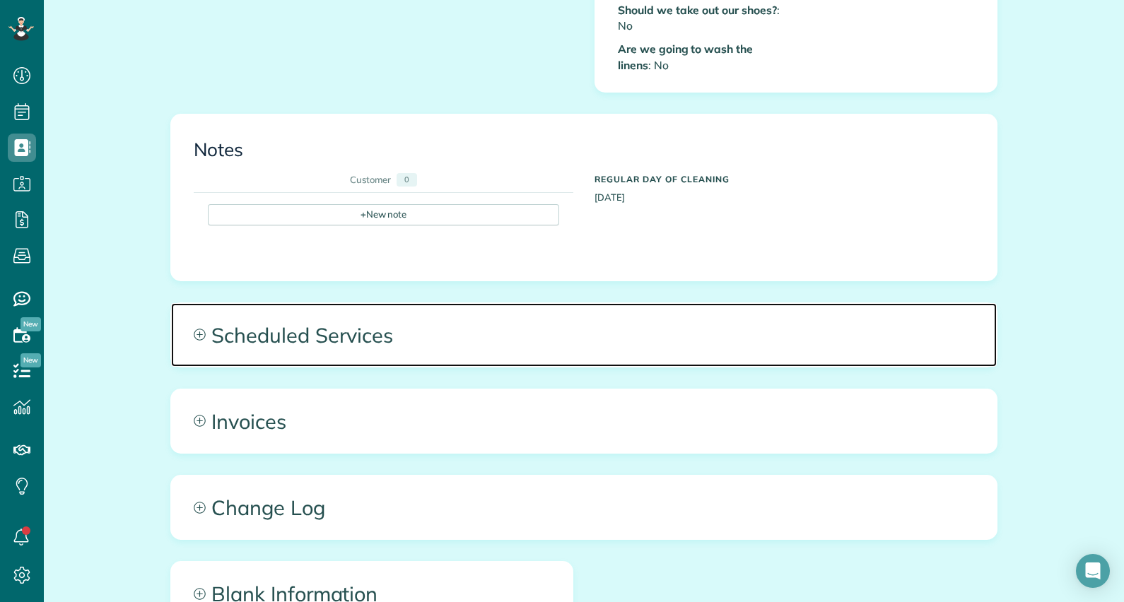
click at [191, 305] on span "Scheduled Services" at bounding box center [584, 335] width 826 height 64
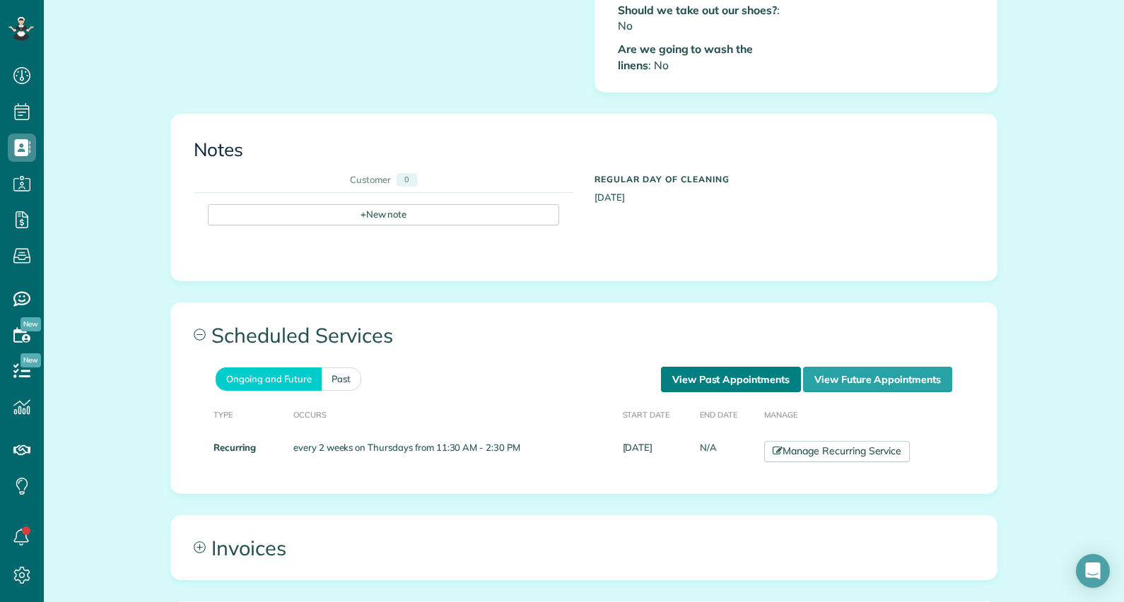
click at [722, 369] on link "View Past Appointments" at bounding box center [731, 379] width 140 height 25
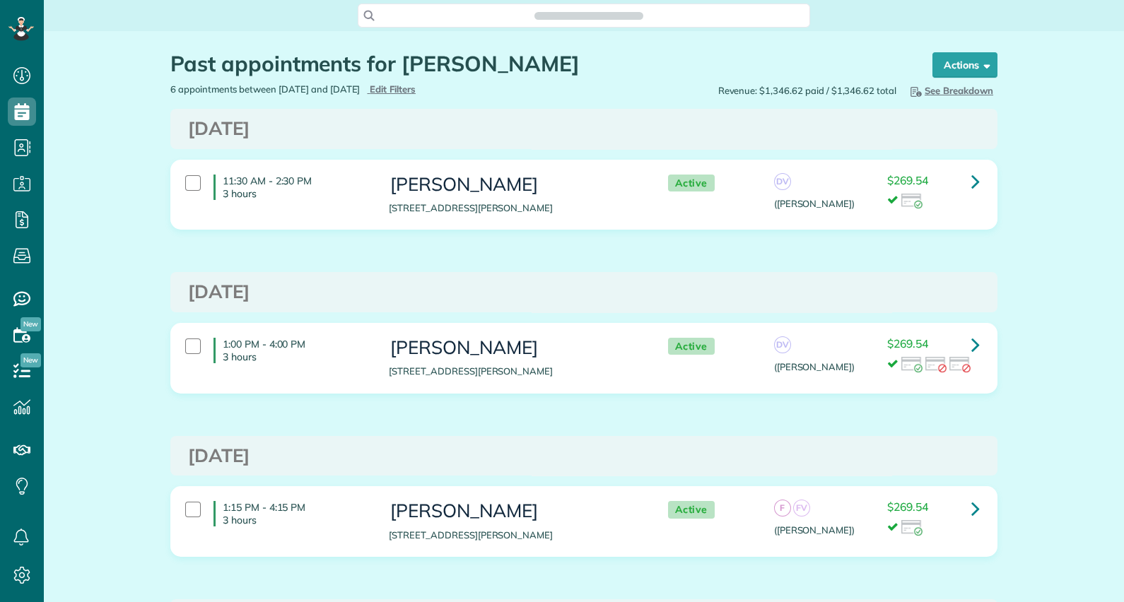
scroll to position [6, 6]
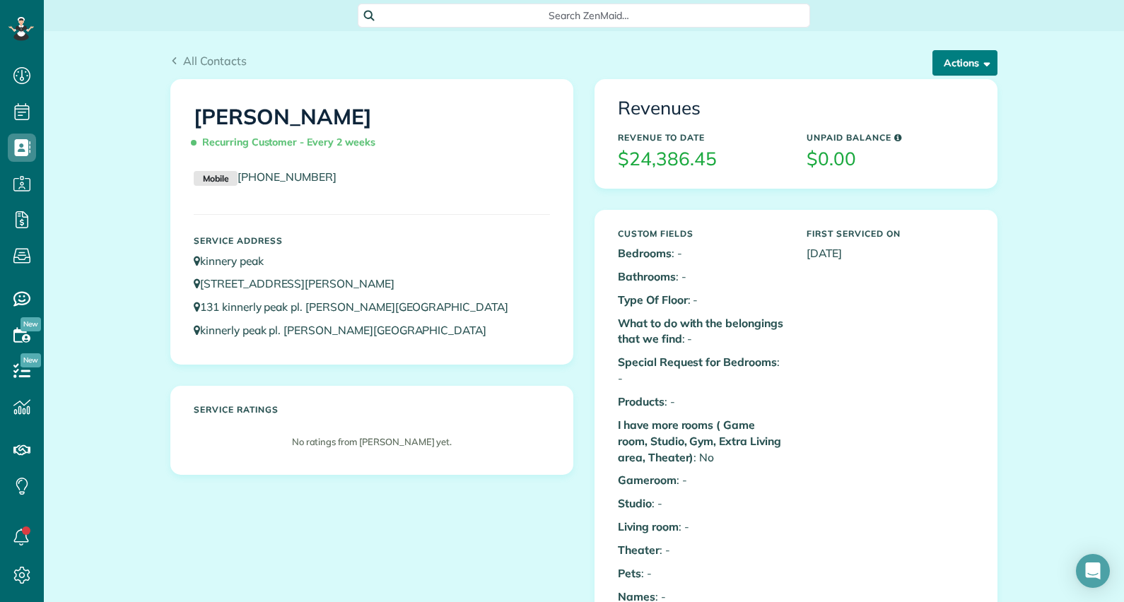
click at [980, 64] on span "button" at bounding box center [984, 62] width 11 height 11
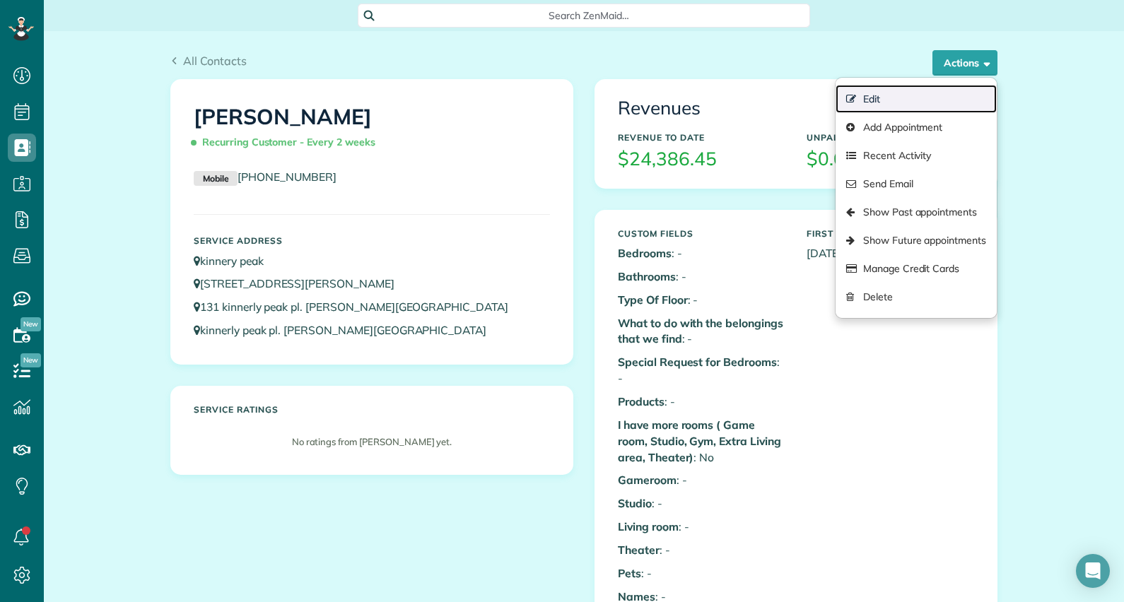
click at [879, 95] on link "Edit" at bounding box center [916, 99] width 161 height 28
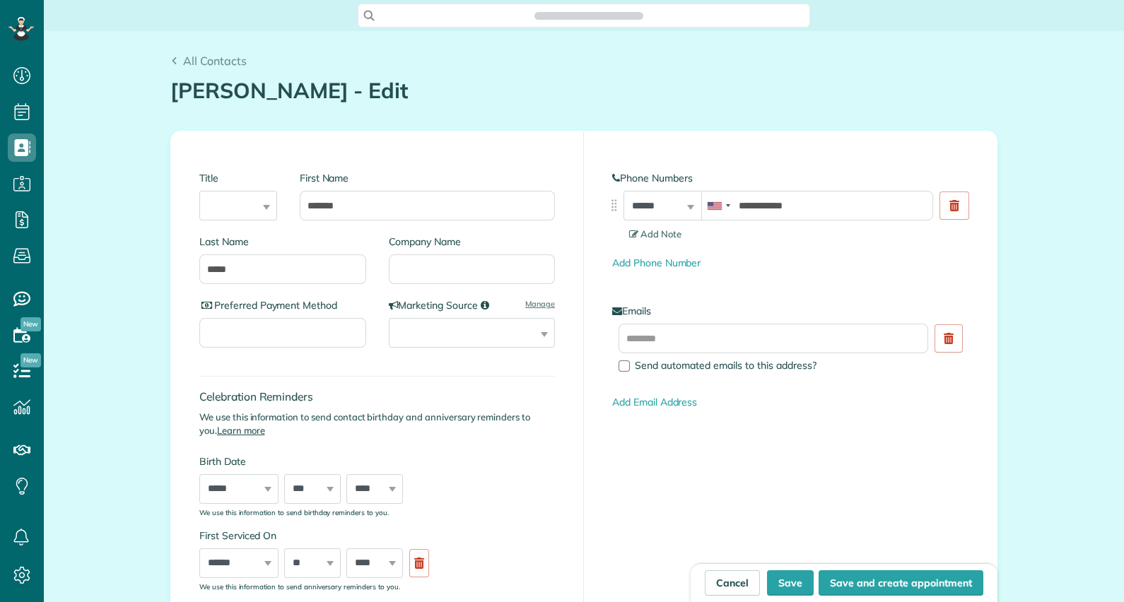
scroll to position [6, 6]
type input "**********"
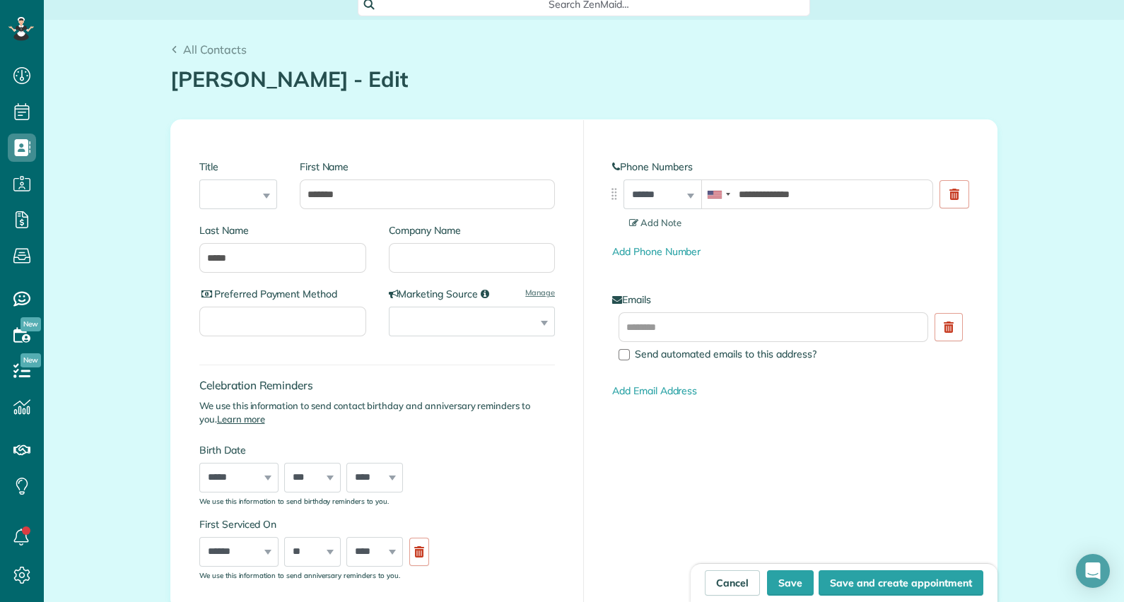
scroll to position [0, 0]
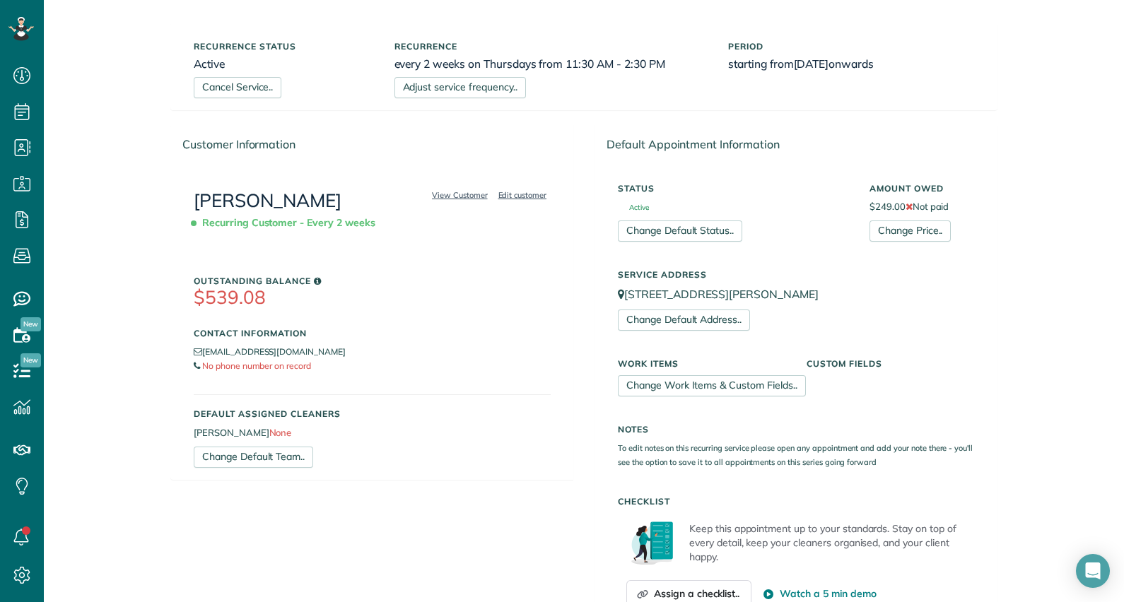
scroll to position [81, 0]
click at [267, 456] on link "Change Default Team.." at bounding box center [253, 457] width 119 height 21
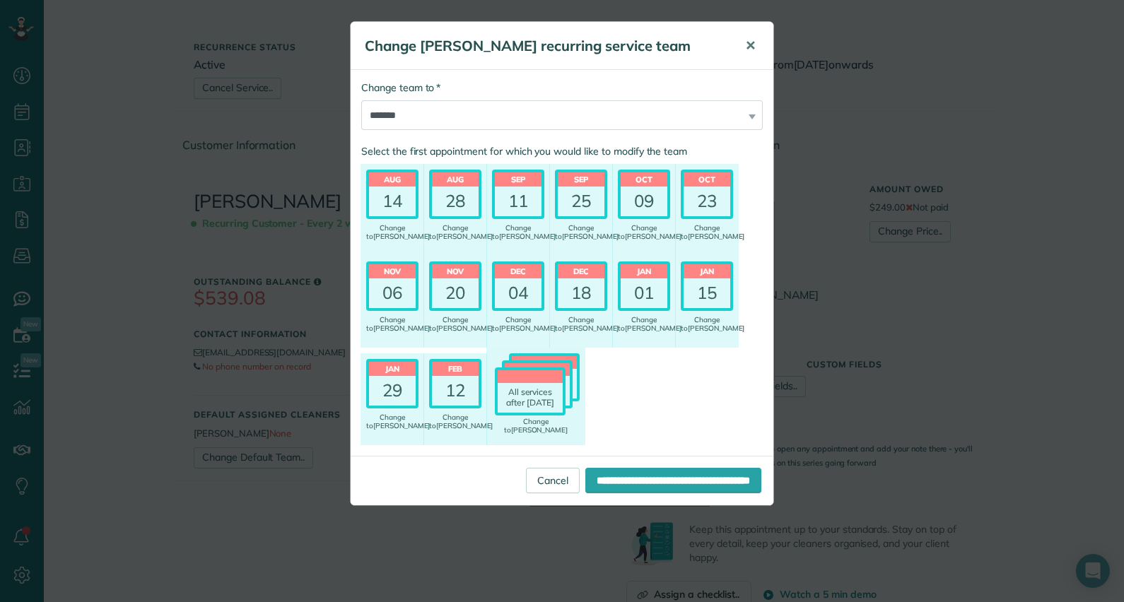
click at [756, 40] on button "✕" at bounding box center [751, 46] width 32 height 34
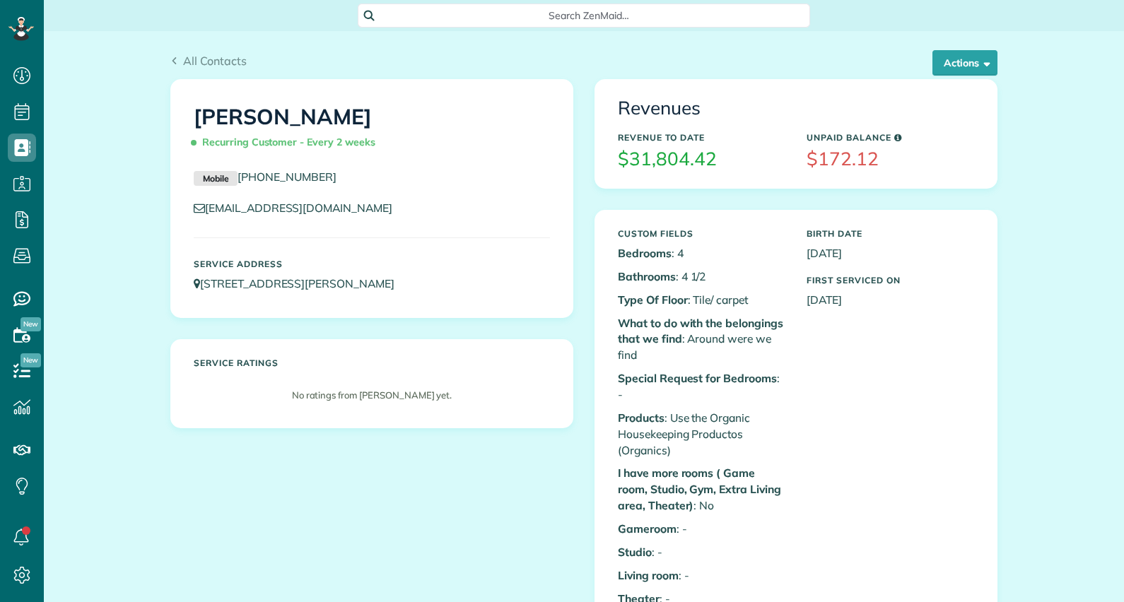
scroll to position [6, 6]
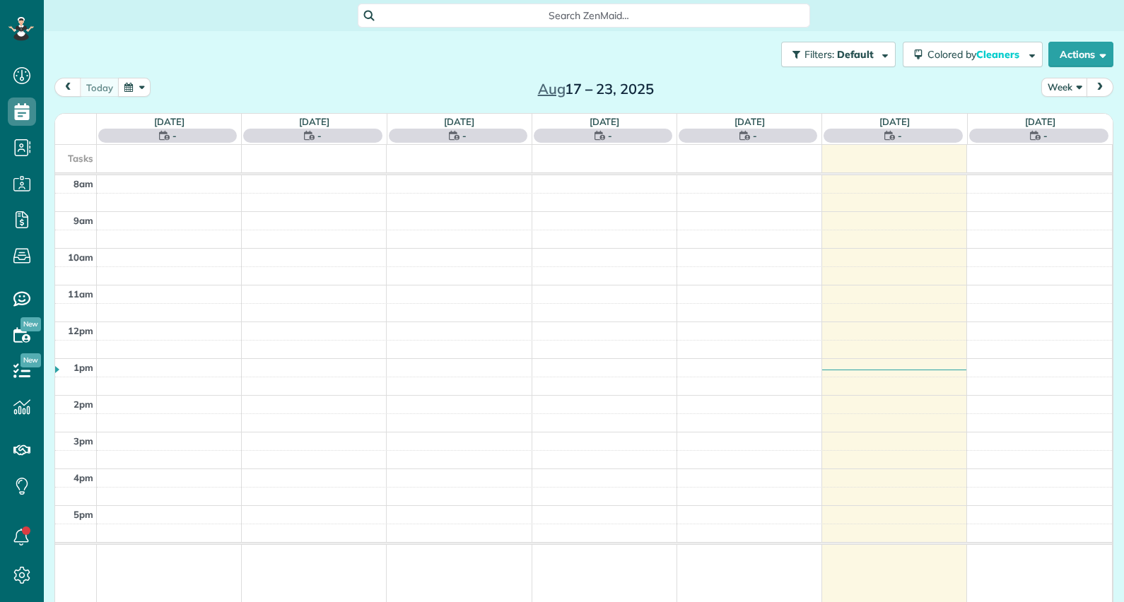
scroll to position [6, 6]
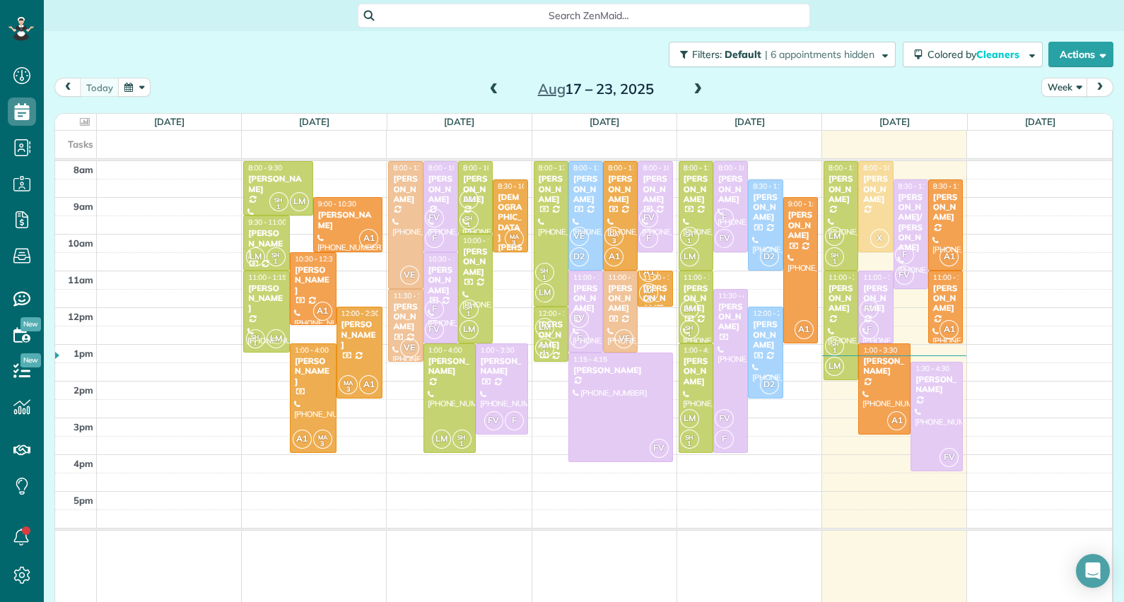
click at [696, 93] on span at bounding box center [698, 89] width 16 height 13
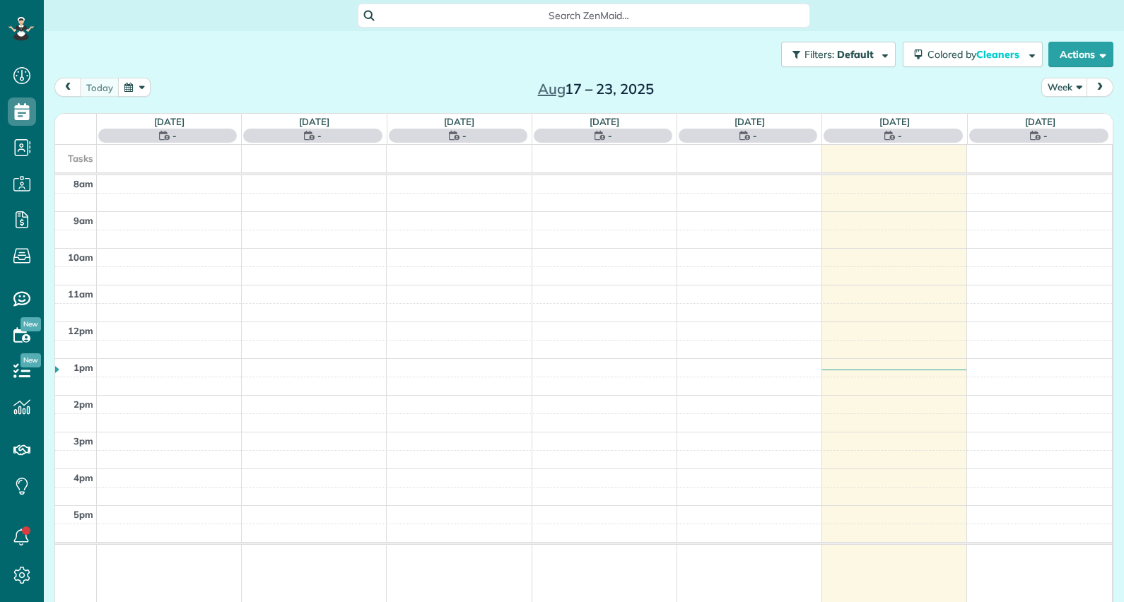
scroll to position [6, 6]
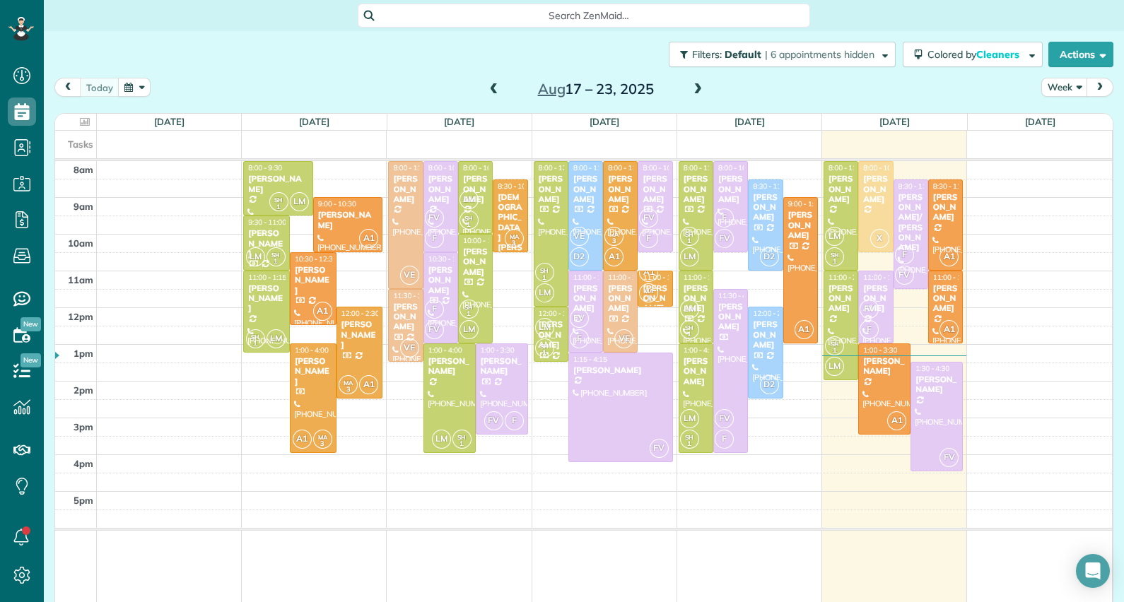
click at [690, 80] on span at bounding box center [698, 89] width 16 height 21
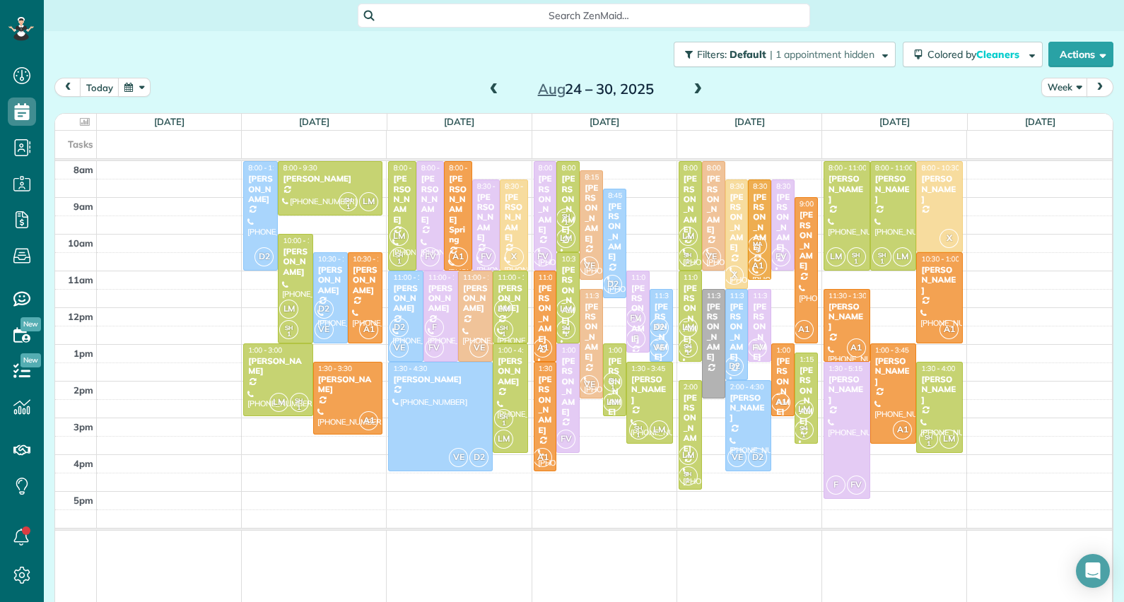
click at [715, 345] on div at bounding box center [714, 344] width 22 height 108
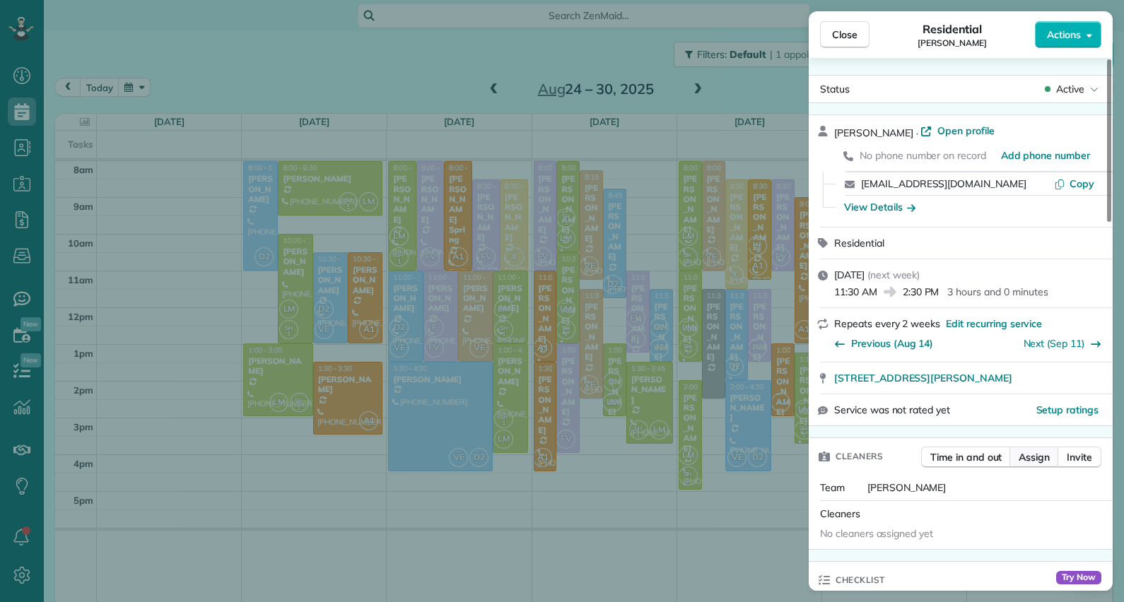
click at [1043, 457] on span "Assign" at bounding box center [1034, 457] width 31 height 14
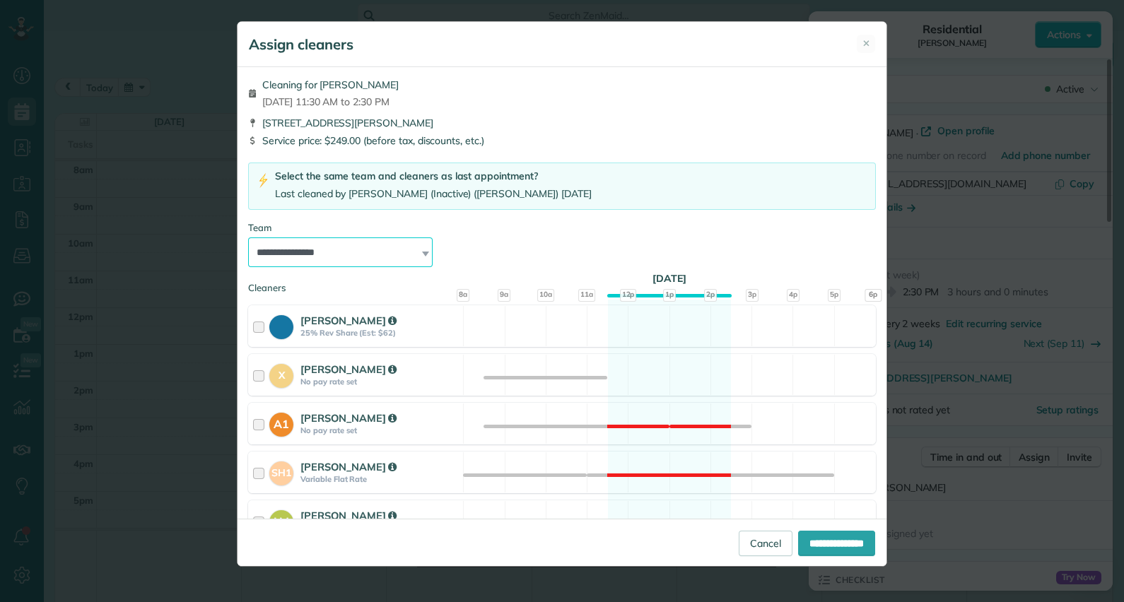
click at [414, 257] on select "**********" at bounding box center [340, 253] width 185 height 30
click at [248, 238] on select "**********" at bounding box center [340, 253] width 185 height 30
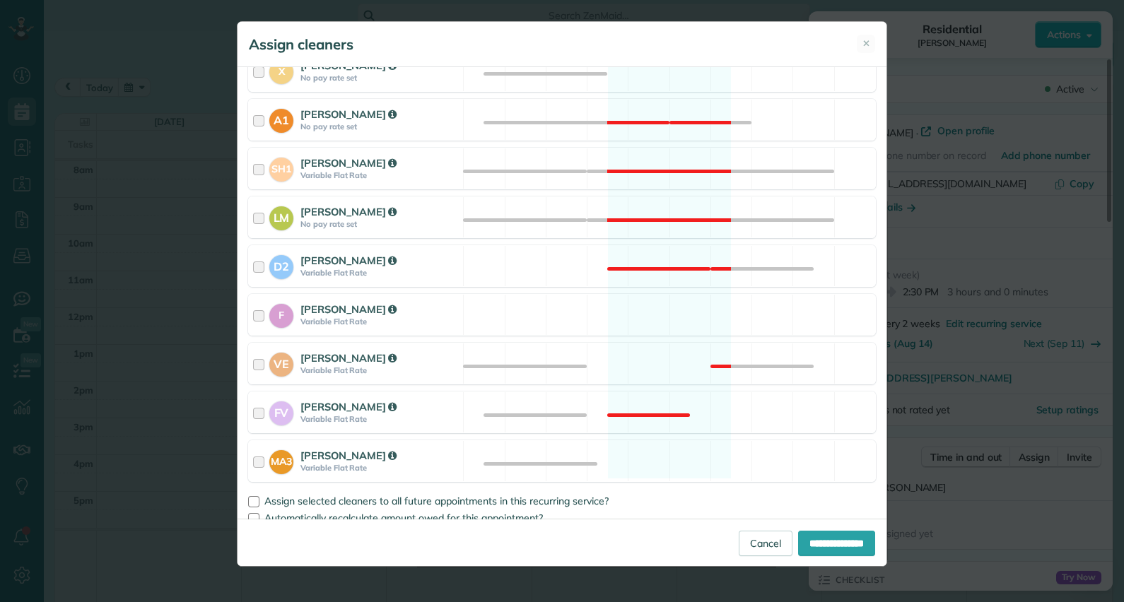
scroll to position [315, 0]
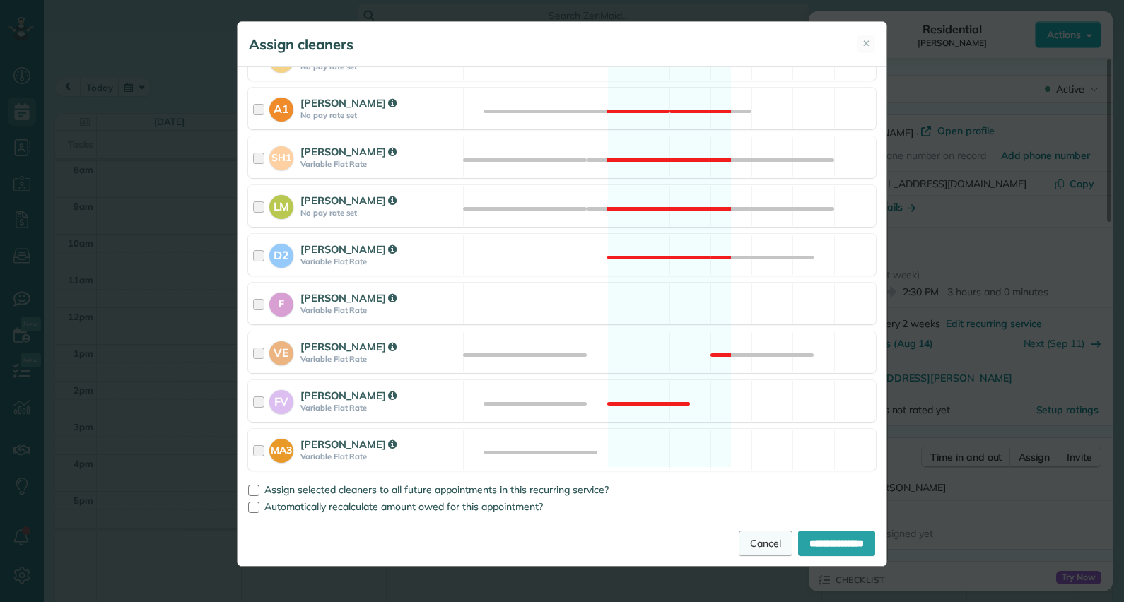
click at [753, 547] on link "Cancel" at bounding box center [766, 543] width 54 height 25
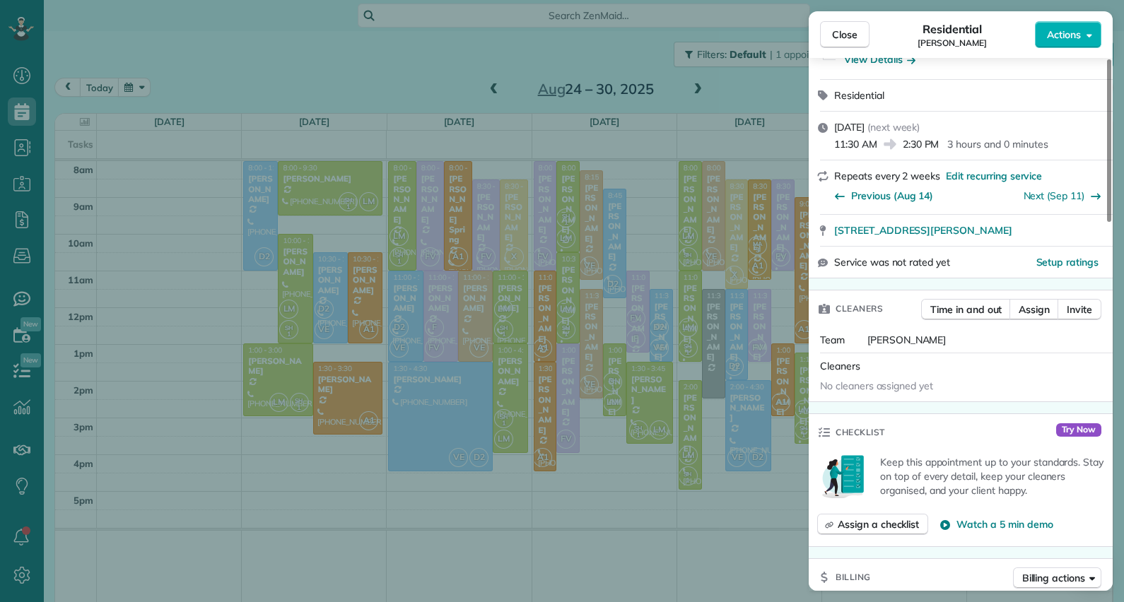
scroll to position [147, 0]
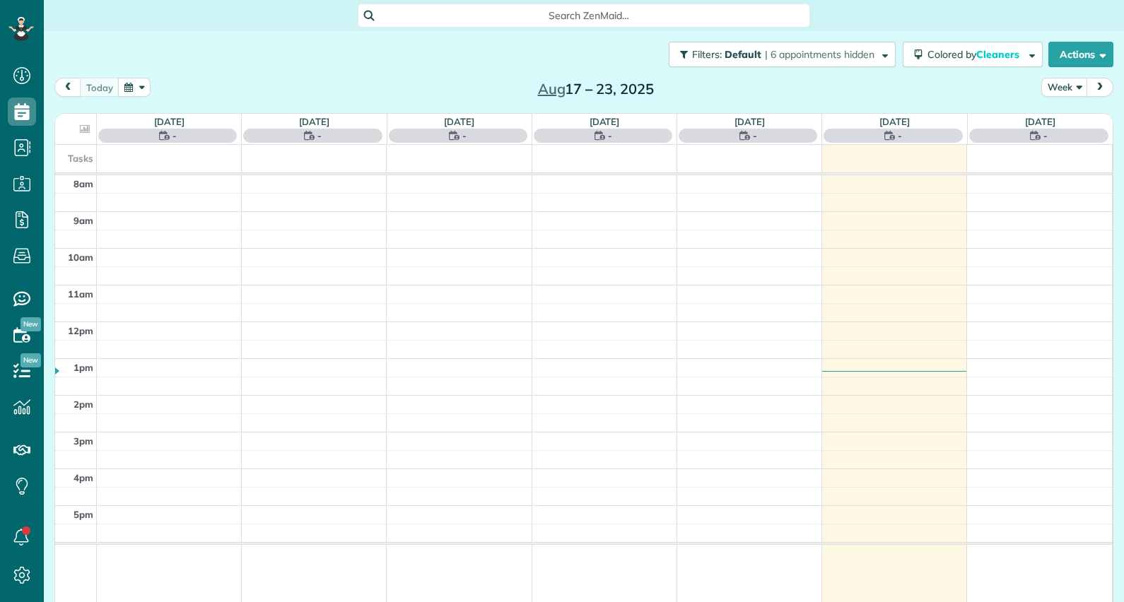
scroll to position [6, 6]
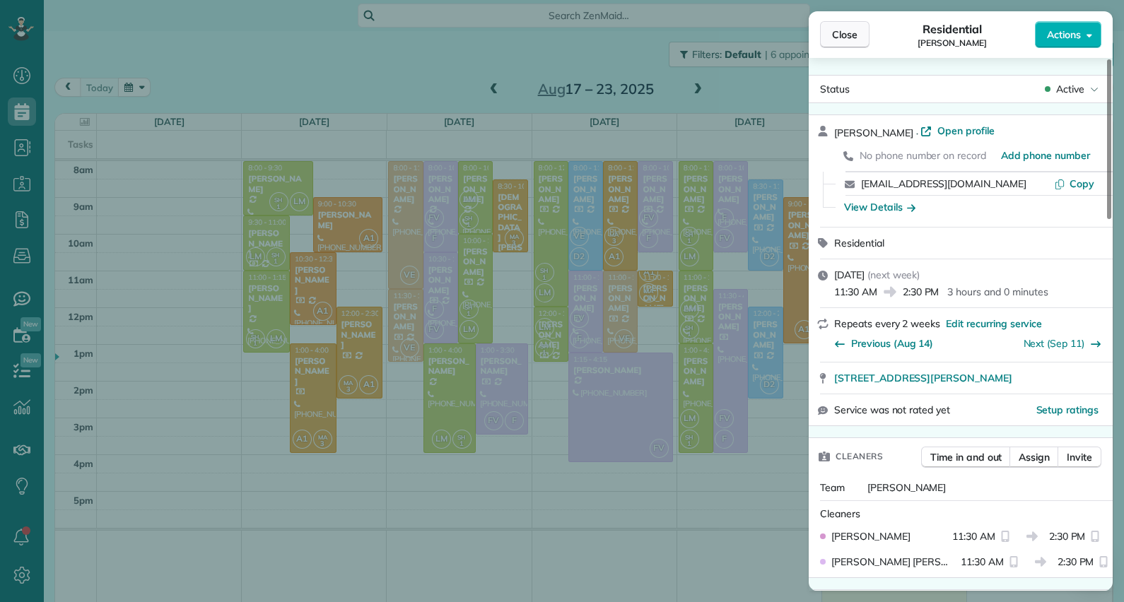
click at [827, 39] on button "Close" at bounding box center [844, 34] width 49 height 27
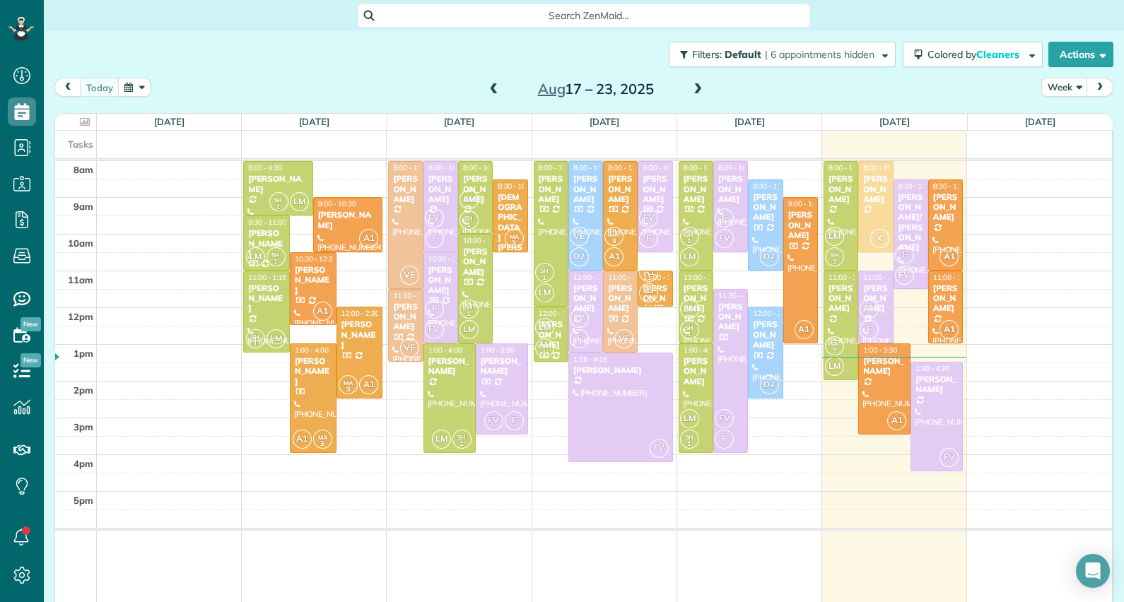
click at [718, 83] on div "today Week Aug 17 – 23, 2025" at bounding box center [583, 91] width 1059 height 26
click at [690, 93] on span at bounding box center [698, 89] width 16 height 13
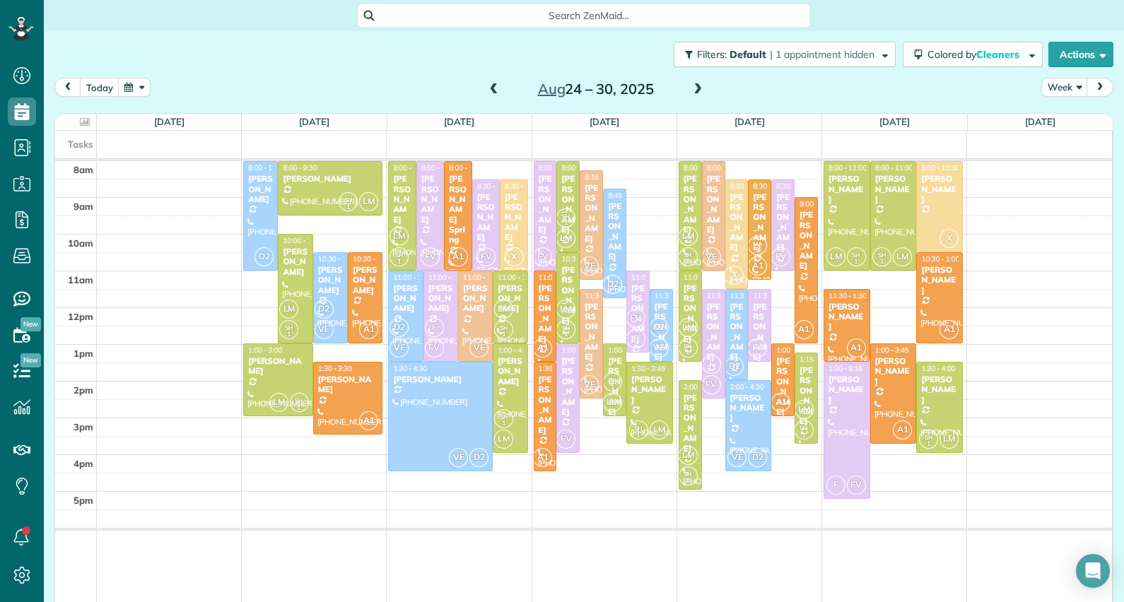
click at [799, 375] on div "Tina Christofaro" at bounding box center [806, 395] width 15 height 61
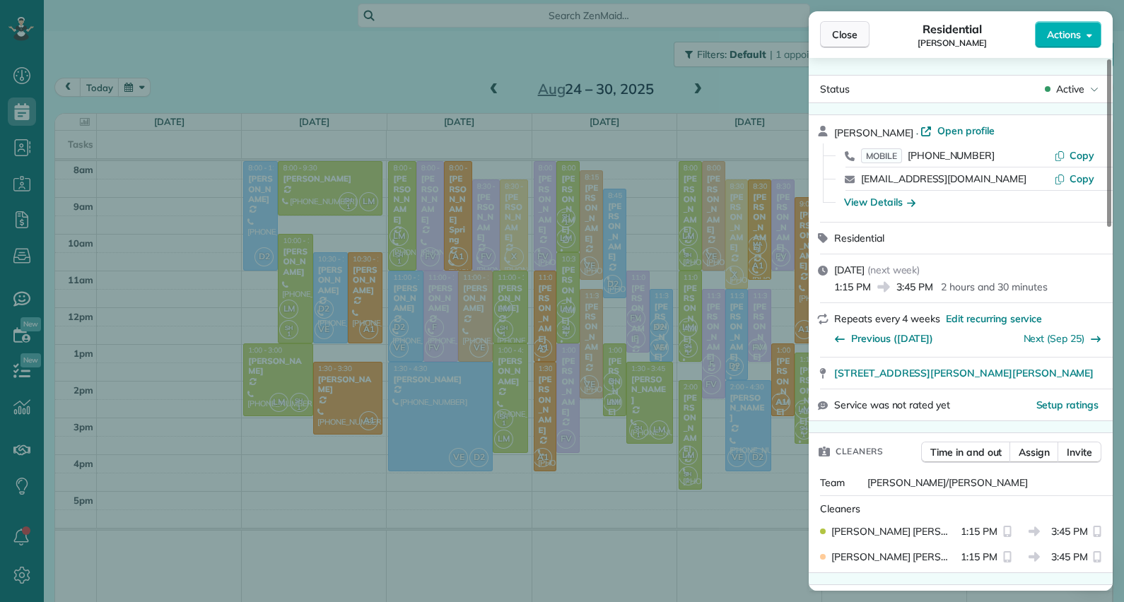
click at [844, 35] on span "Close" at bounding box center [844, 35] width 25 height 14
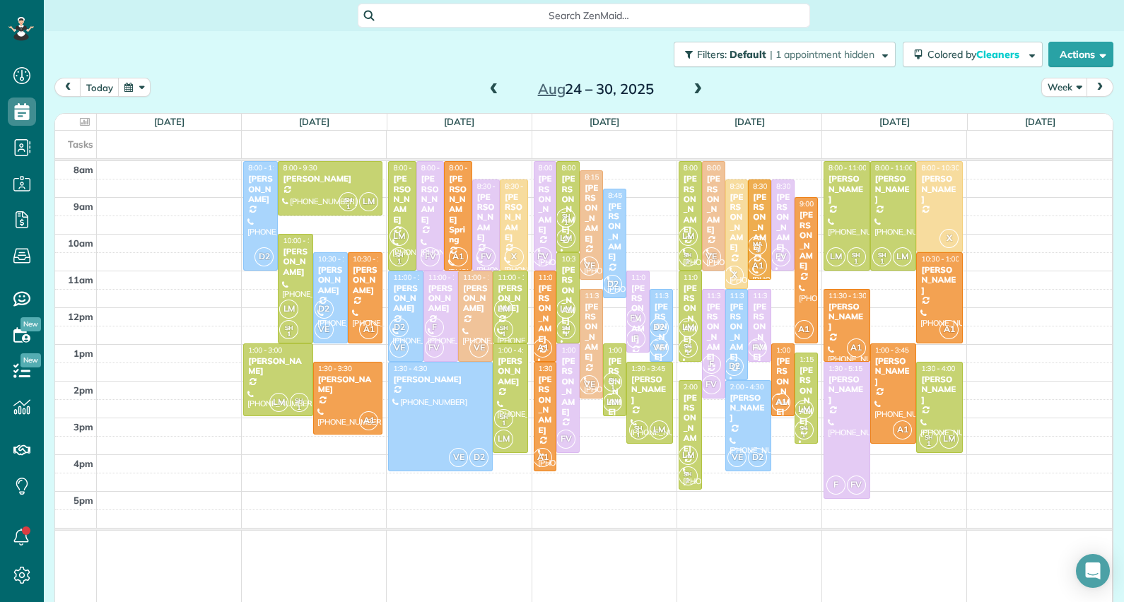
click at [799, 233] on div "[PERSON_NAME]" at bounding box center [806, 240] width 15 height 61
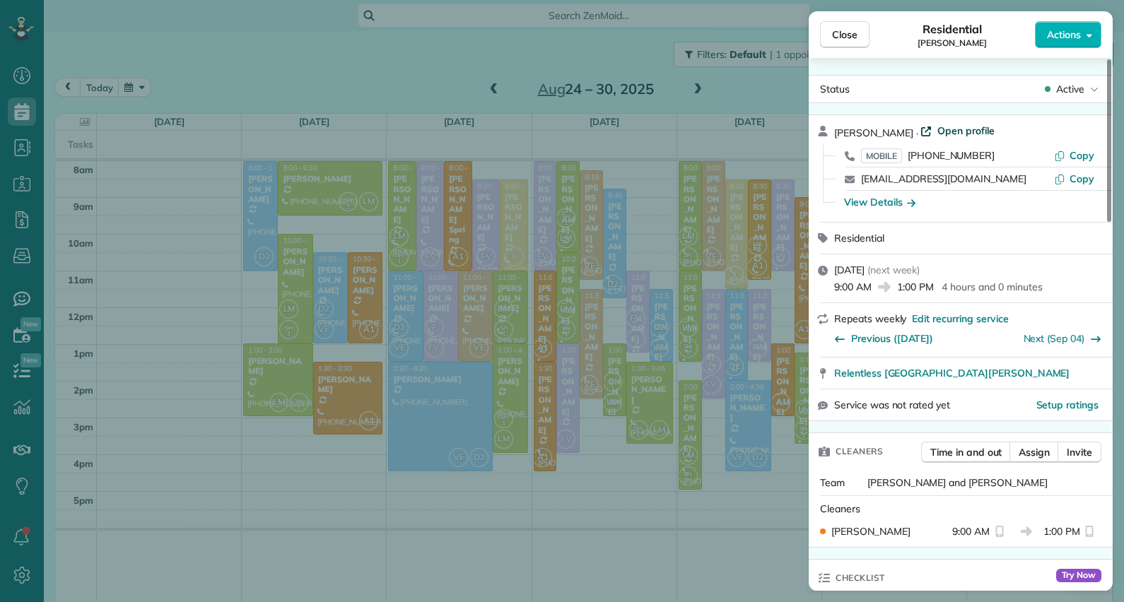
click at [953, 129] on span "Open profile" at bounding box center [965, 131] width 57 height 14
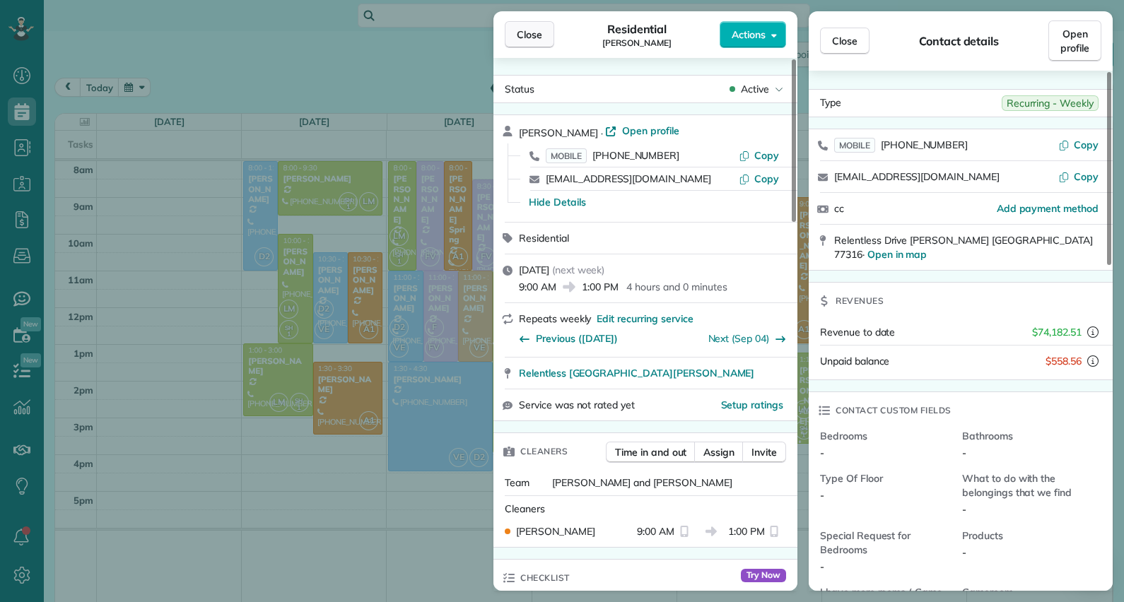
drag, startPoint x: 497, startPoint y: 25, endPoint x: 512, endPoint y: 35, distance: 18.2
click at [498, 27] on div "Close Residential Kim Marling Actions" at bounding box center [645, 34] width 304 height 47
click at [548, 57] on div "Close Residential Kim Marling Actions" at bounding box center [645, 34] width 304 height 47
click at [527, 35] on span "Close" at bounding box center [529, 35] width 25 height 14
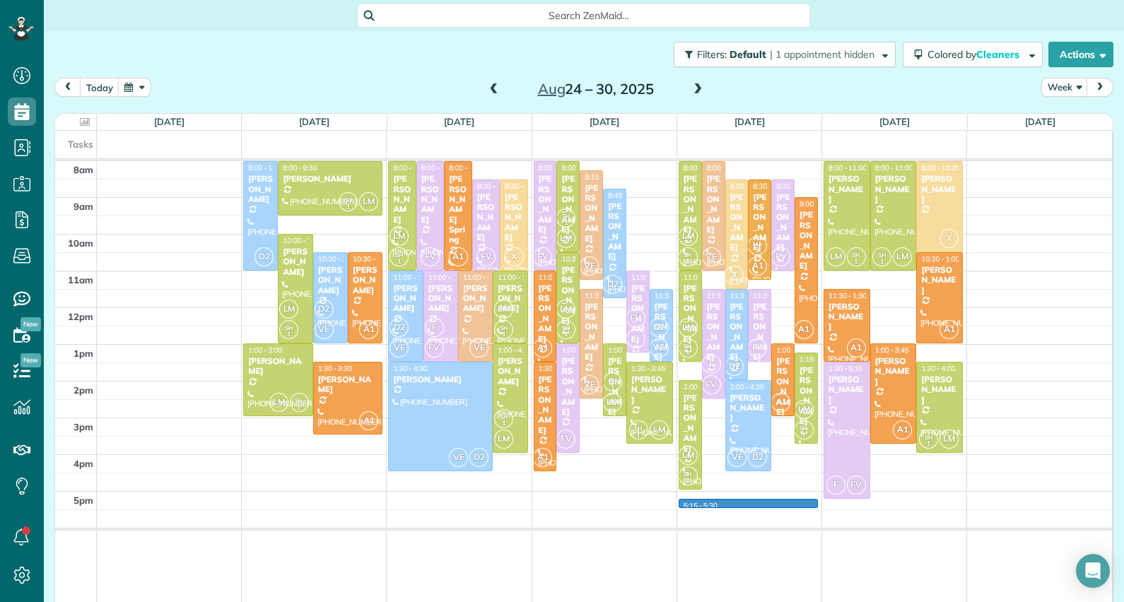
drag, startPoint x: 689, startPoint y: 504, endPoint x: 667, endPoint y: 516, distance: 25.6
click at [689, 504] on div "8am 9am 10am 11am 12pm 1pm 2pm 3pm 4pm 5pm D2 8:00 - 11:00 Linda Carrer (973) 4…" at bounding box center [583, 384] width 1057 height 446
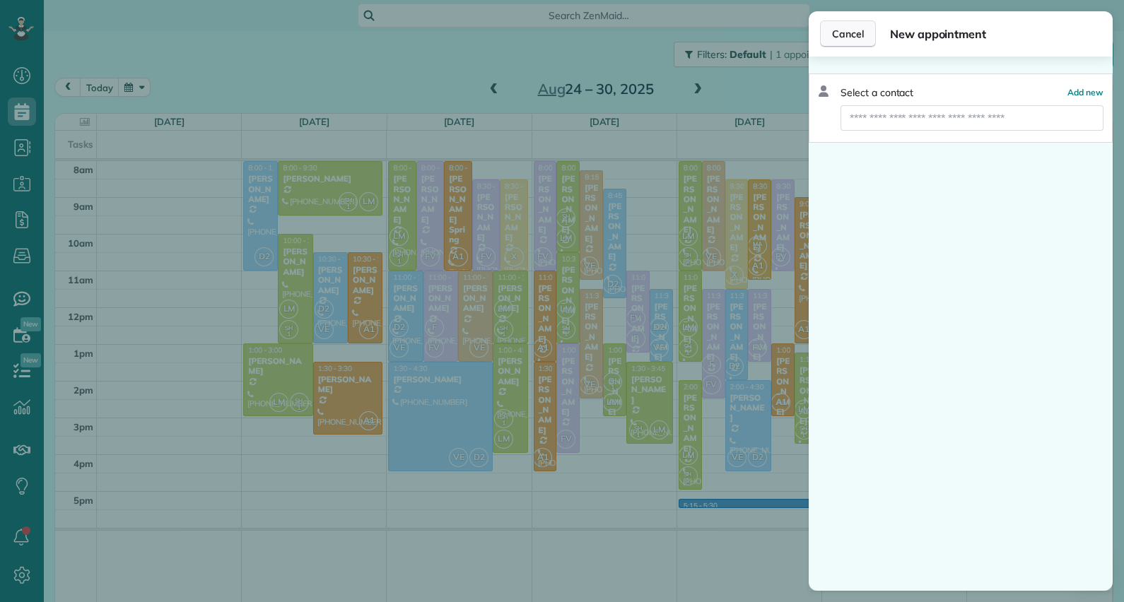
click at [846, 33] on span "Cancel" at bounding box center [848, 34] width 32 height 14
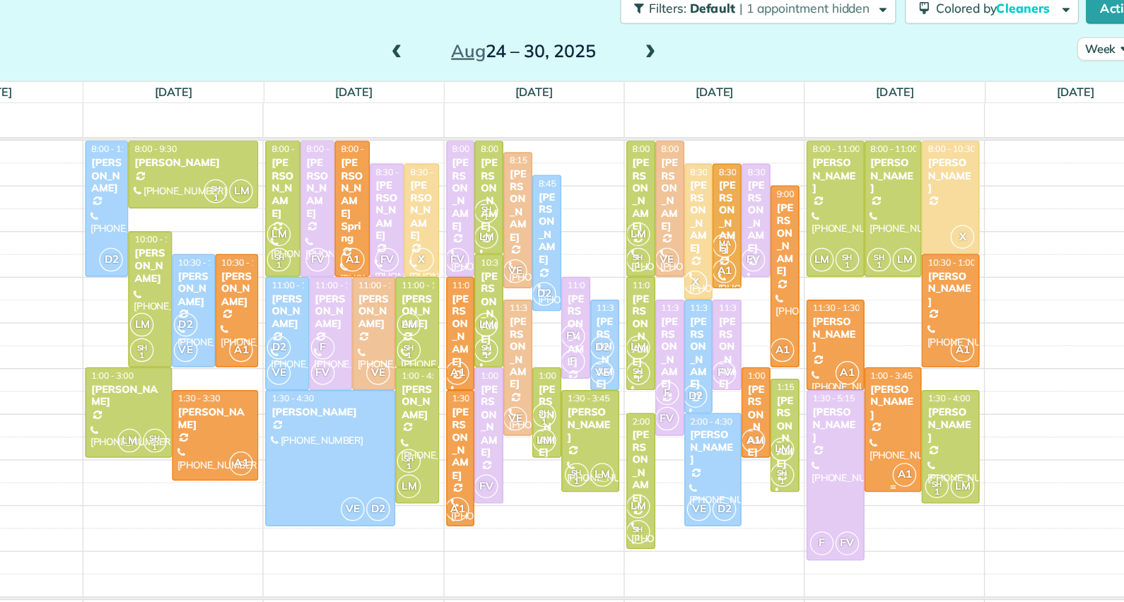
scroll to position [1, 0]
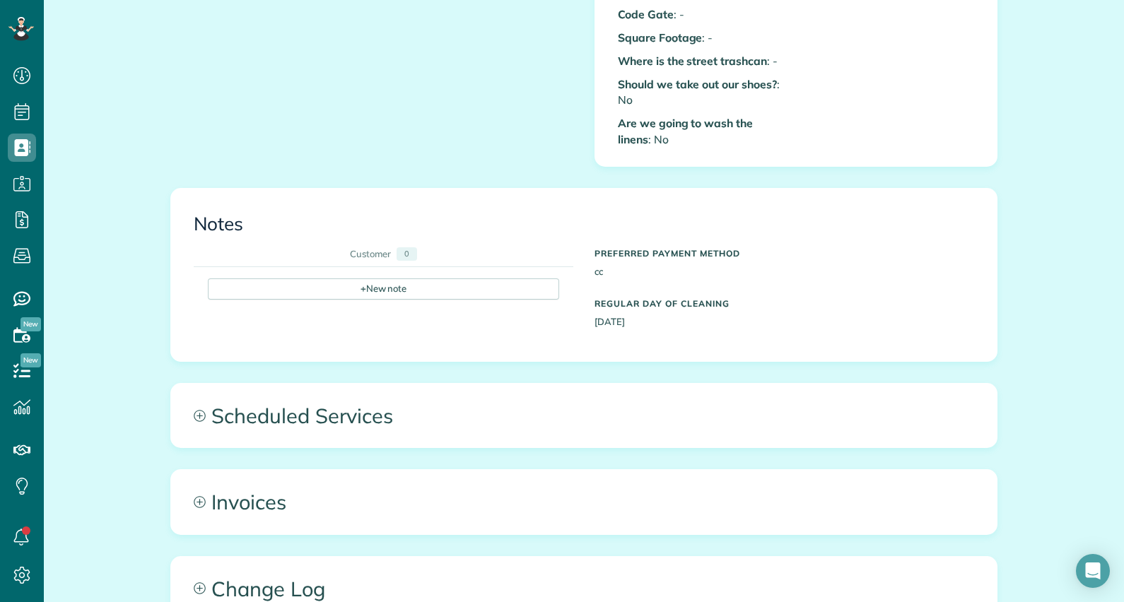
scroll to position [711, 0]
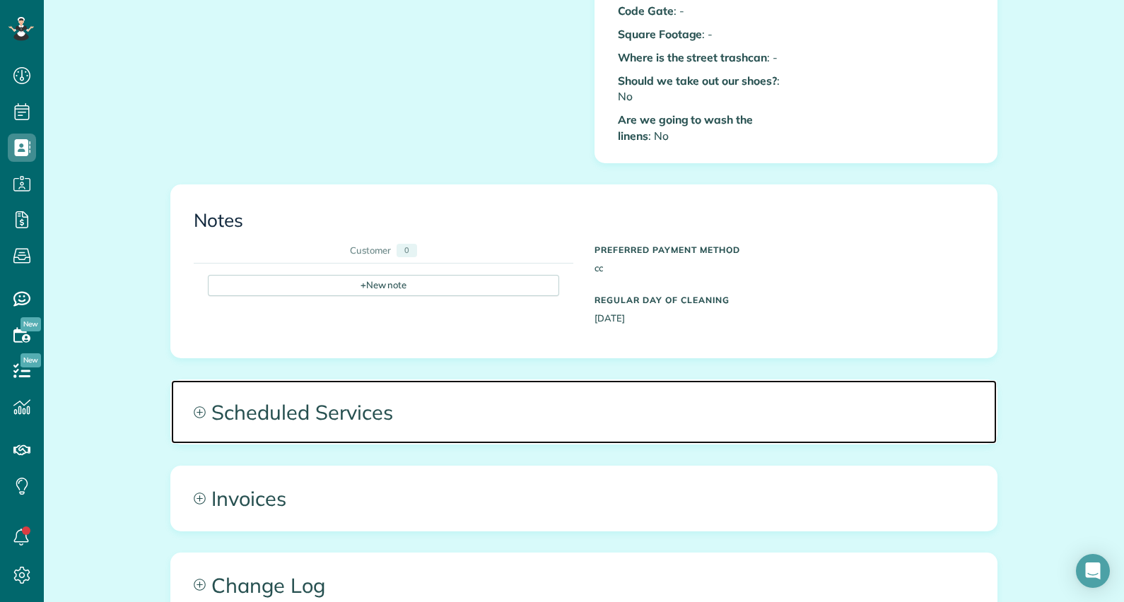
click at [340, 392] on span "Scheduled Services" at bounding box center [584, 412] width 826 height 64
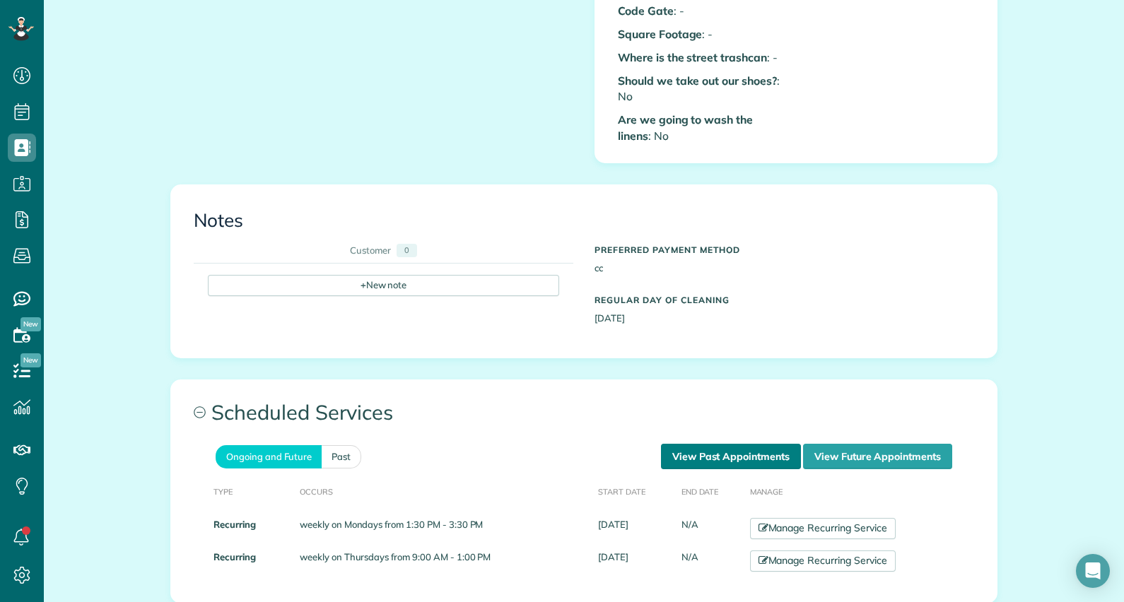
click at [739, 444] on link "View Past Appointments" at bounding box center [731, 456] width 140 height 25
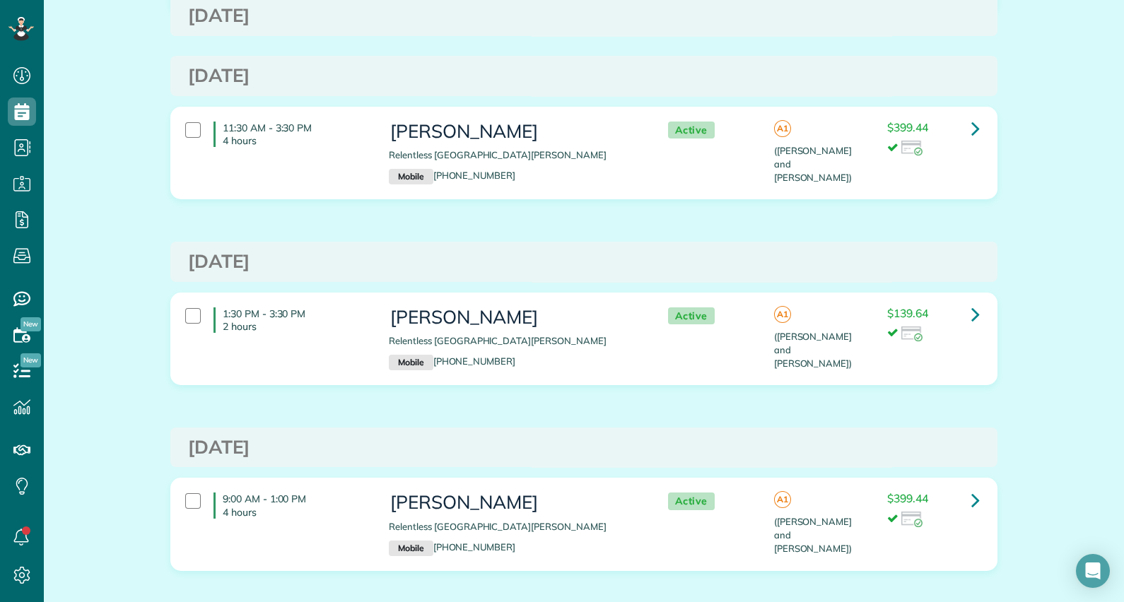
scroll to position [1179, 0]
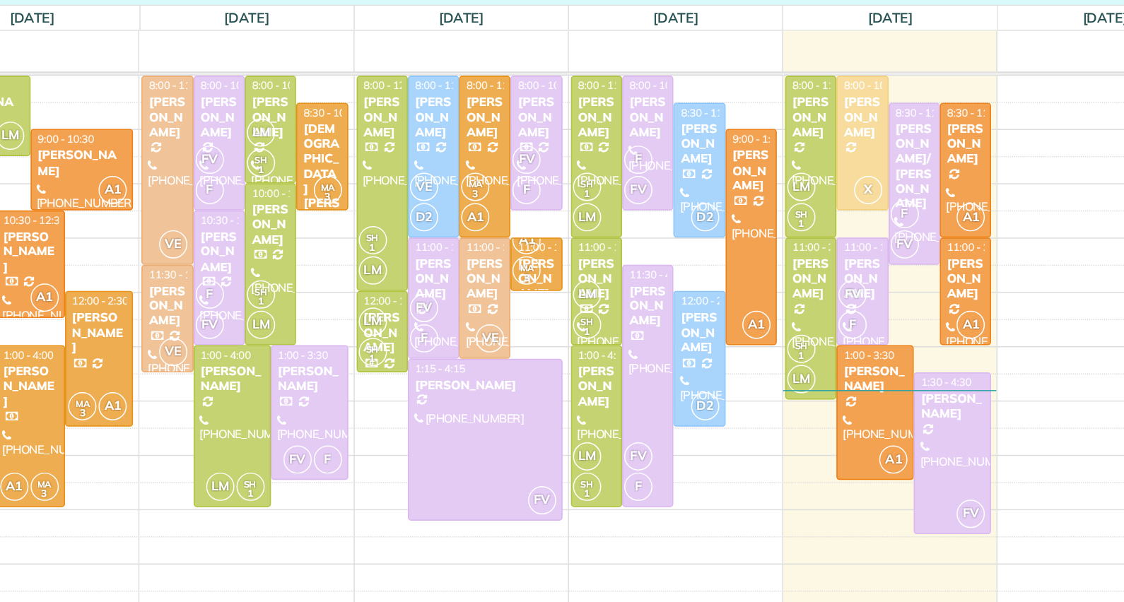
scroll to position [6, 6]
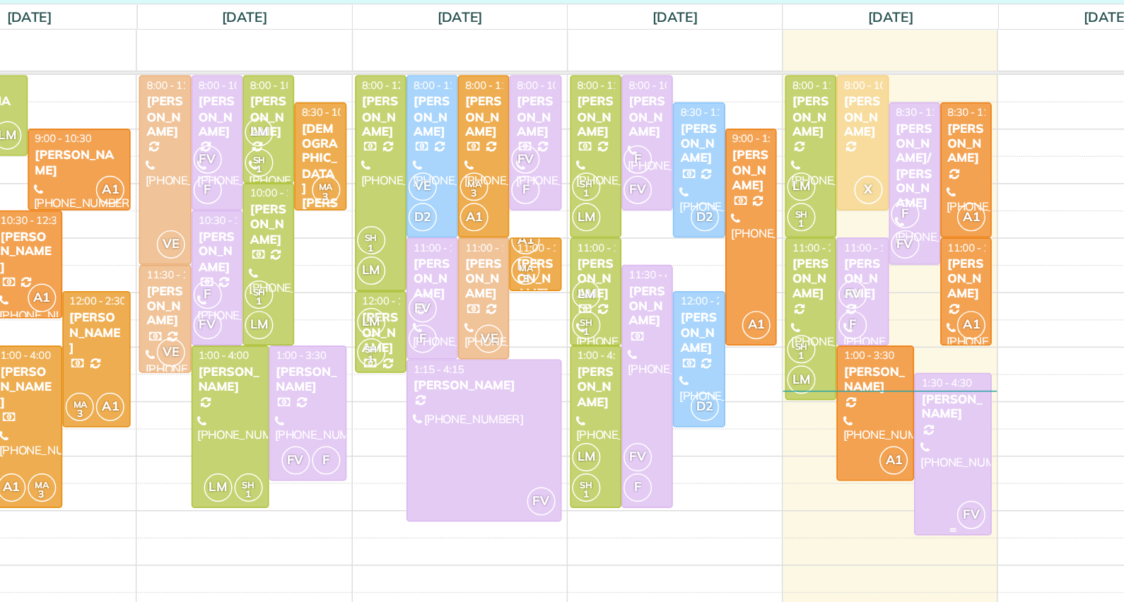
click at [916, 380] on div "[PERSON_NAME]" at bounding box center [937, 385] width 44 height 21
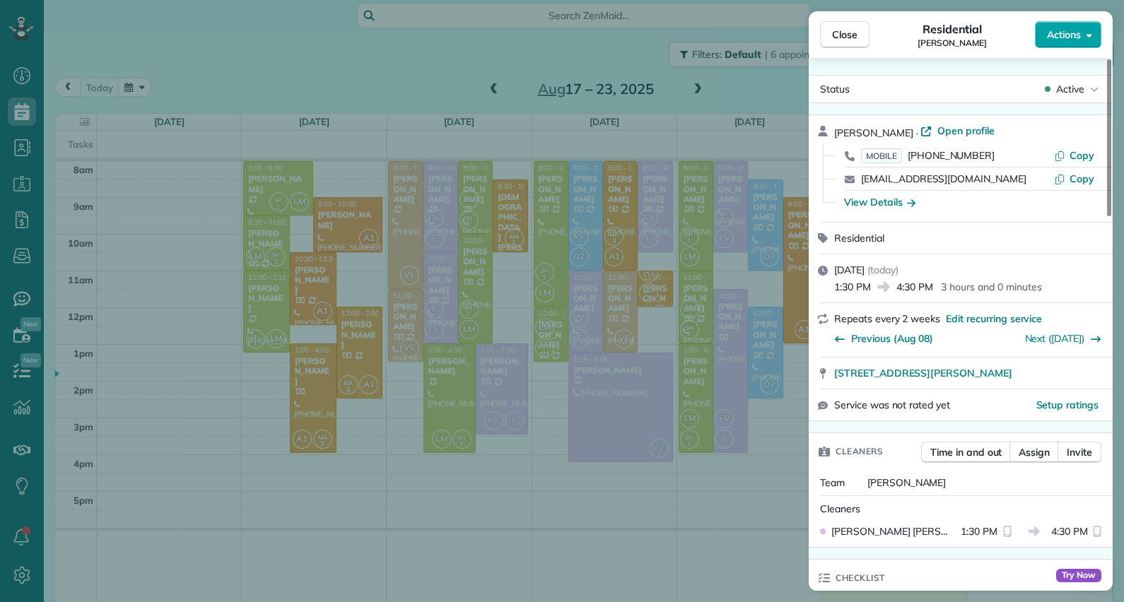
click at [1086, 39] on button "Actions" at bounding box center [1068, 34] width 66 height 27
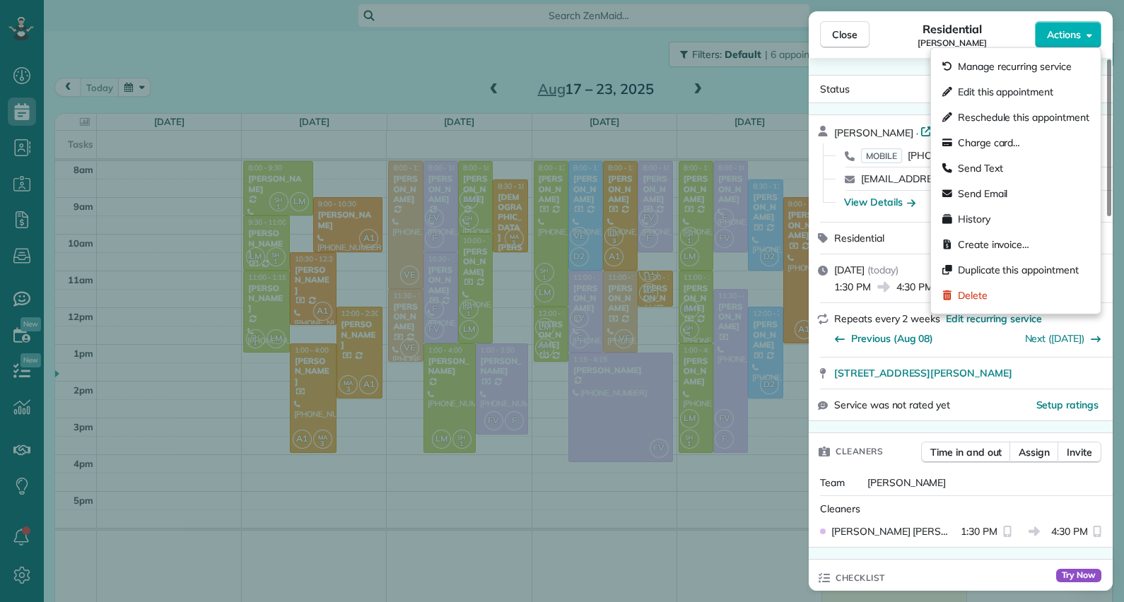
click at [889, 42] on div "Residential Amber Iker" at bounding box center [952, 35] width 165 height 28
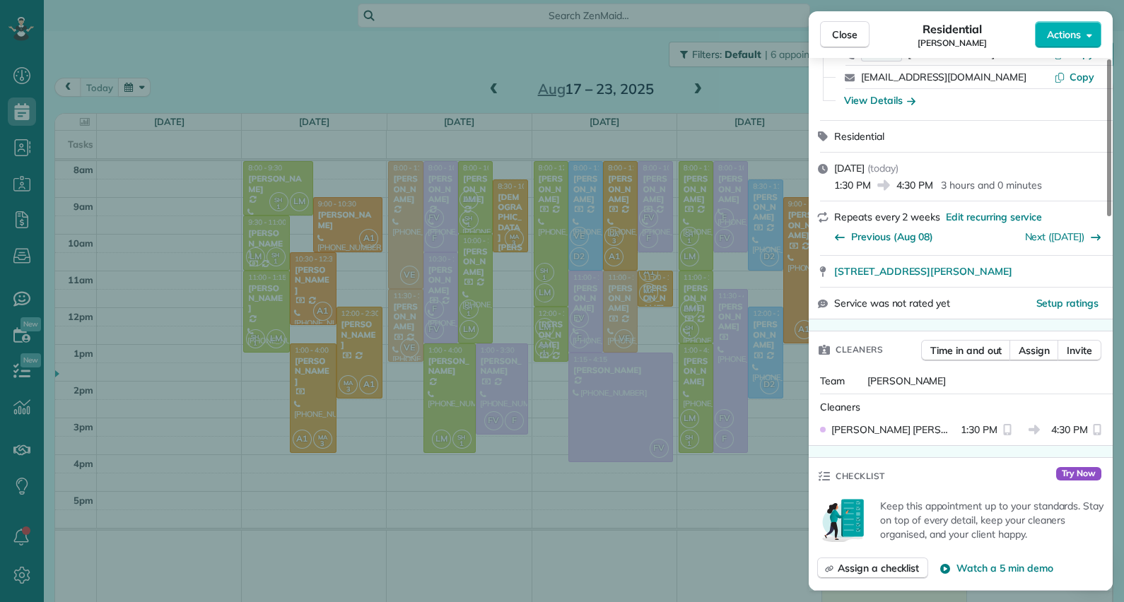
scroll to position [54, 0]
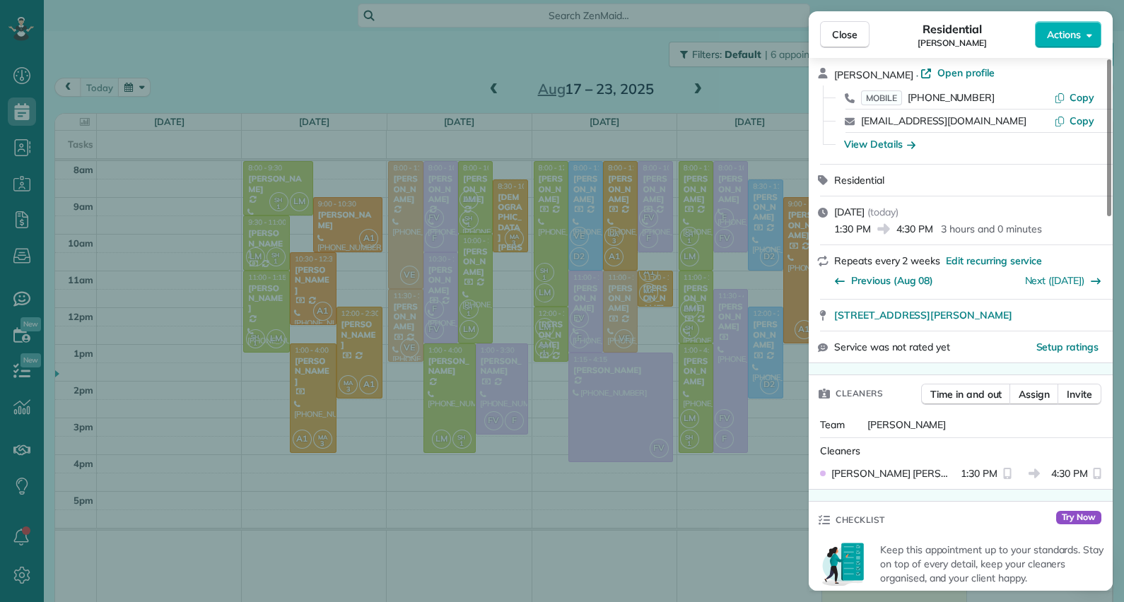
drag, startPoint x: 1109, startPoint y: 156, endPoint x: 1088, endPoint y: 169, distance: 25.1
click at [1111, 172] on div at bounding box center [1109, 137] width 4 height 157
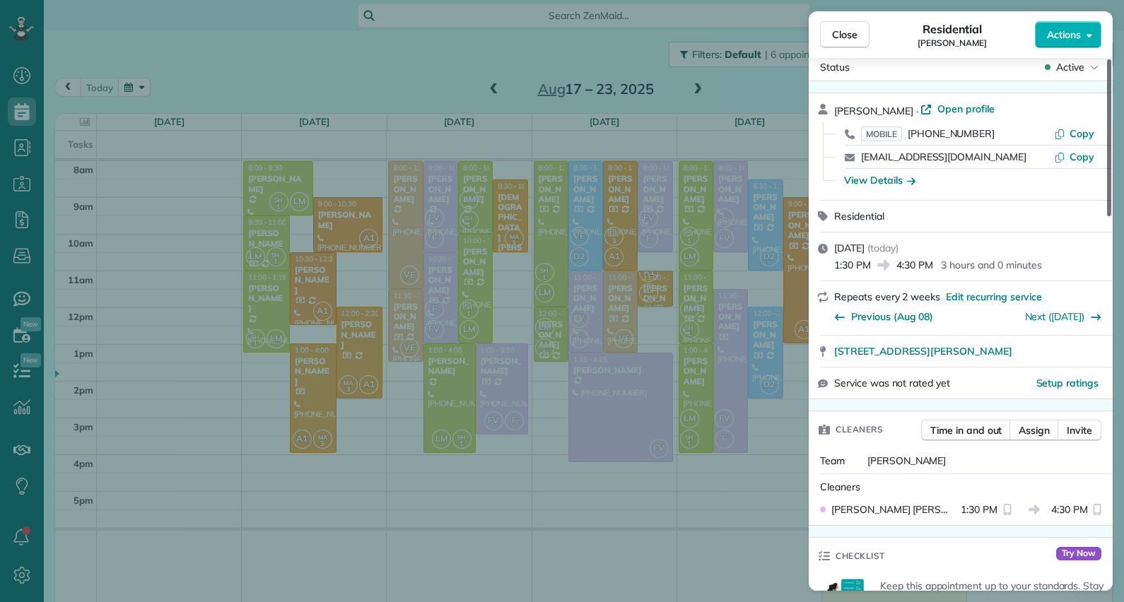
scroll to position [0, 0]
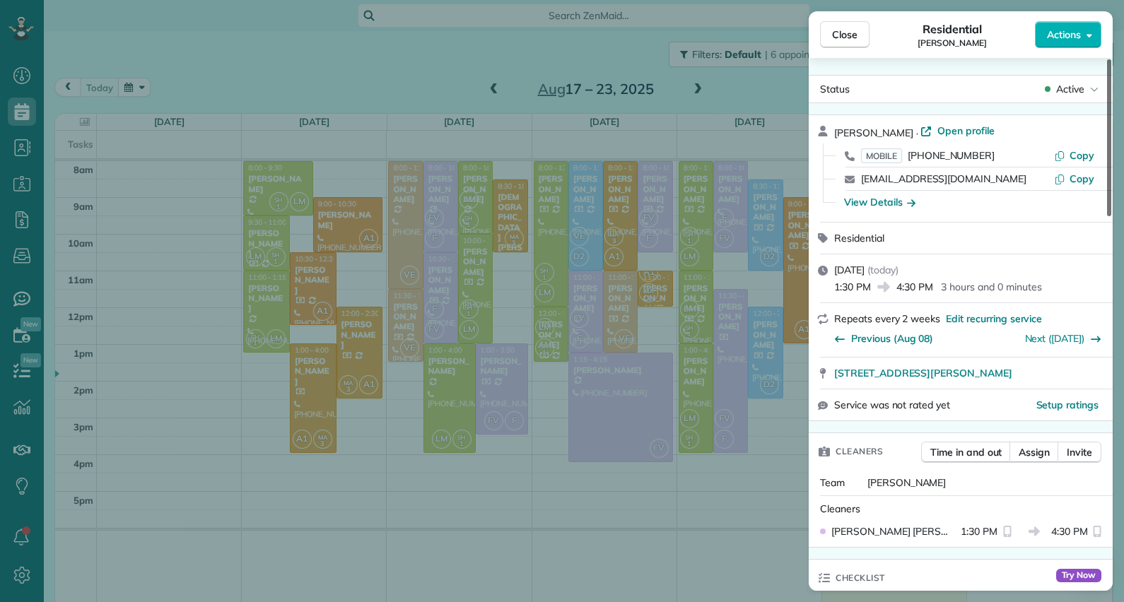
drag, startPoint x: 1110, startPoint y: 160, endPoint x: 1109, endPoint y: 133, distance: 26.9
click at [1111, 133] on div at bounding box center [1109, 137] width 4 height 157
click at [952, 127] on span "Open profile" at bounding box center [965, 131] width 57 height 14
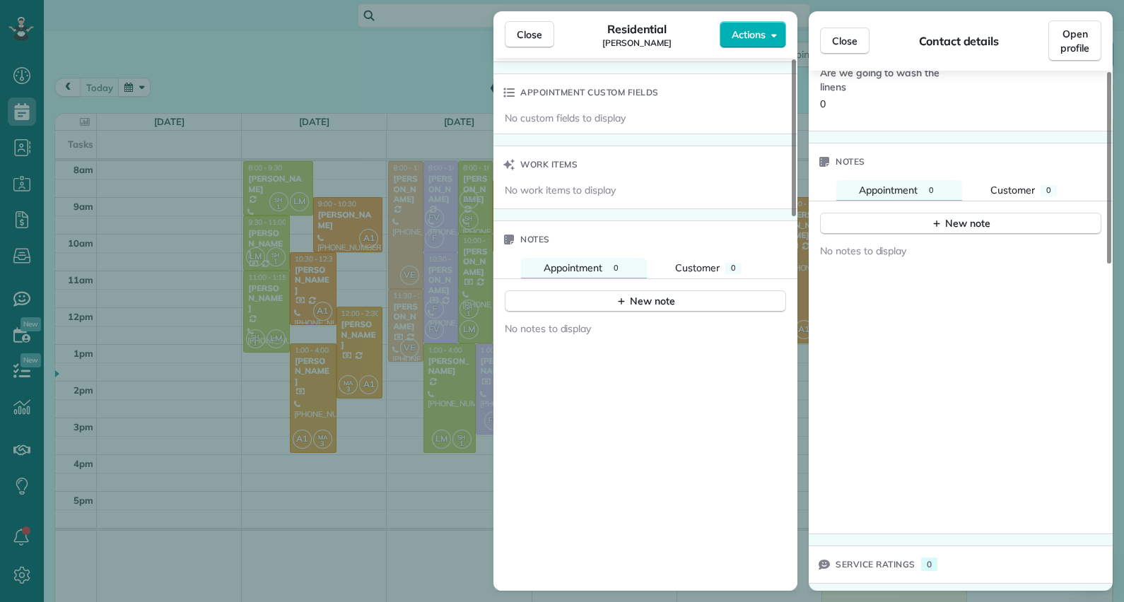
scroll to position [1035, 0]
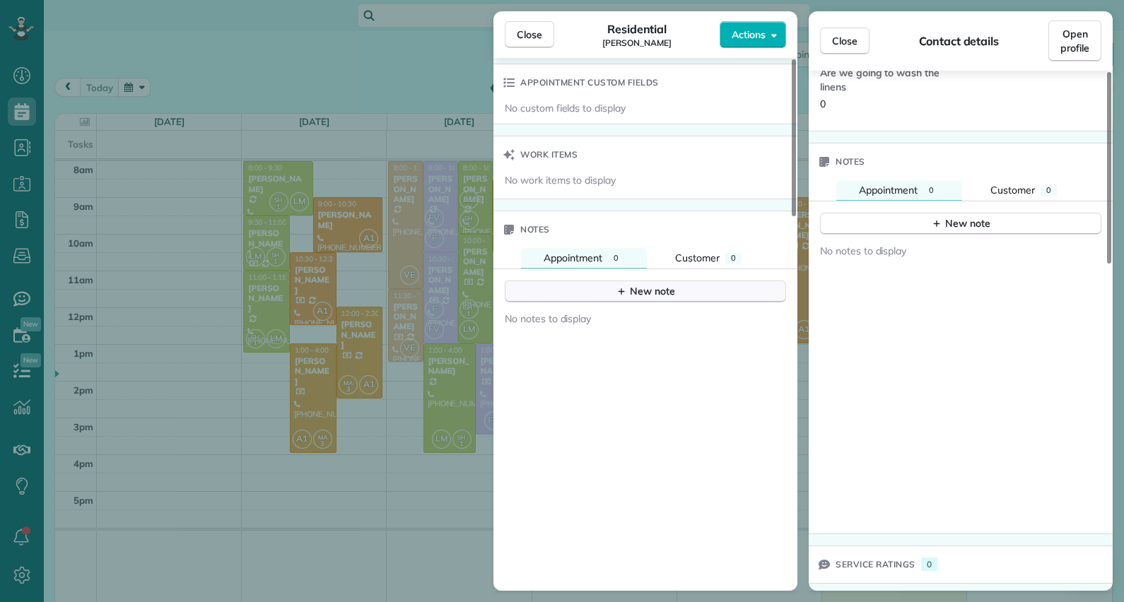
click at [628, 294] on div "New note" at bounding box center [645, 291] width 59 height 15
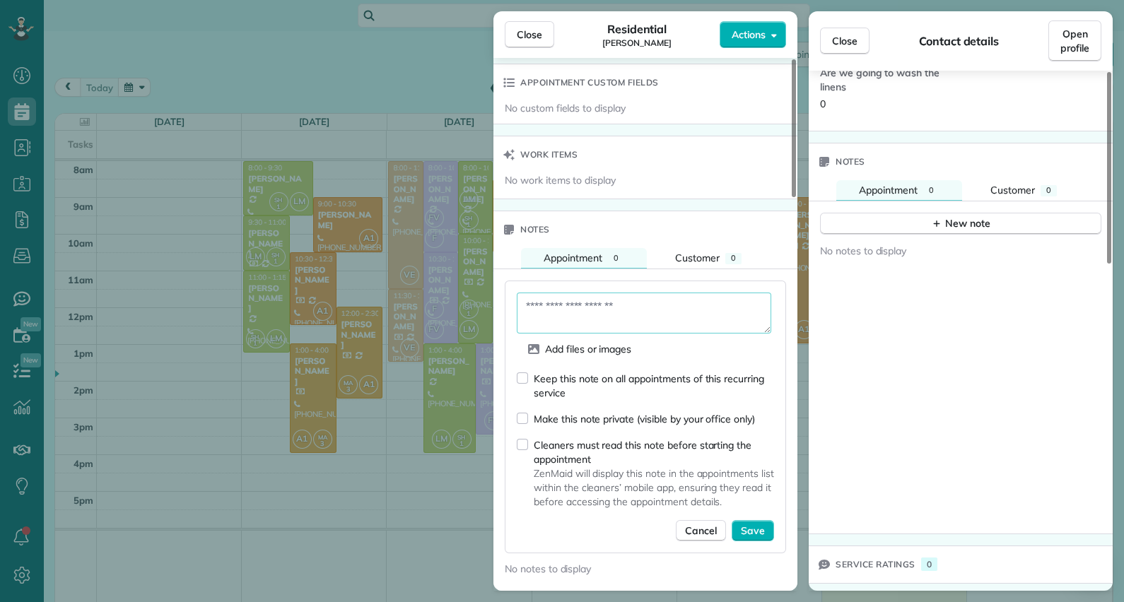
click at [597, 306] on textarea at bounding box center [644, 313] width 255 height 41
type textarea "*"
type textarea "*********"
click at [748, 524] on span "Save" at bounding box center [753, 531] width 24 height 14
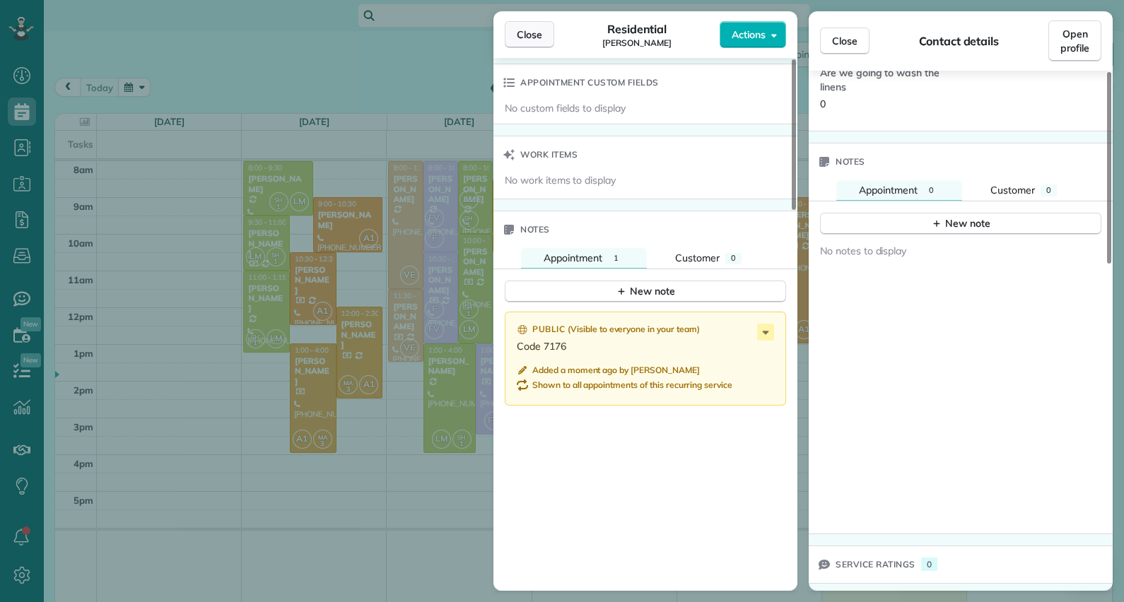
click at [534, 39] on span "Close" at bounding box center [529, 35] width 25 height 14
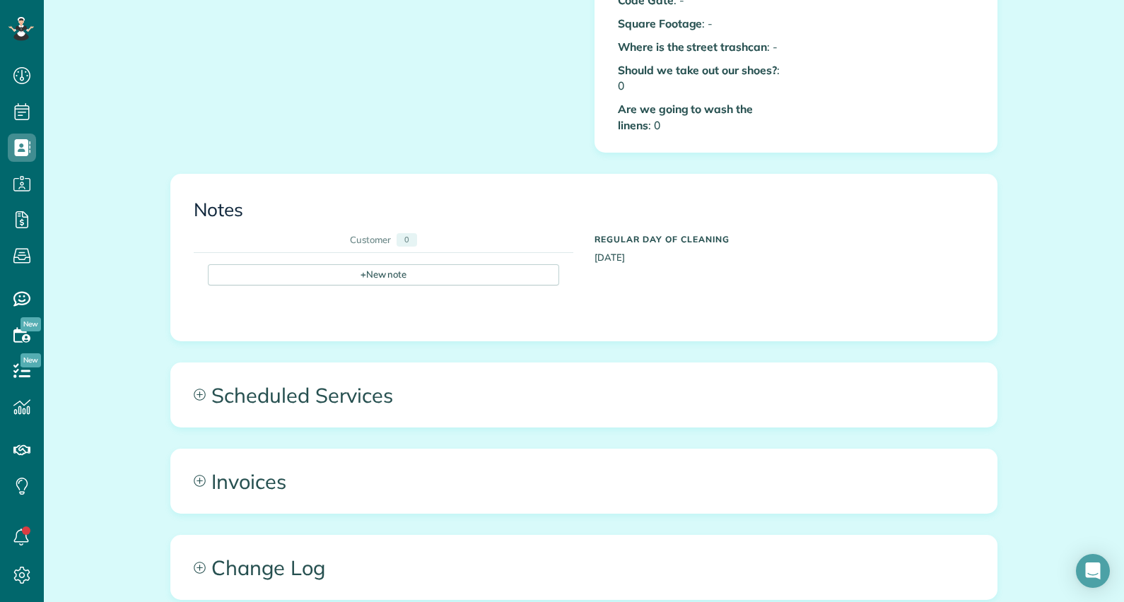
scroll to position [729, 0]
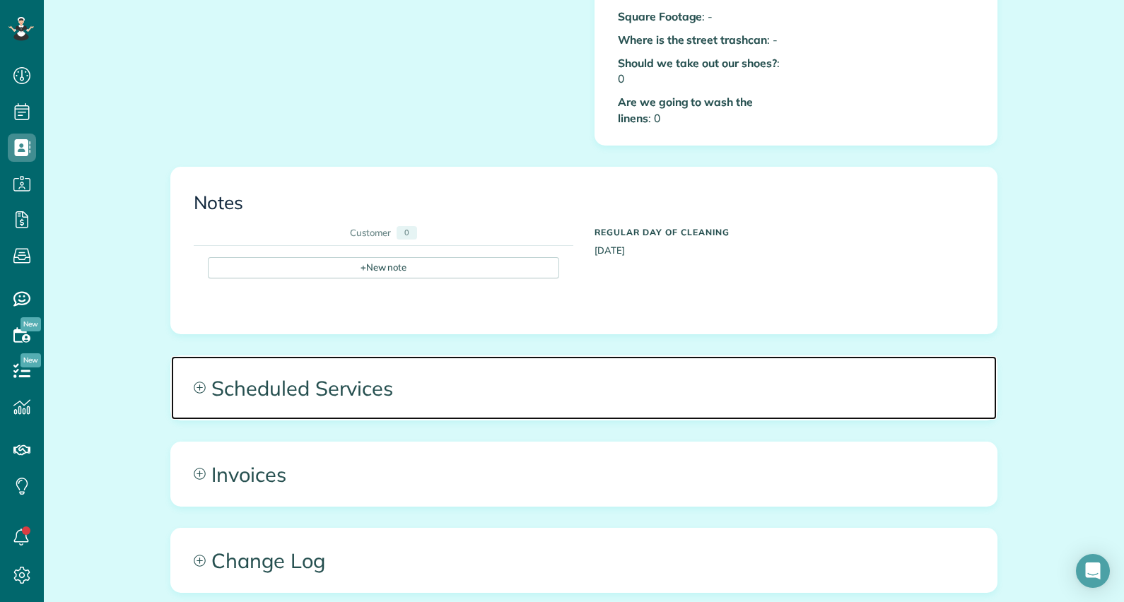
click at [283, 370] on span "Scheduled Services" at bounding box center [584, 388] width 826 height 64
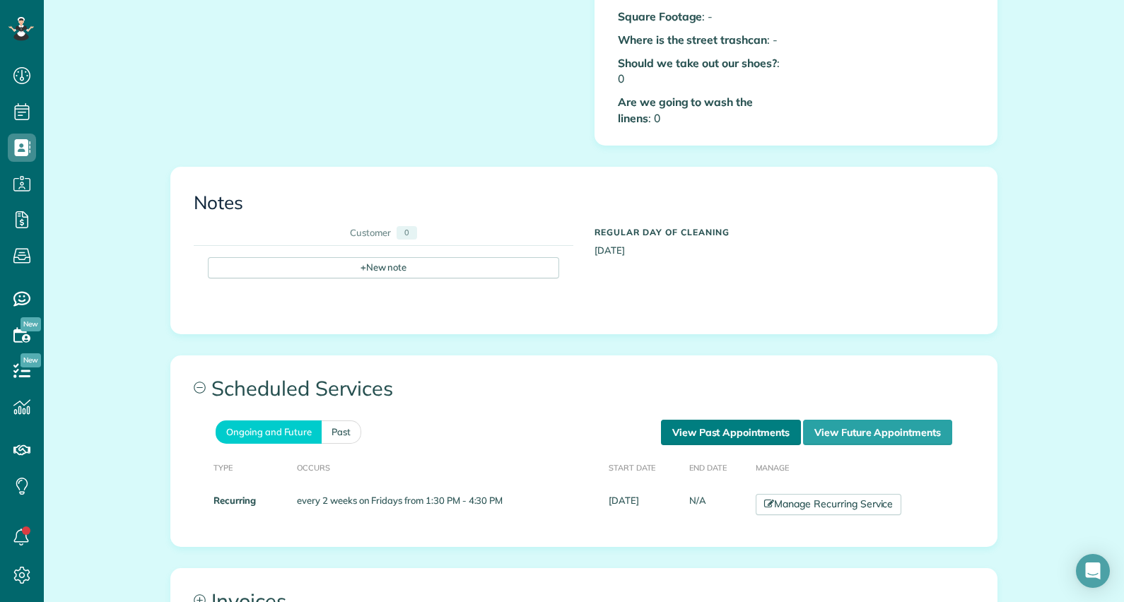
click at [703, 420] on link "View Past Appointments" at bounding box center [731, 432] width 140 height 25
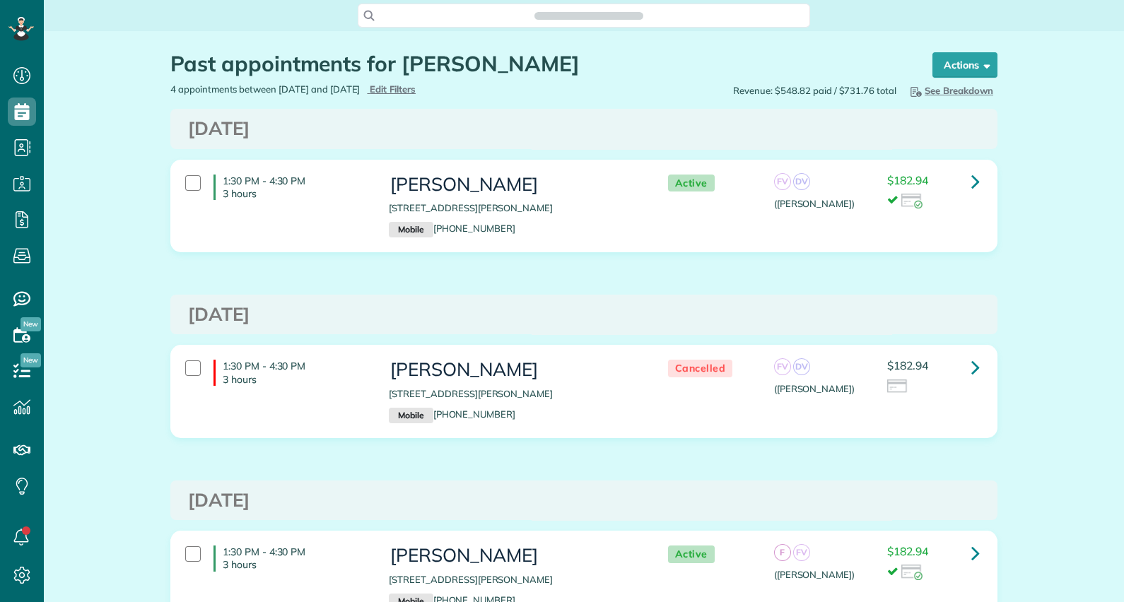
scroll to position [6, 6]
